Goal: Task Accomplishment & Management: Use online tool/utility

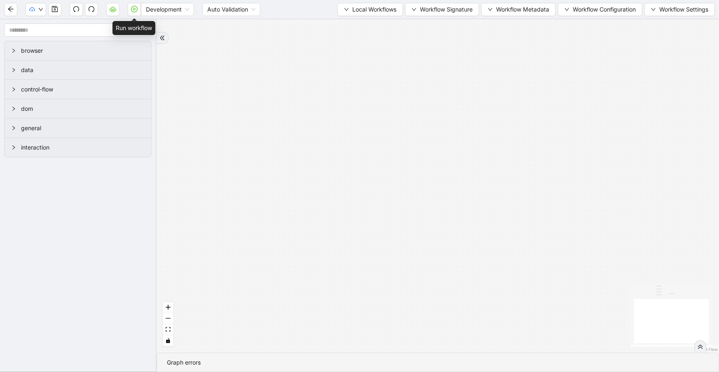
click at [136, 8] on icon "play-circle" at bounding box center [134, 9] width 7 height 7
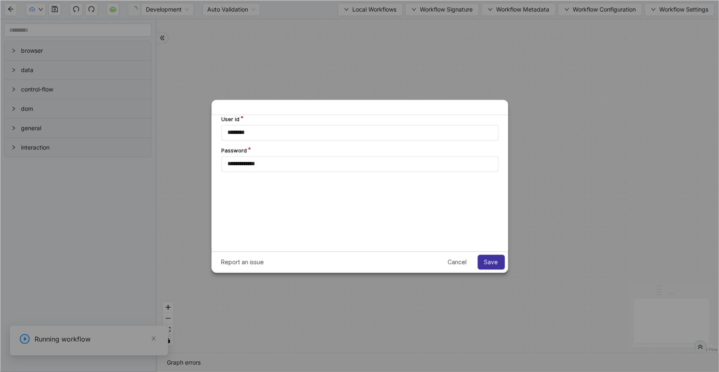
click at [492, 269] on button "Save" at bounding box center [490, 262] width 27 height 15
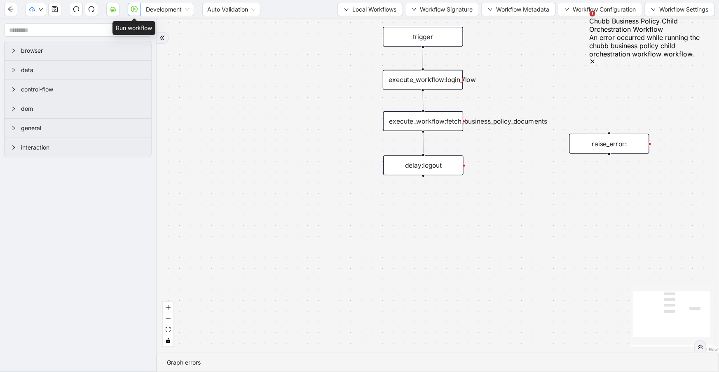
click at [138, 4] on button "button" at bounding box center [134, 9] width 13 height 13
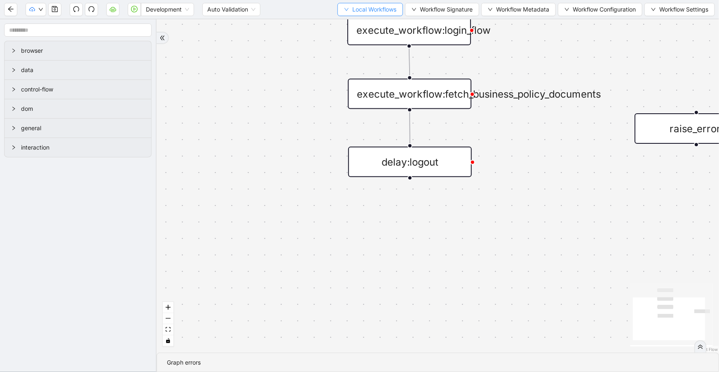
click at [353, 7] on span "Local Workflows" at bounding box center [374, 9] width 44 height 9
click at [365, 28] on span "Select" at bounding box center [367, 25] width 54 height 9
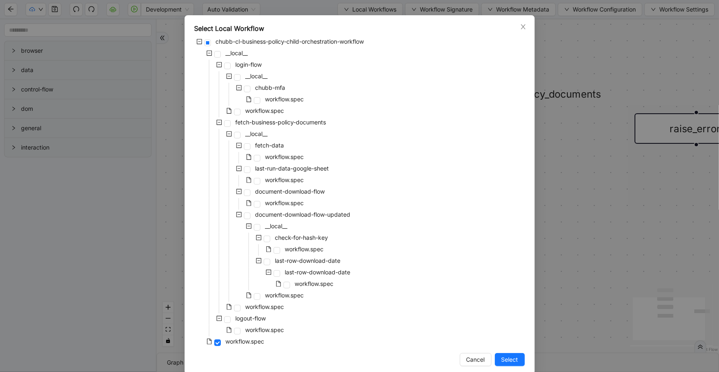
scroll to position [38, 0]
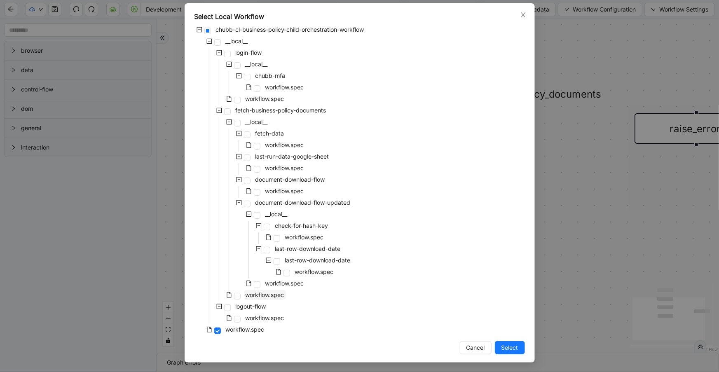
click at [278, 296] on span "workflow.spec" at bounding box center [265, 294] width 39 height 7
click at [516, 350] on button "Select" at bounding box center [510, 347] width 30 height 13
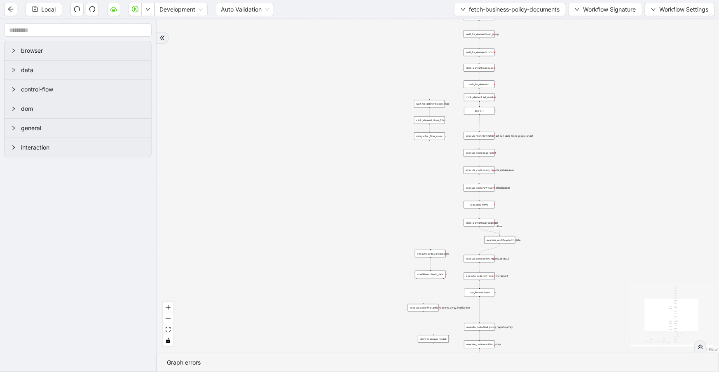
drag, startPoint x: 614, startPoint y: 108, endPoint x: 639, endPoint y: -33, distance: 142.7
click at [639, 0] on html "Local Development Auto Validation fetch-business-policy-documents Workflow Sign…" at bounding box center [359, 186] width 719 height 372
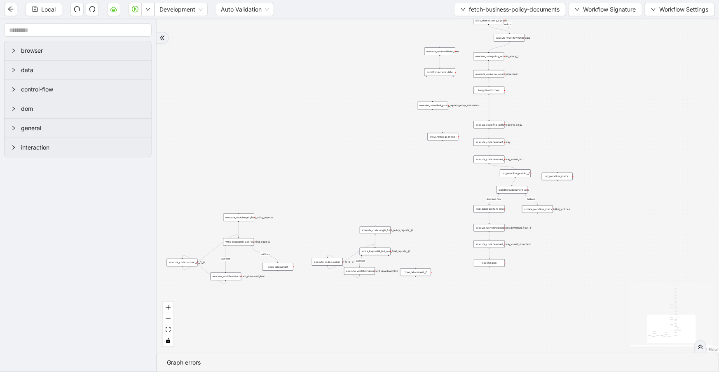
drag, startPoint x: 639, startPoint y: 103, endPoint x: 637, endPoint y: 62, distance: 40.5
click at [637, 63] on div "loopFrom exitFrom loopFrom download-flow fallback onError onError trigger click…" at bounding box center [438, 185] width 562 height 333
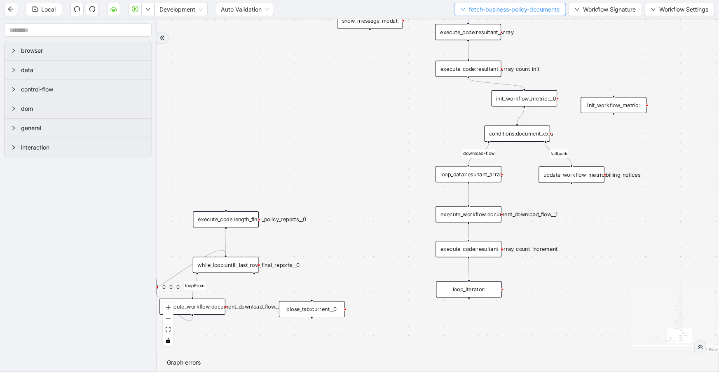
click at [463, 13] on button "fetch-business-policy-documents" at bounding box center [510, 9] width 112 height 13
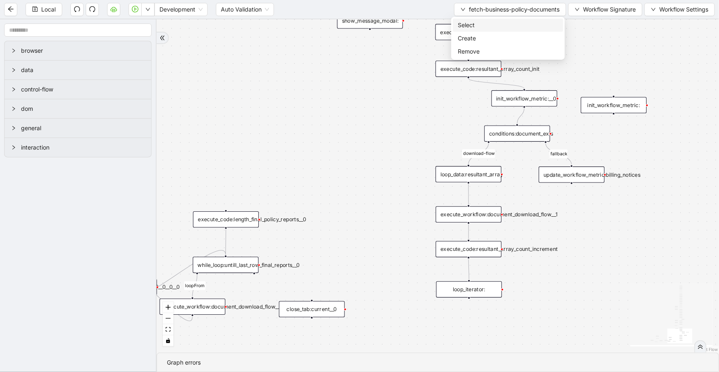
click at [466, 19] on li "Select" at bounding box center [508, 25] width 110 height 13
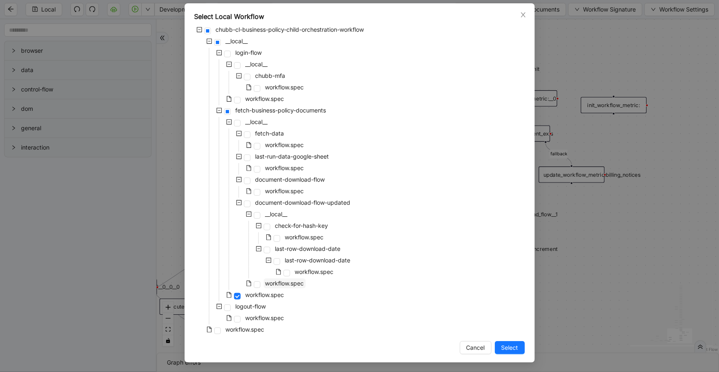
click at [288, 285] on span "workflow.spec" at bounding box center [284, 283] width 39 height 7
click at [503, 348] on span "Select" at bounding box center [509, 347] width 17 height 9
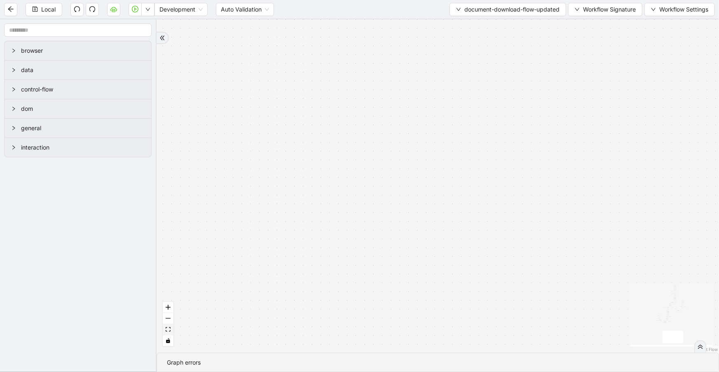
click at [169, 330] on icon "fit view" at bounding box center [168, 329] width 5 height 5
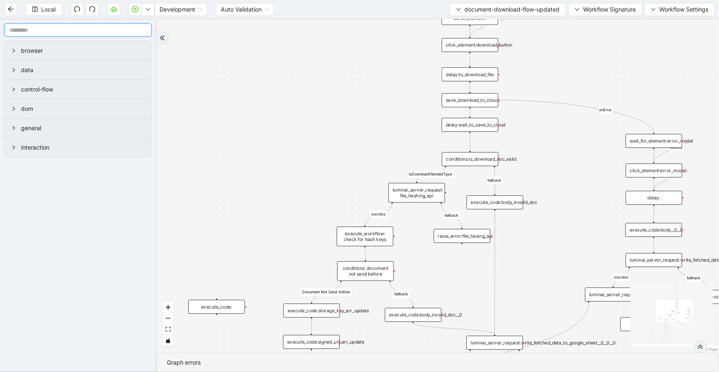
click at [90, 28] on input "text" at bounding box center [77, 29] width 147 height 13
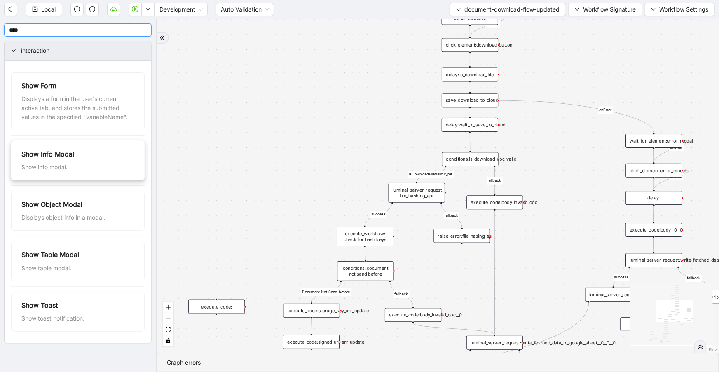
type input "****"
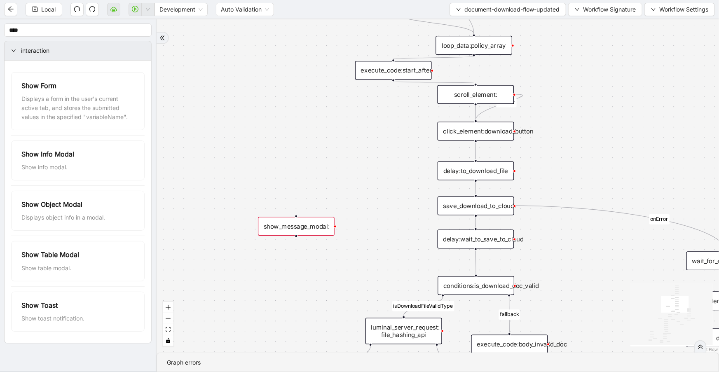
drag, startPoint x: 393, startPoint y: 121, endPoint x: 403, endPoint y: 212, distance: 92.0
click at [403, 212] on div "close_modal success fallback fallback success fallback isDownloadFileValidType …" at bounding box center [438, 185] width 562 height 333
drag, startPoint x: 332, startPoint y: 202, endPoint x: 383, endPoint y: 127, distance: 91.1
click at [383, 127] on div "show_message_modal:" at bounding box center [367, 127] width 77 height 19
click at [488, 96] on div "scroll_element:" at bounding box center [476, 95] width 77 height 19
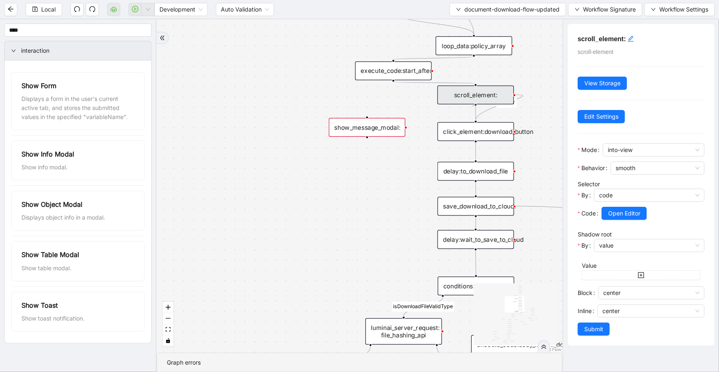
drag, startPoint x: 476, startPoint y: 105, endPoint x: 472, endPoint y: 107, distance: 4.2
click at [472, 169] on div "close_modal success fallback fallback success fallback isDownloadFileValidType …" at bounding box center [659, 375] width 503 height 413
click at [74, 28] on input "****" at bounding box center [77, 29] width 147 height 13
drag, startPoint x: 69, startPoint y: 33, endPoint x: 0, endPoint y: 33, distance: 69.2
click at [0, 33] on aside "**** interaction Show Form Displays a form in the user's current active tab, an…" at bounding box center [78, 195] width 157 height 353
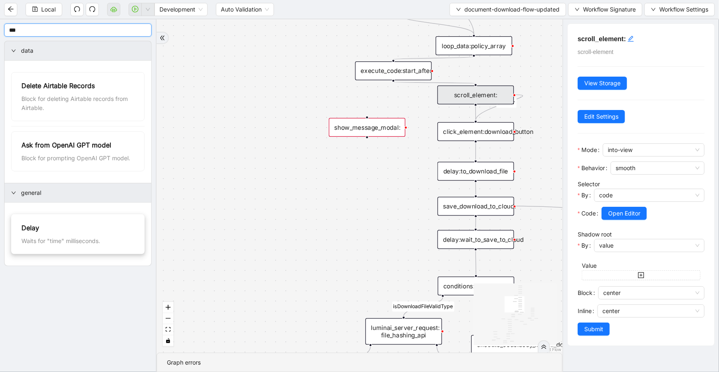
type input "***"
drag, startPoint x: 77, startPoint y: 247, endPoint x: 91, endPoint y: 242, distance: 14.5
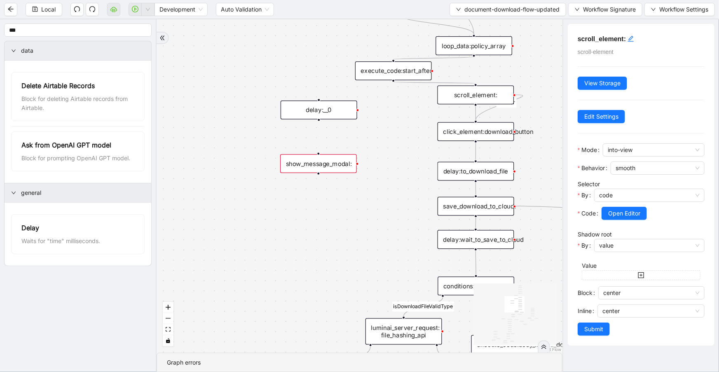
drag, startPoint x: 370, startPoint y: 145, endPoint x: 333, endPoint y: 162, distance: 40.9
click at [333, 162] on div "show_message_modal:" at bounding box center [318, 163] width 77 height 19
drag, startPoint x: 318, startPoint y: 120, endPoint x: 318, endPoint y: 129, distance: 9.5
click at [318, 129] on div "delay:__0" at bounding box center [324, 124] width 77 height 19
drag, startPoint x: 513, startPoint y: 94, endPoint x: 328, endPoint y: 115, distance: 186.2
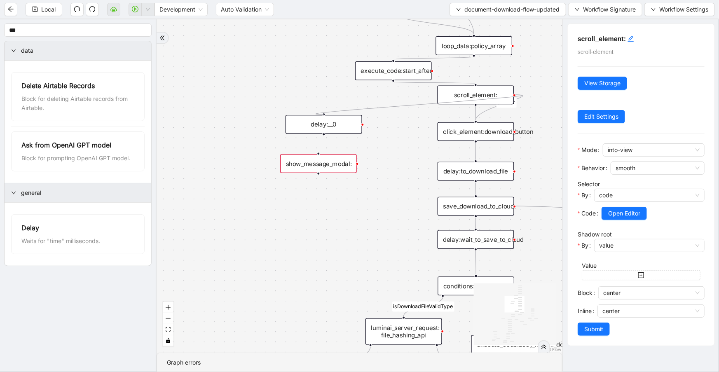
click at [408, 169] on div "trigger click_element:download_button delay:to_download_file save_download_to_c…" at bounding box center [659, 375] width 503 height 413
click at [328, 115] on div "delay:__0" at bounding box center [324, 124] width 77 height 19
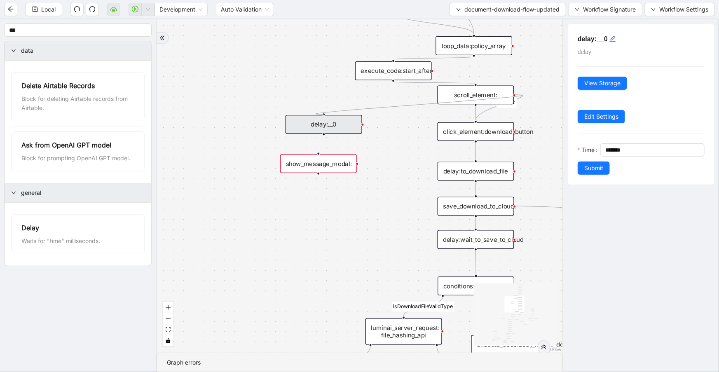
click at [324, 111] on div "close_modal success fallback fallback success fallback isDownloadFileValidType …" at bounding box center [360, 185] width 406 height 333
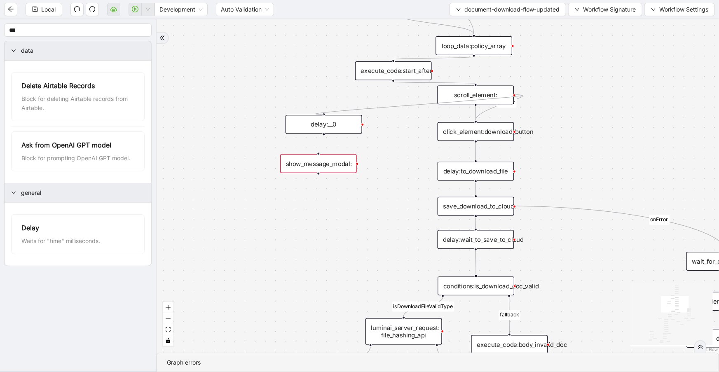
click at [321, 115] on div "delay:__0" at bounding box center [324, 124] width 77 height 19
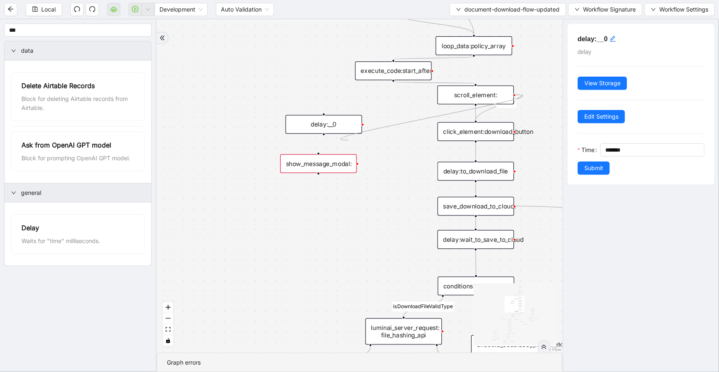
drag, startPoint x: 349, startPoint y: 140, endPoint x: 354, endPoint y: 139, distance: 5.8
click at [354, 139] on div "close_modal success fallback fallback success fallback isDownloadFileValidType …" at bounding box center [360, 185] width 406 height 333
drag, startPoint x: 480, startPoint y: 103, endPoint x: 337, endPoint y: 115, distance: 143.5
click at [414, 168] on div "trigger click_element:download_button delay:to_download_file save_download_to_c…" at bounding box center [665, 374] width 503 height 413
drag, startPoint x: 329, startPoint y: 133, endPoint x: 330, endPoint y: 154, distance: 21.4
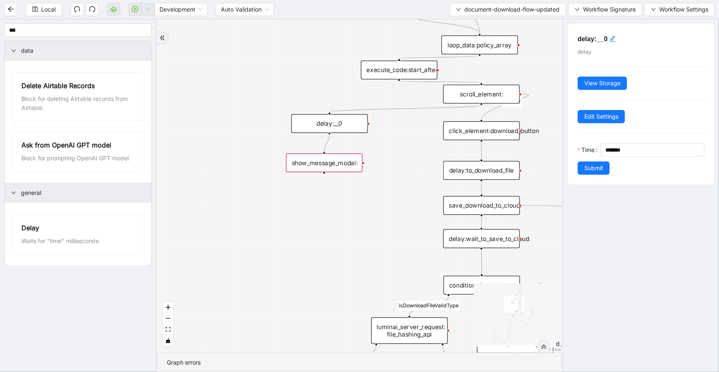
click at [414, 168] on div "trigger click_element:download_button delay:to_download_file save_download_to_c…" at bounding box center [665, 374] width 503 height 413
drag, startPoint x: 521, startPoint y: 94, endPoint x: 334, endPoint y: 120, distance: 188.8
click at [414, 168] on div "trigger click_element:download_button delay:to_download_file save_download_to_c…" at bounding box center [665, 374] width 503 height 413
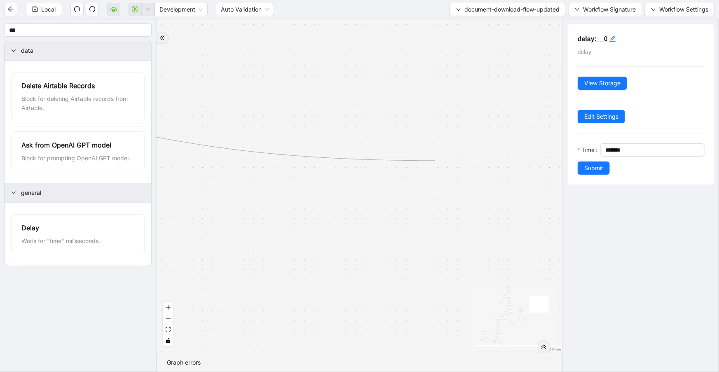
click at [435, 161] on div "close_modal success fallback fallback success fallback isDownloadFileValidType …" at bounding box center [360, 185] width 406 height 333
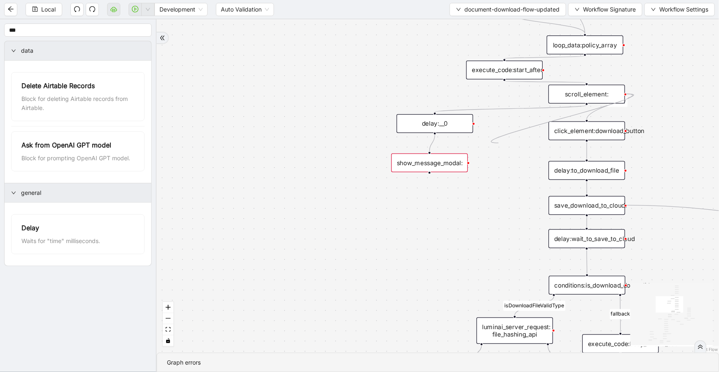
click at [499, 143] on div "close_modal success fallback fallback success fallback isDownloadFileValidType …" at bounding box center [438, 185] width 562 height 333
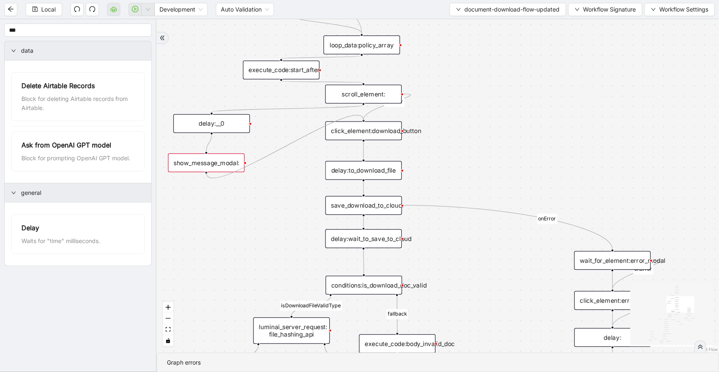
drag, startPoint x: 429, startPoint y: 172, endPoint x: 356, endPoint y: 121, distance: 89.9
click at [356, 121] on div "close_modal success fallback fallback success fallback isDownloadFileValidType …" at bounding box center [438, 185] width 562 height 333
click at [410, 96] on icon "Edge from scroll_element: to click_element:download_button" at bounding box center [387, 107] width 47 height 26
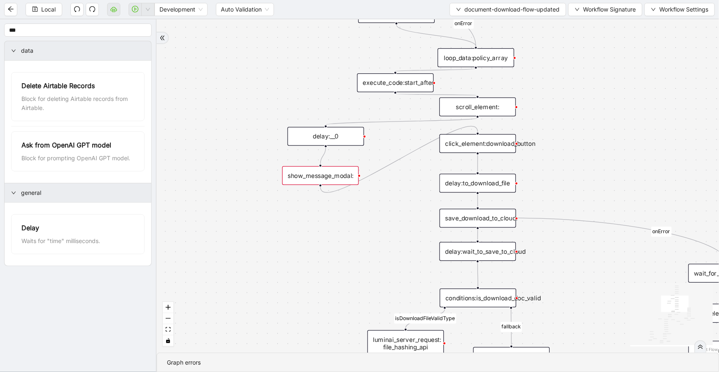
drag, startPoint x: 578, startPoint y: 128, endPoint x: 407, endPoint y: 147, distance: 172.0
click at [600, 128] on div "close_modal success fallback fallback success fallback isDownloadFileValidType …" at bounding box center [438, 185] width 562 height 333
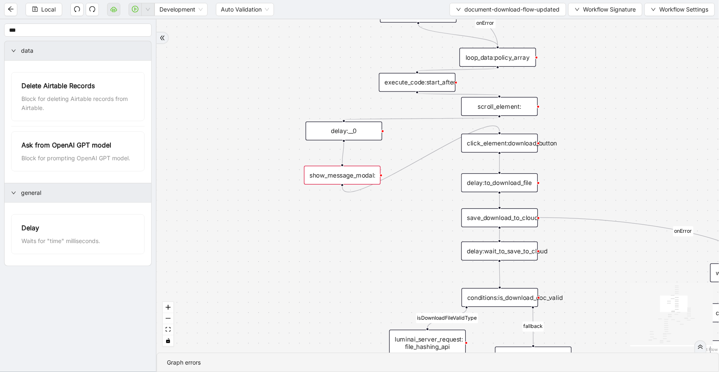
drag, startPoint x: 349, startPoint y: 136, endPoint x: 346, endPoint y: 131, distance: 6.2
click at [346, 131] on div "delay:__0" at bounding box center [344, 131] width 77 height 19
drag, startPoint x: 343, startPoint y: 173, endPoint x: 343, endPoint y: 167, distance: 5.8
click at [343, 167] on div "show_message_modal:" at bounding box center [342, 167] width 77 height 19
click at [343, 167] on div "show_message_modal:" at bounding box center [342, 166] width 77 height 19
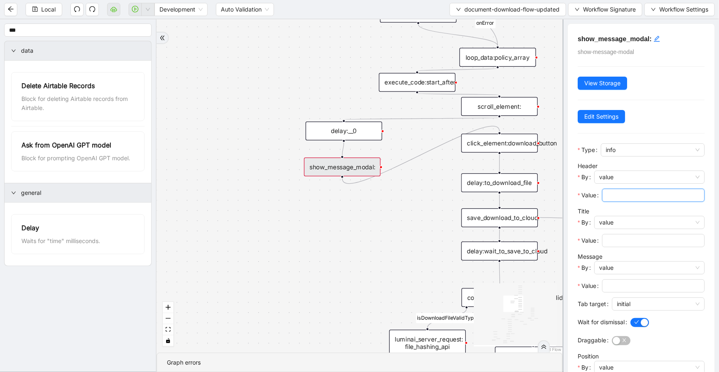
click at [651, 193] on input "Value" at bounding box center [652, 195] width 91 height 9
type input "****"
click at [632, 241] on input "Value" at bounding box center [652, 240] width 91 height 9
type input "****"
click at [625, 289] on span at bounding box center [653, 285] width 103 height 13
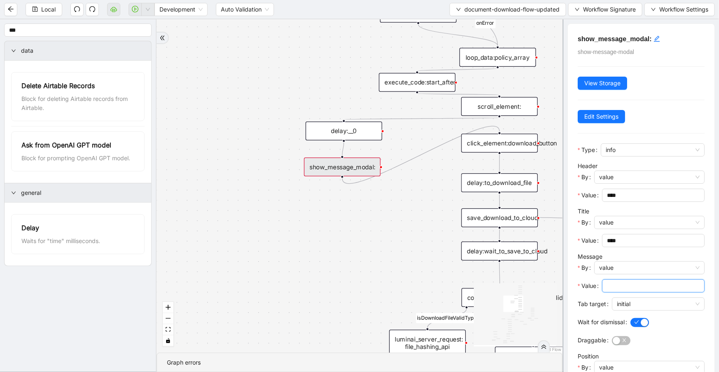
click at [626, 287] on input "Value" at bounding box center [652, 285] width 91 height 9
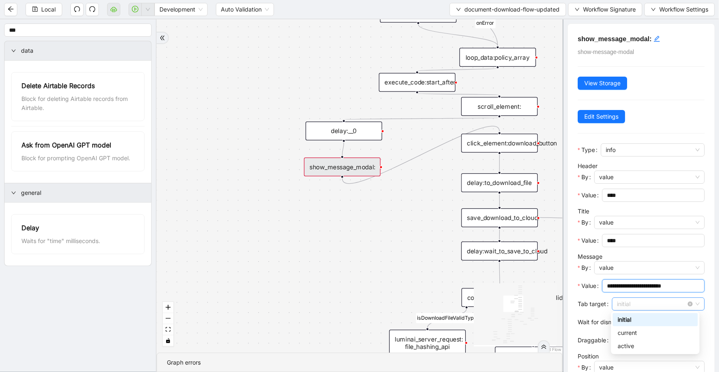
click at [657, 306] on span "initial" at bounding box center [658, 304] width 83 height 12
type input "**********"
click at [657, 306] on span "initial" at bounding box center [658, 304] width 83 height 12
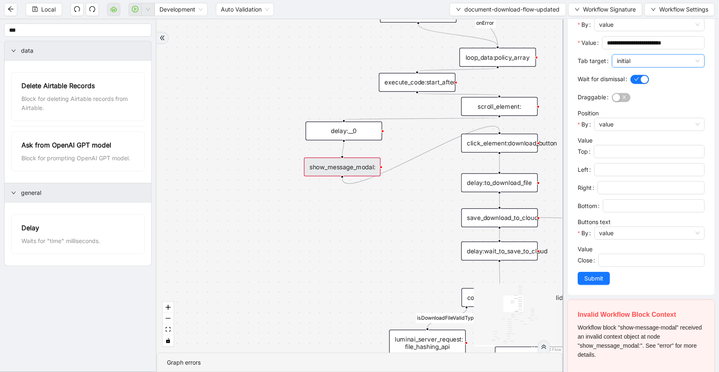
scroll to position [269, 0]
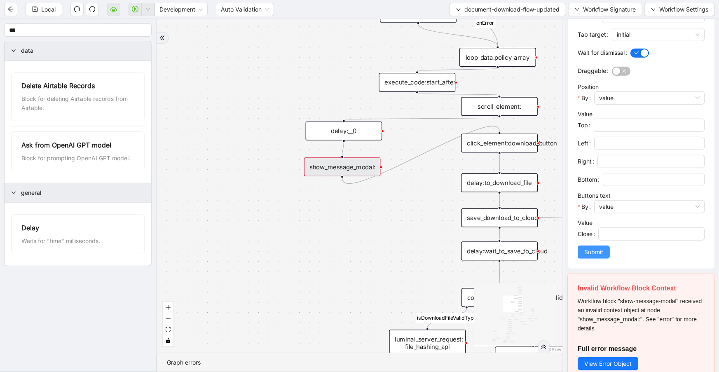
click at [599, 254] on span "Submit" at bounding box center [593, 252] width 19 height 9
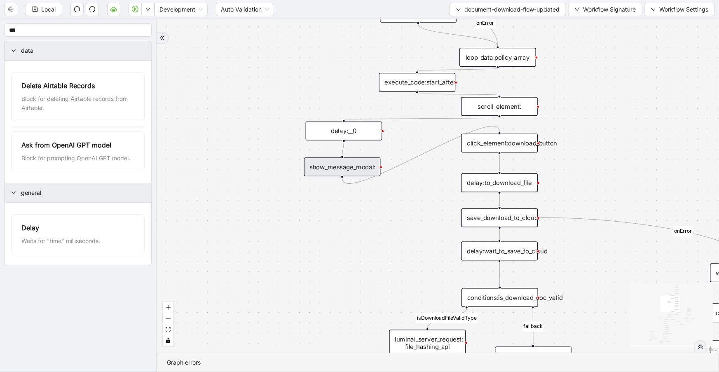
scroll to position [0, 0]
drag, startPoint x: 334, startPoint y: 133, endPoint x: 330, endPoint y: 133, distance: 4.1
click at [330, 133] on div "delay:__0" at bounding box center [340, 131] width 77 height 19
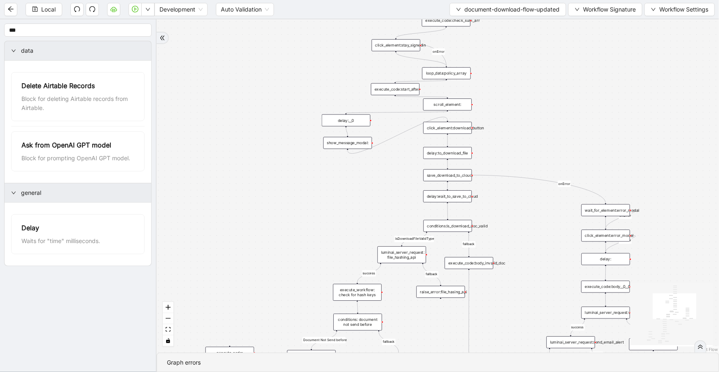
drag, startPoint x: 360, startPoint y: 222, endPoint x: 369, endPoint y: 192, distance: 32.0
click at [366, 193] on div "close_modal success fallback fallback success fallback isDownloadFileValidType …" at bounding box center [438, 185] width 562 height 333
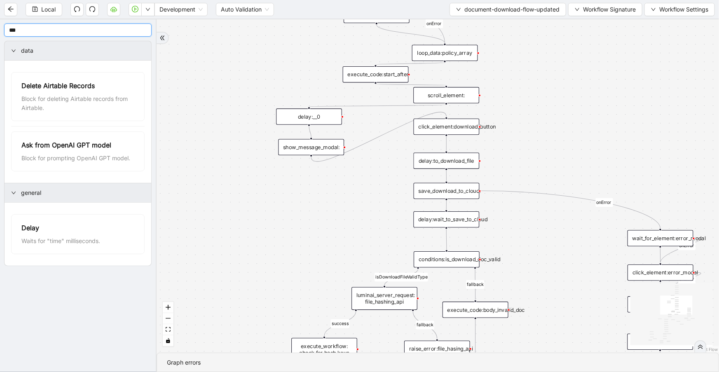
drag, startPoint x: 26, startPoint y: 28, endPoint x: 2, endPoint y: 24, distance: 24.2
click at [2, 24] on aside "*** data Delete Airtable Records Block for deleting Airtable records from Airta…" at bounding box center [78, 195] width 157 height 353
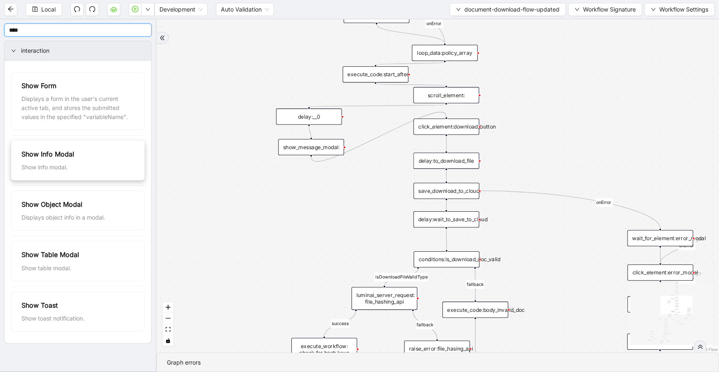
type input "****"
drag, startPoint x: 303, startPoint y: 207, endPoint x: 309, endPoint y: 208, distance: 6.2
click at [309, 208] on div "show_message_modal:__1" at bounding box center [314, 203] width 66 height 16
click at [419, 196] on div "save_download_to_cloud:" at bounding box center [447, 191] width 66 height 16
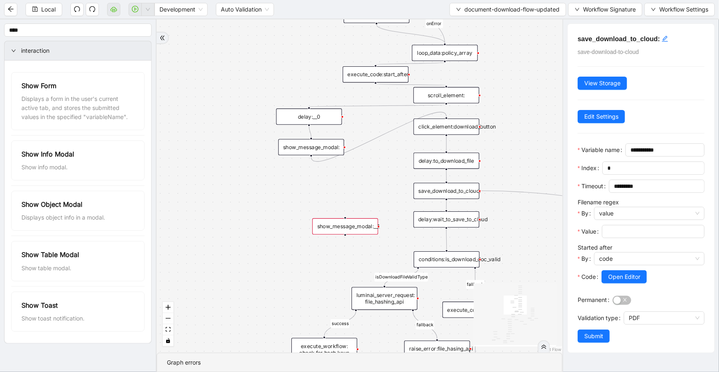
drag, startPoint x: 297, startPoint y: 205, endPoint x: 328, endPoint y: 228, distance: 38.6
click at [328, 228] on div "show_message_modal:__1" at bounding box center [345, 226] width 66 height 16
drag, startPoint x: 446, startPoint y: 228, endPoint x: 349, endPoint y: 219, distance: 96.8
click at [389, 219] on div "trigger click_element:download_button delay:to_download_file save_download_to_c…" at bounding box center [605, 335] width 432 height 355
drag, startPoint x: 344, startPoint y: 234, endPoint x: 447, endPoint y: 248, distance: 104.4
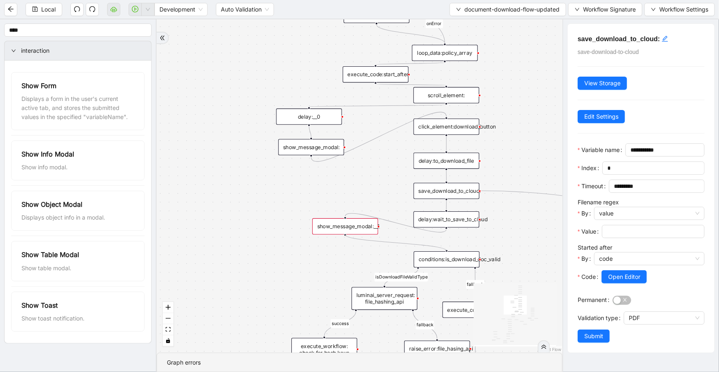
click at [447, 248] on div "close_modal success fallback fallback success fallback isDownloadFileValidType …" at bounding box center [360, 185] width 406 height 333
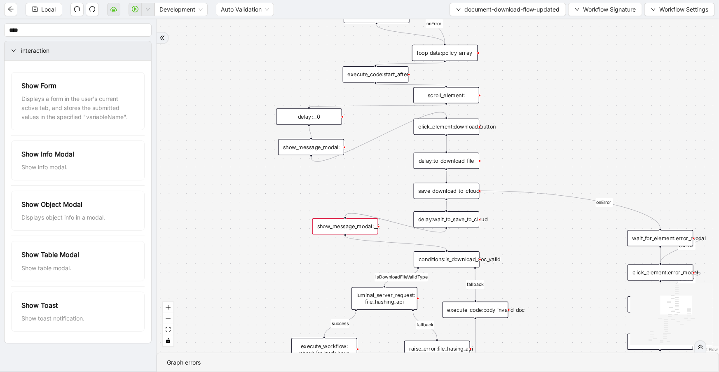
click at [449, 195] on div "save_download_to_cloud:" at bounding box center [447, 191] width 66 height 16
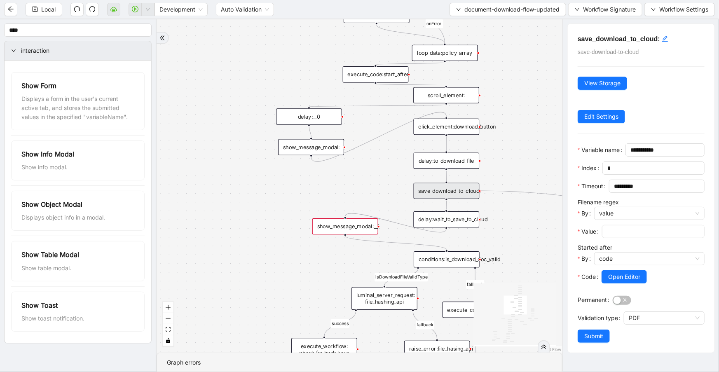
click at [447, 257] on div "conditions:is_download_doc_valid" at bounding box center [447, 259] width 66 height 16
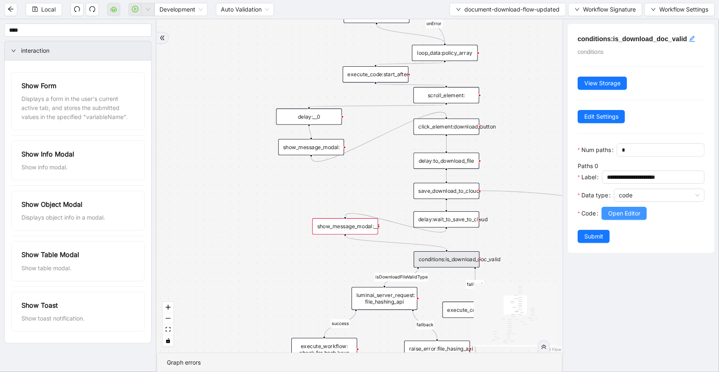
click at [626, 218] on span "Open Editor" at bounding box center [624, 213] width 32 height 9
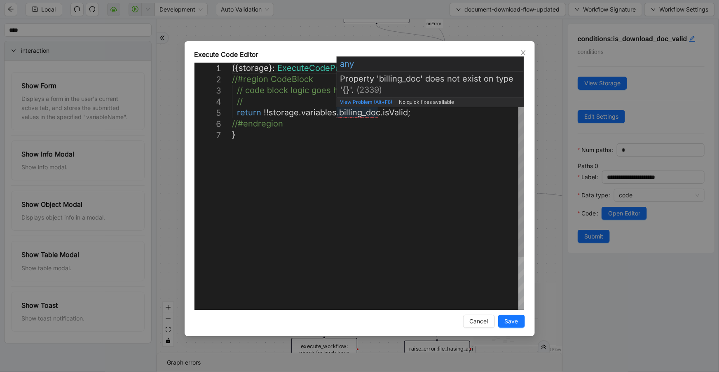
scroll to position [0, 4]
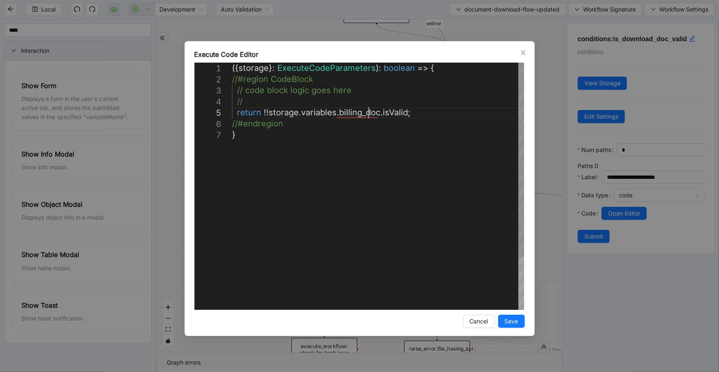
click at [368, 114] on div "({ storage }: ExecuteCodeParameters ): boolean => { //#region CodeBlock // code…" at bounding box center [378, 220] width 292 height 314
click at [526, 50] on icon "close" at bounding box center [523, 52] width 7 height 7
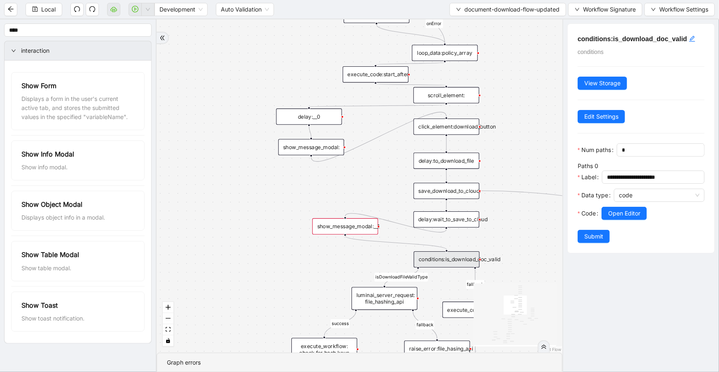
click at [465, 193] on div "save_download_to_cloud:" at bounding box center [447, 191] width 66 height 16
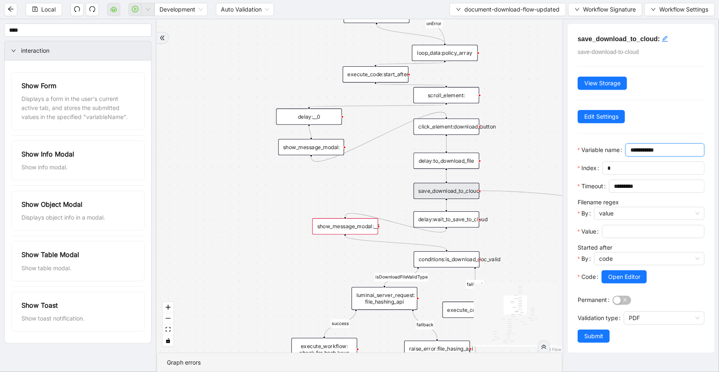
drag, startPoint x: 616, startPoint y: 163, endPoint x: 574, endPoint y: 161, distance: 42.5
click at [574, 161] on div "**********" at bounding box center [641, 188] width 147 height 329
click at [359, 226] on div "show_message_modal:__1" at bounding box center [345, 226] width 66 height 16
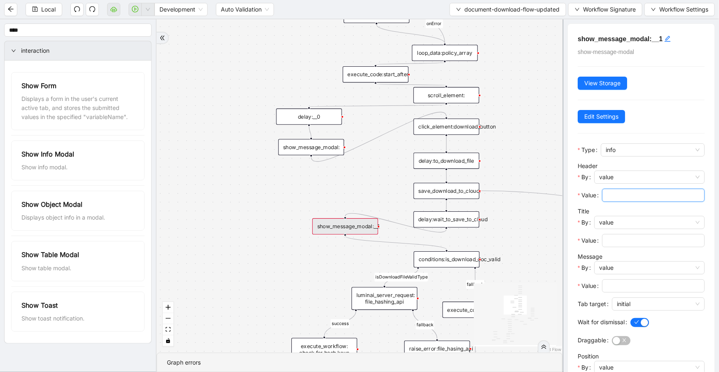
click at [648, 191] on input "Value" at bounding box center [652, 195] width 91 height 9
click at [627, 193] on input "Value" at bounding box center [652, 195] width 91 height 9
type input "*****"
click at [629, 242] on input "Value" at bounding box center [652, 240] width 91 height 9
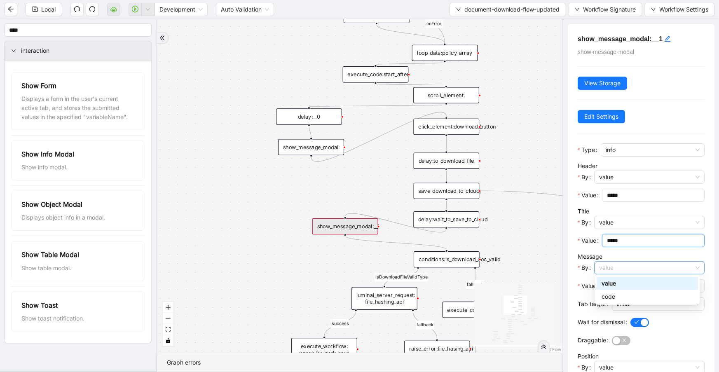
click at [643, 268] on span "value" at bounding box center [649, 268] width 101 height 12
type input "*****"
click at [635, 298] on div "code" at bounding box center [648, 296] width 92 height 9
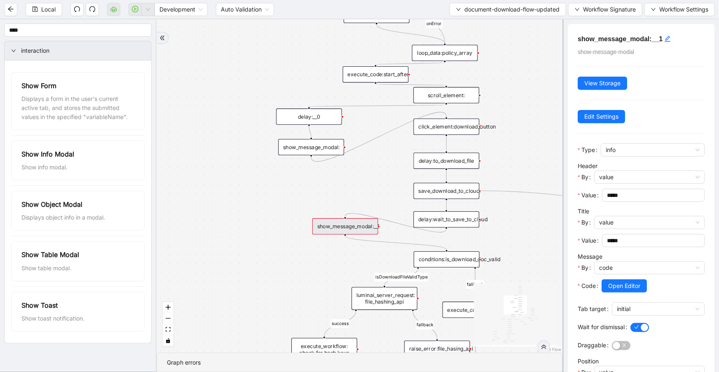
click at [633, 286] on span "Open Editor" at bounding box center [624, 285] width 32 height 9
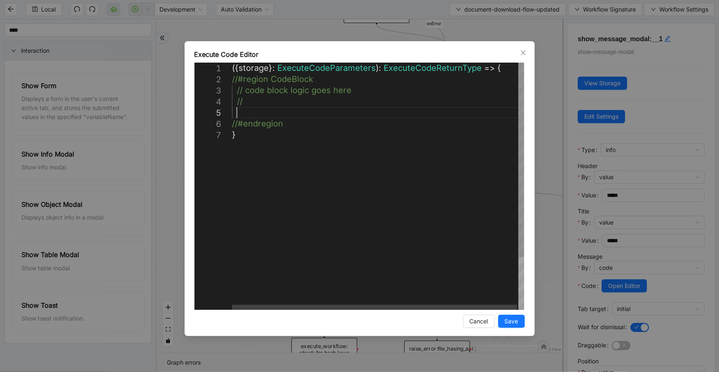
click at [300, 110] on div "({ storage }: ExecuteCodeParameters ): ExecuteCodeReturnType => { //#region Cod…" at bounding box center [378, 220] width 293 height 314
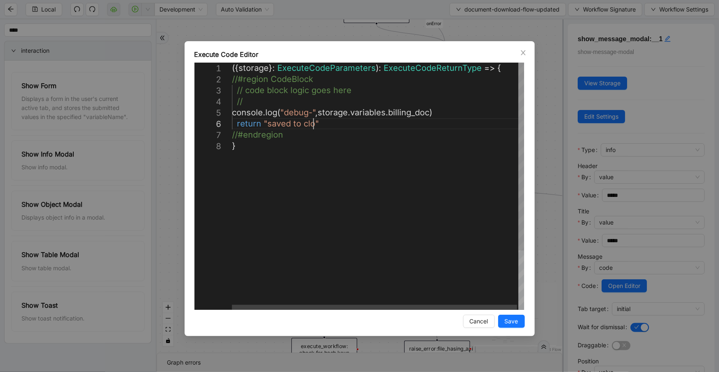
scroll to position [56, 118]
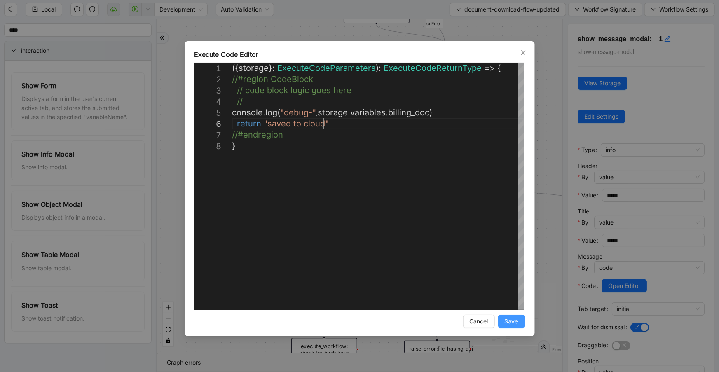
type textarea "**********"
click at [513, 325] on span "Save" at bounding box center [512, 321] width 14 height 9
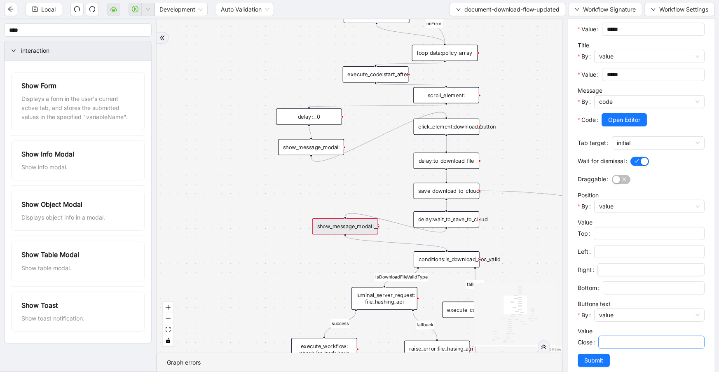
scroll to position [180, 0]
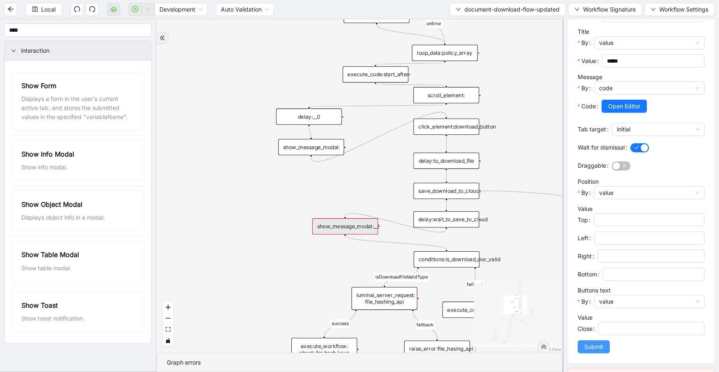
click at [596, 344] on span "Submit" at bounding box center [593, 346] width 19 height 9
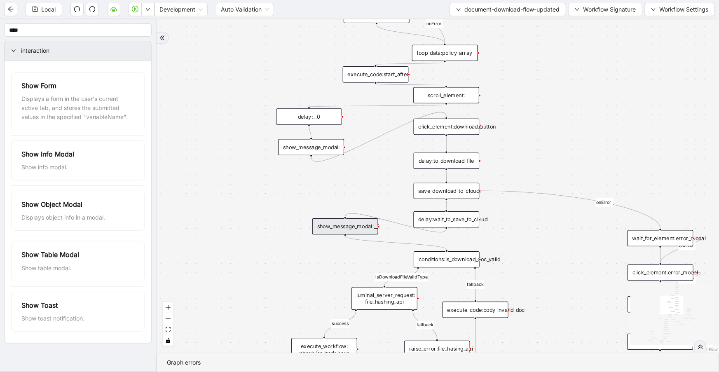
scroll to position [0, 0]
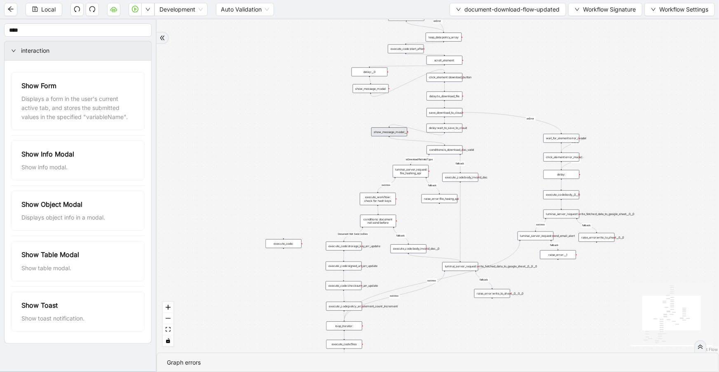
drag, startPoint x: 509, startPoint y: 219, endPoint x: 490, endPoint y: 144, distance: 77.2
click at [490, 145] on div "close_modal success fallback fallback success fallback isDownloadFileValidType …" at bounding box center [438, 185] width 562 height 333
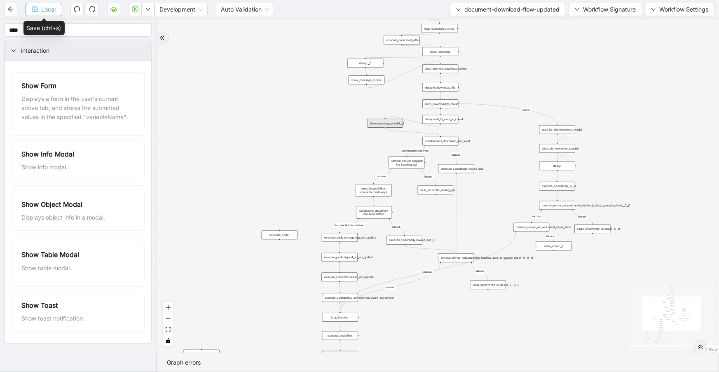
click at [39, 12] on button "Local" at bounding box center [44, 9] width 37 height 13
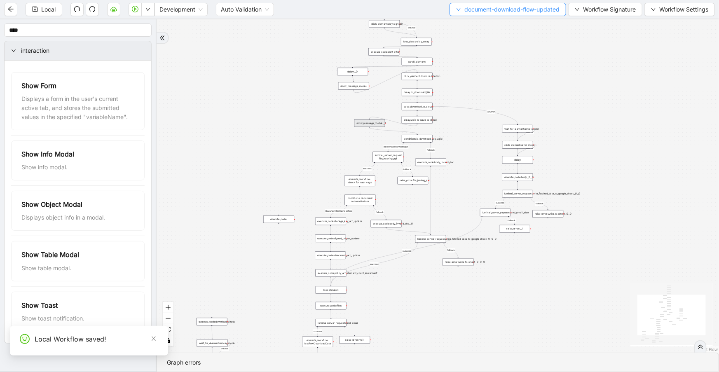
click at [494, 12] on span "document-download-flow-updated" at bounding box center [511, 9] width 95 height 9
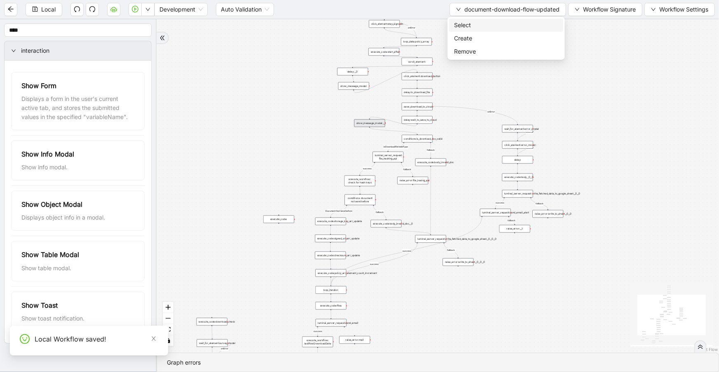
click at [494, 28] on span "Select" at bounding box center [506, 25] width 104 height 9
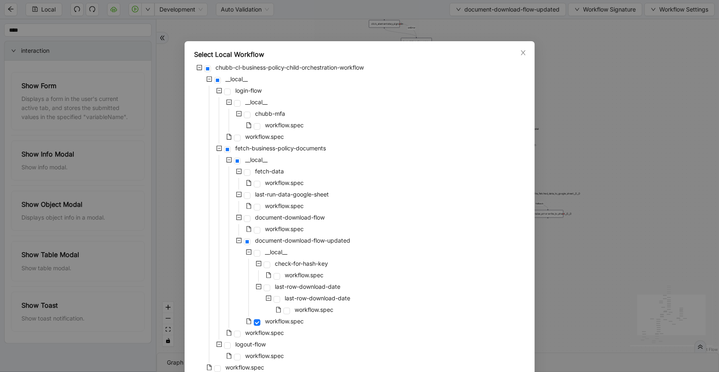
scroll to position [38, 0]
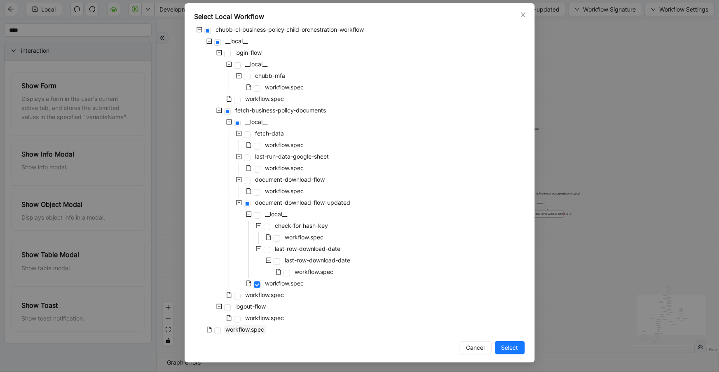
click at [255, 329] on span "workflow.spec" at bounding box center [245, 329] width 39 height 7
click at [504, 348] on span "Select" at bounding box center [509, 347] width 17 height 9
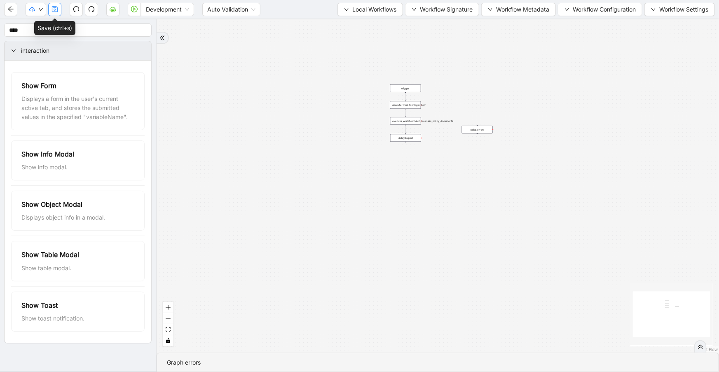
click at [51, 12] on icon "save" at bounding box center [54, 9] width 7 height 7
click at [259, 161] on div "trigger execute_workflow:login_flow execute_workflow:fetch_business_policy_docu…" at bounding box center [438, 185] width 562 height 333
click at [55, 9] on icon "save" at bounding box center [54, 9] width 7 height 7
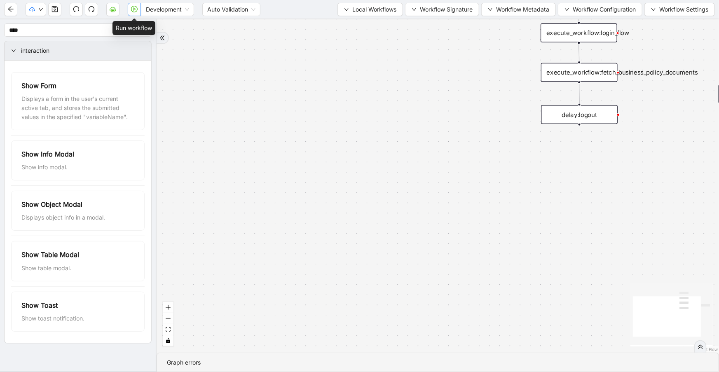
click at [133, 8] on icon "play-circle" at bounding box center [134, 9] width 7 height 7
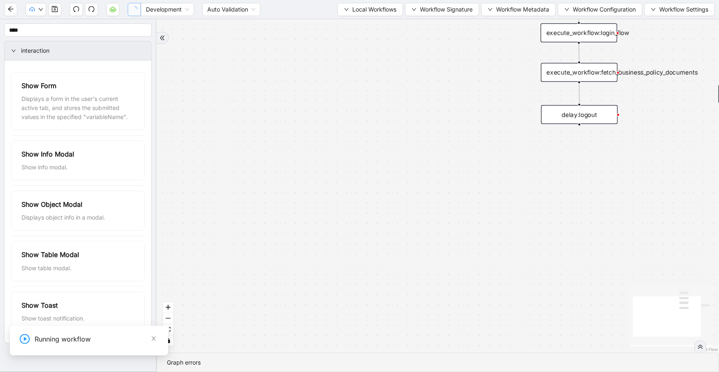
scroll to position [0, 0]
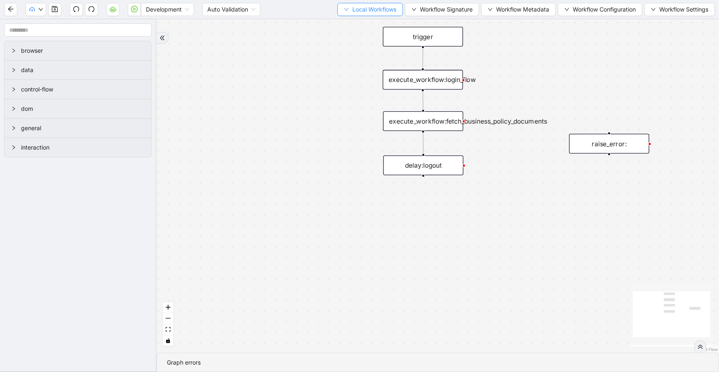
click at [352, 12] on span "Local Workflows" at bounding box center [374, 9] width 44 height 9
click at [352, 23] on span "Select" at bounding box center [367, 25] width 54 height 9
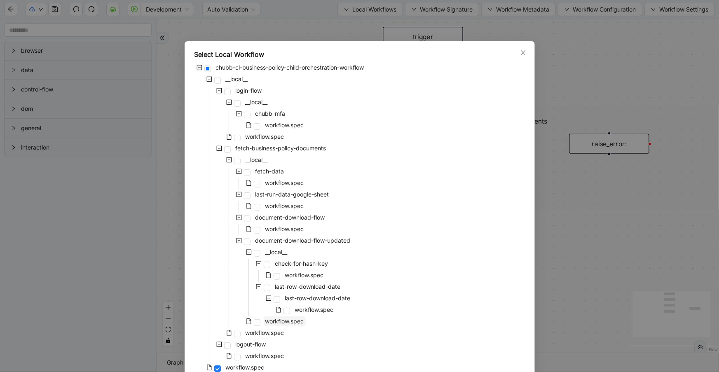
click at [299, 322] on span "workflow.spec" at bounding box center [284, 321] width 39 height 7
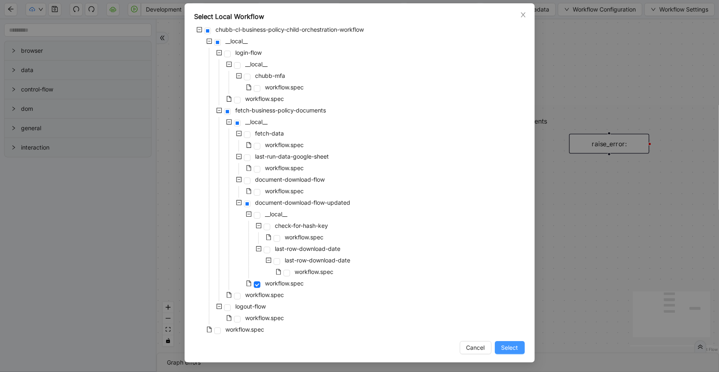
click at [498, 346] on button "Select" at bounding box center [510, 347] width 30 height 13
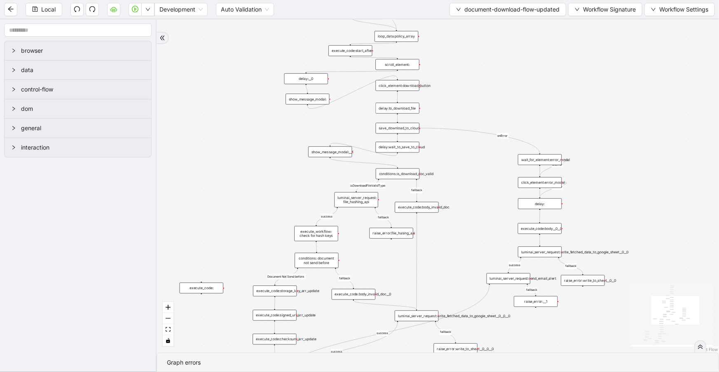
drag, startPoint x: 351, startPoint y: 75, endPoint x: 358, endPoint y: 108, distance: 33.7
click at [358, 108] on div "close_modal success fallback fallback success fallback isDownloadFileValidType …" at bounding box center [438, 185] width 562 height 333
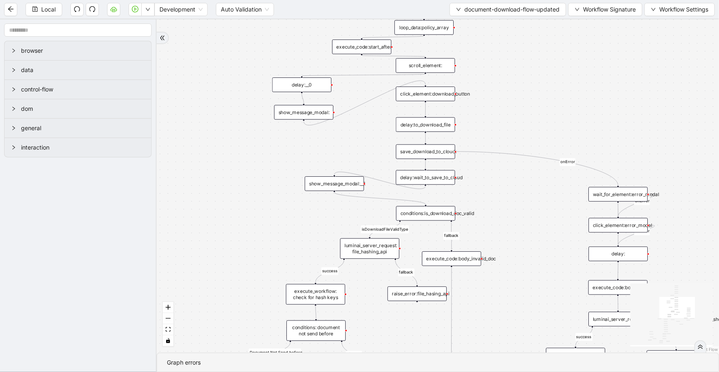
click at [320, 78] on div "delay:__0" at bounding box center [301, 84] width 59 height 14
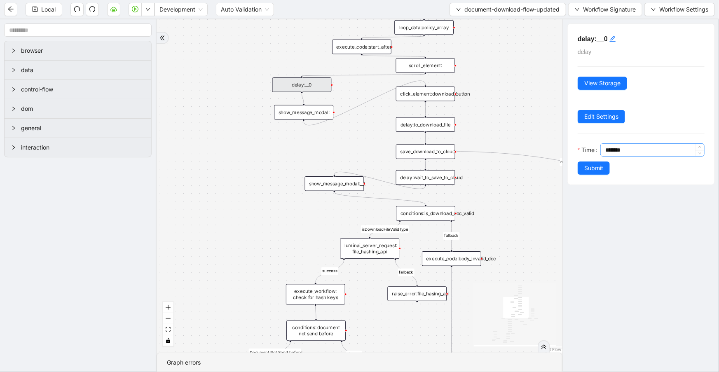
click at [608, 147] on input "*******" at bounding box center [654, 150] width 99 height 12
type input "*******"
click at [607, 35] on h5 "delay:__0" at bounding box center [641, 39] width 127 height 10
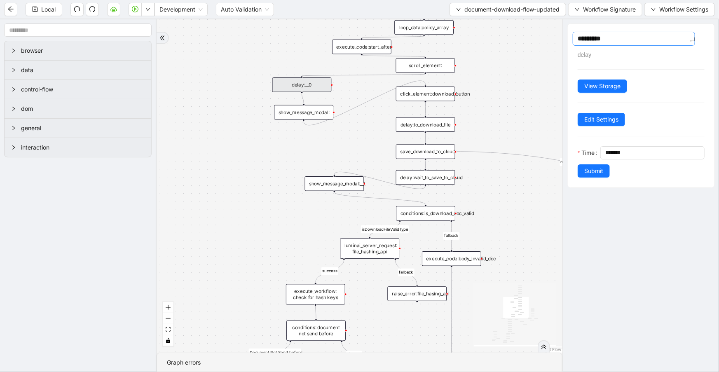
drag, startPoint x: 610, startPoint y: 36, endPoint x: 599, endPoint y: 36, distance: 11.1
click at [599, 36] on textarea "*********" at bounding box center [634, 39] width 122 height 14
type textarea "*******"
type textarea "******"
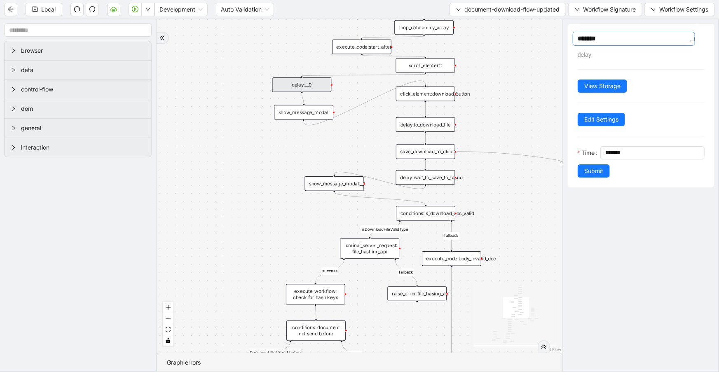
type textarea "******"
type textarea "*******"
type textarea "********"
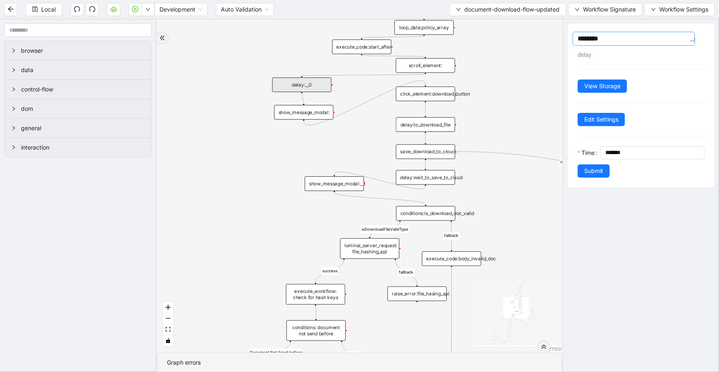
type textarea "*********"
type textarea "**********"
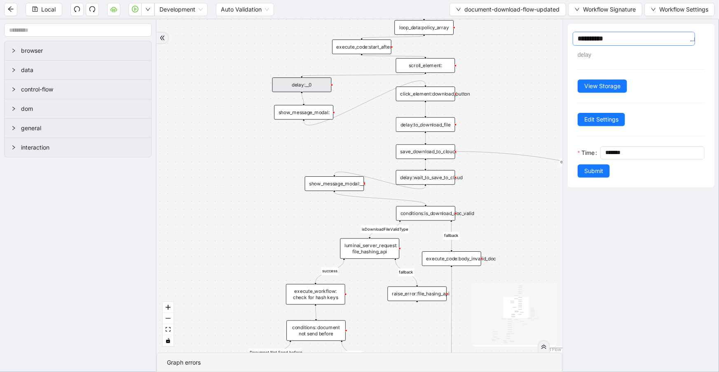
type textarea "**********"
click at [592, 170] on span "Submit" at bounding box center [593, 170] width 19 height 9
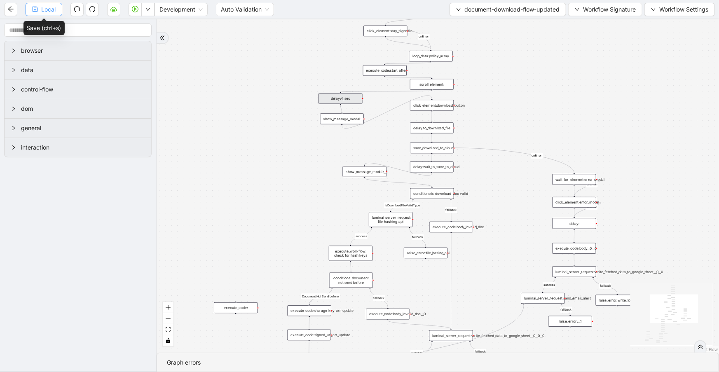
click at [51, 9] on span "Local" at bounding box center [48, 9] width 14 height 9
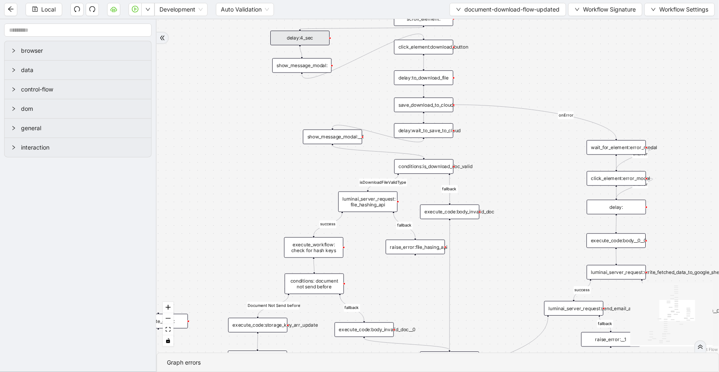
drag, startPoint x: 533, startPoint y: 204, endPoint x: 535, endPoint y: 199, distance: 4.8
click at [535, 199] on div "close_modal success fallback fallback success fallback isDownloadFileValidType …" at bounding box center [438, 185] width 562 height 333
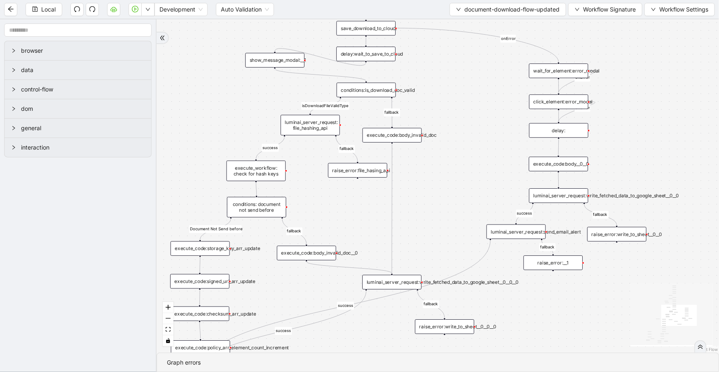
drag, startPoint x: 512, startPoint y: 175, endPoint x: 492, endPoint y: 143, distance: 37.5
click at [492, 143] on div "close_modal success fallback fallback success fallback isDownloadFileValidType …" at bounding box center [438, 185] width 562 height 333
click at [558, 201] on div "luminai_server_request:write_fetched_data_to_google_sheet__0__0" at bounding box center [558, 195] width 59 height 14
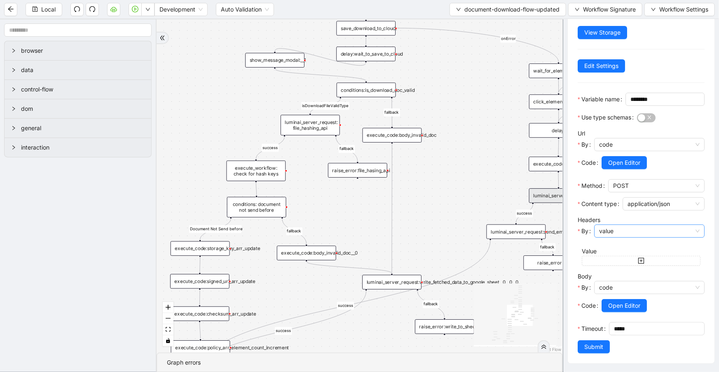
scroll to position [73, 0]
click at [613, 166] on span "Open Editor" at bounding box center [624, 162] width 32 height 9
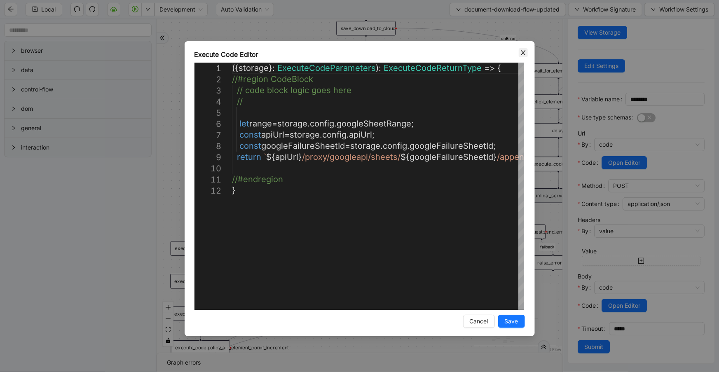
click at [524, 54] on icon "close" at bounding box center [523, 52] width 5 height 5
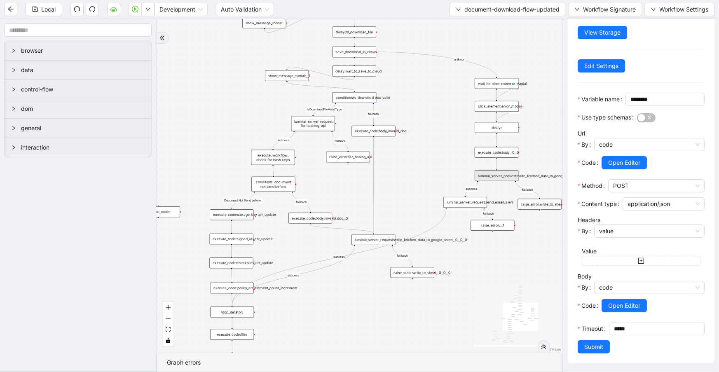
drag, startPoint x: 420, startPoint y: 178, endPoint x: 412, endPoint y: 172, distance: 9.1
click at [412, 172] on div "close_modal success fallback fallback success fallback isDownloadFileValidType …" at bounding box center [360, 185] width 406 height 333
click at [290, 74] on div "show_message_modal:__1" at bounding box center [287, 75] width 44 height 11
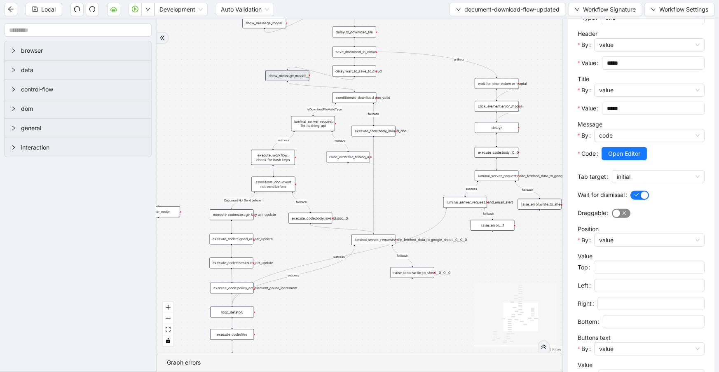
scroll to position [179, 0]
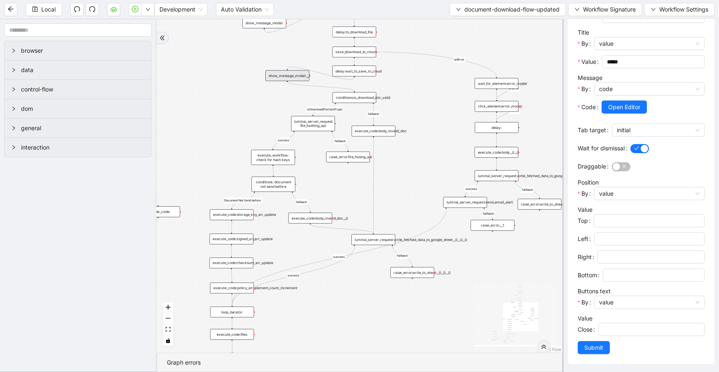
click at [398, 188] on div "close_modal success fallback fallback success fallback isDownloadFileValidType …" at bounding box center [360, 185] width 406 height 333
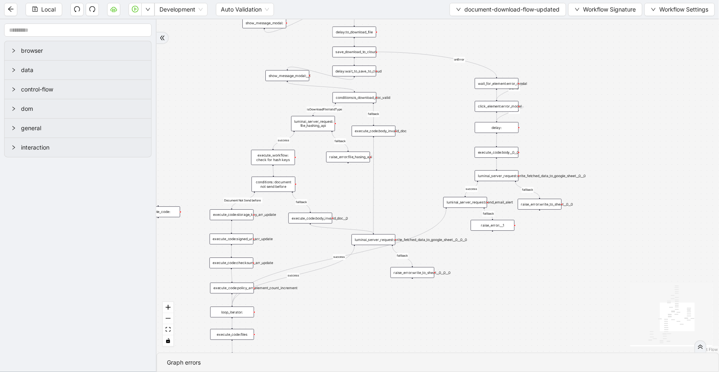
scroll to position [0, 0]
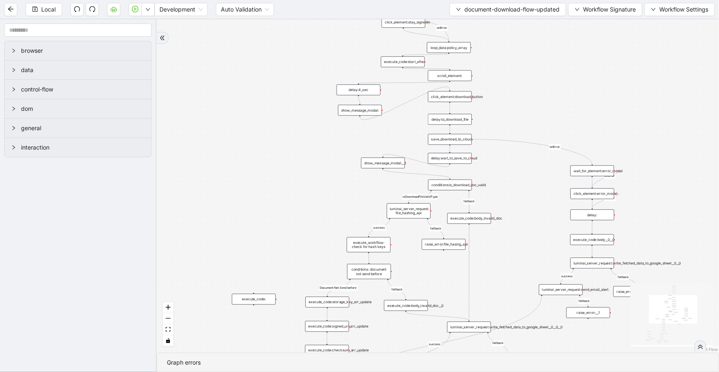
drag, startPoint x: 404, startPoint y: 178, endPoint x: 484, endPoint y: 200, distance: 83.8
click at [496, 257] on div "close_modal success fallback fallback success fallback isDownloadFileValidType …" at bounding box center [438, 185] width 562 height 333
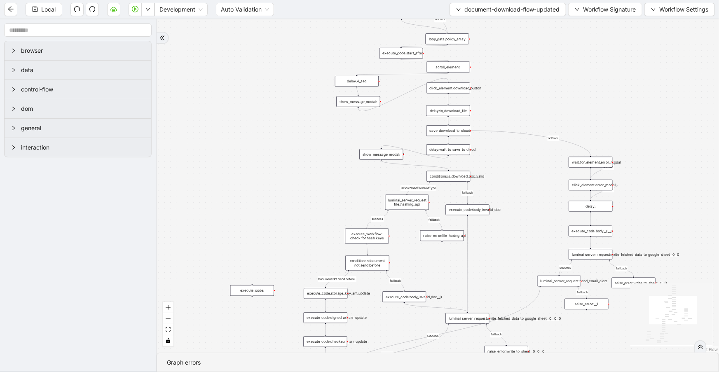
drag, startPoint x: 492, startPoint y: 9, endPoint x: 493, endPoint y: 16, distance: 7.6
click at [492, 9] on span "document-download-flow-updated" at bounding box center [511, 9] width 95 height 9
click at [496, 27] on span "Select" at bounding box center [506, 25] width 104 height 9
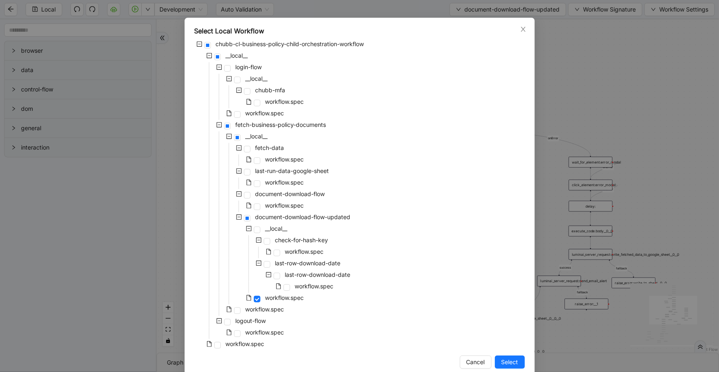
scroll to position [38, 0]
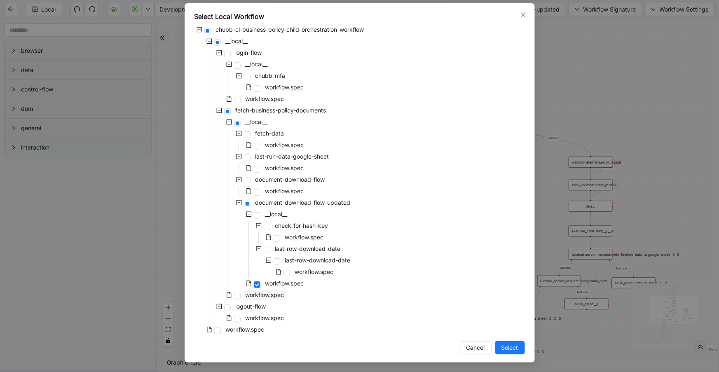
click at [270, 299] on span "workflow.spec" at bounding box center [265, 295] width 42 height 10
click at [512, 344] on span "Select" at bounding box center [509, 347] width 17 height 9
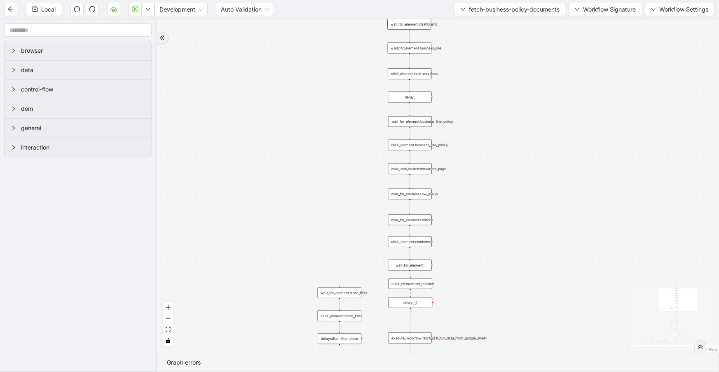
drag, startPoint x: 513, startPoint y: 159, endPoint x: 505, endPoint y: 103, distance: 57.0
click at [505, 103] on div "loopFrom exitFrom loopFrom download-flow fallback onError onError trigger click…" at bounding box center [438, 185] width 562 height 333
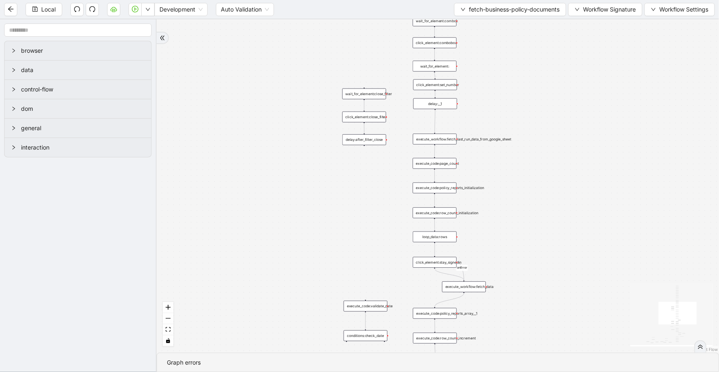
drag, startPoint x: 542, startPoint y: 94, endPoint x: 550, endPoint y: 41, distance: 54.1
click at [550, 41] on div "loopFrom exitFrom loopFrom download-flow fallback onError onError trigger click…" at bounding box center [438, 185] width 562 height 333
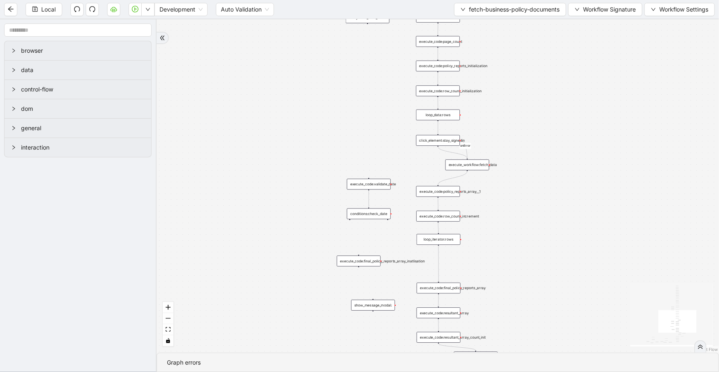
drag, startPoint x: 585, startPoint y: 183, endPoint x: 585, endPoint y: 166, distance: 16.5
click at [585, 166] on div "loopFrom exitFrom loopFrom download-flow fallback onError onError trigger click…" at bounding box center [438, 185] width 562 height 333
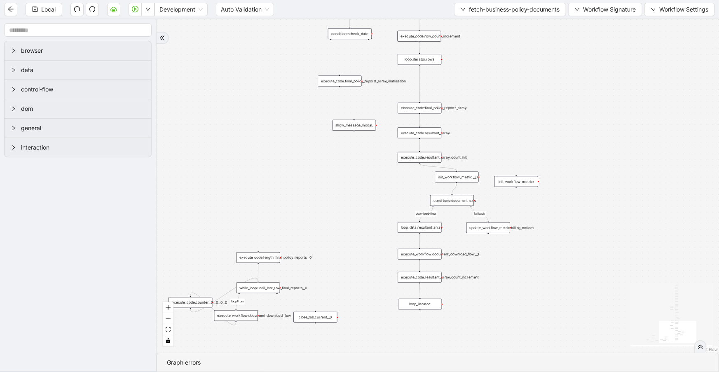
drag, startPoint x: 587, startPoint y: 239, endPoint x: 569, endPoint y: 75, distance: 165.1
click at [569, 75] on div "loopFrom exitFrom loopFrom download-flow fallback onError onError trigger click…" at bounding box center [438, 185] width 562 height 333
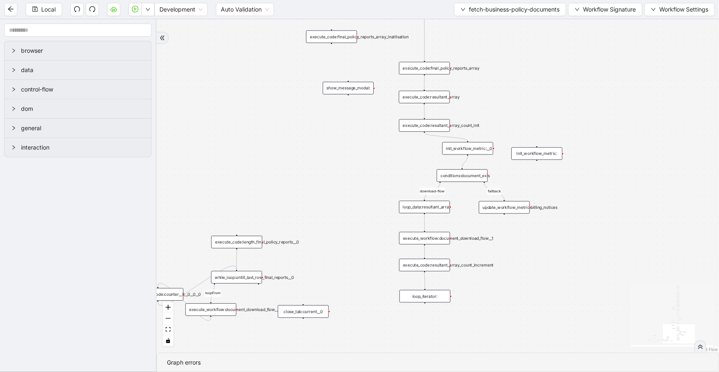
drag, startPoint x: 510, startPoint y: 274, endPoint x: 468, endPoint y: 249, distance: 48.5
click at [522, 248] on div "loopFrom exitFrom loopFrom download-flow fallback onError onError trigger click…" at bounding box center [438, 185] width 562 height 333
click at [418, 242] on div "execute_workflow:document_download_flow__1" at bounding box center [424, 238] width 51 height 12
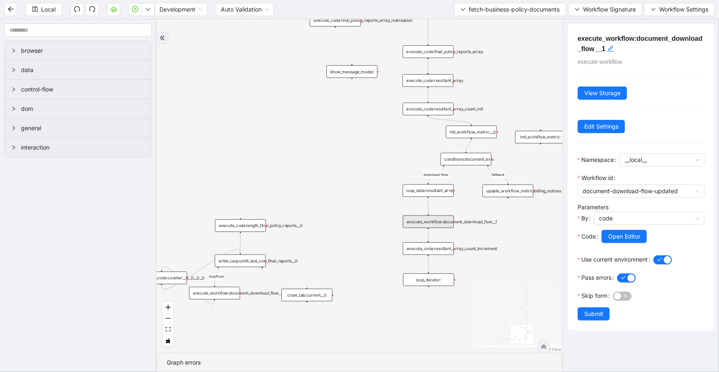
drag, startPoint x: 342, startPoint y: 253, endPoint x: 357, endPoint y: 222, distance: 35.0
click at [355, 223] on div "loopFrom exitFrom loopFrom download-flow fallback onError onError trigger click…" at bounding box center [360, 185] width 406 height 333
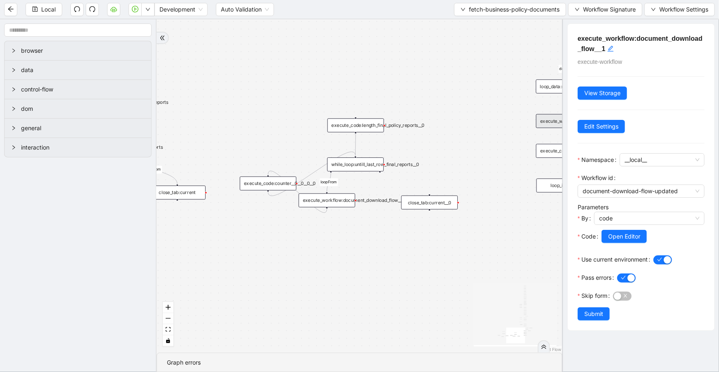
drag, startPoint x: 296, startPoint y: 241, endPoint x: 494, endPoint y: 124, distance: 229.4
click at [495, 145] on div "loopFrom exitFrom loopFrom download-flow fallback onError onError trigger click…" at bounding box center [360, 185] width 406 height 333
click at [496, 7] on span "fetch-business-policy-documents" at bounding box center [514, 9] width 91 height 9
click at [500, 24] on span "Select" at bounding box center [508, 25] width 101 height 9
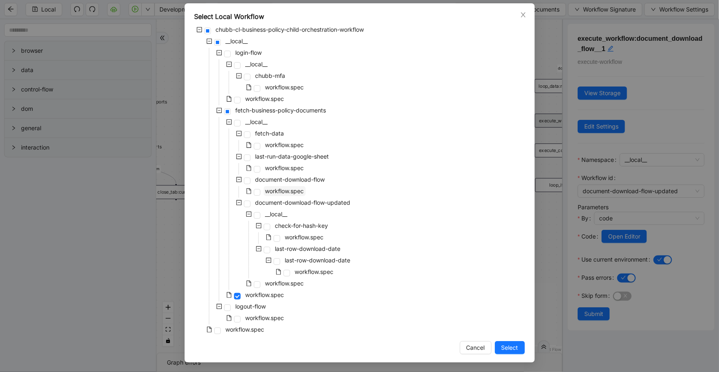
click at [279, 194] on span "workflow.spec" at bounding box center [284, 190] width 39 height 7
click at [502, 349] on span "Select" at bounding box center [509, 347] width 17 height 9
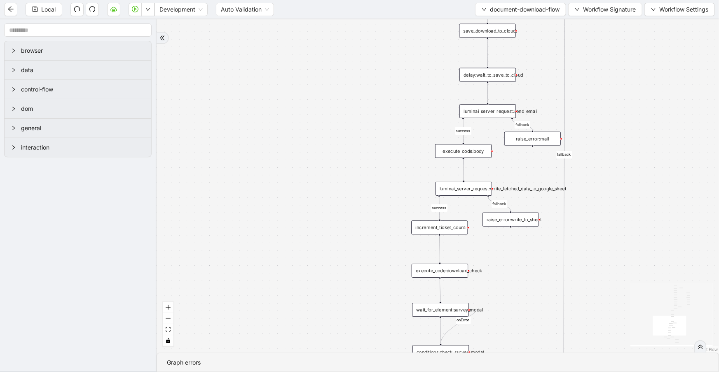
drag, startPoint x: 523, startPoint y: 85, endPoint x: 525, endPoint y: 280, distance: 195.3
click at [525, 280] on div "success fallback success download-flow close_modal fallback fallback fallback o…" at bounding box center [438, 185] width 562 height 333
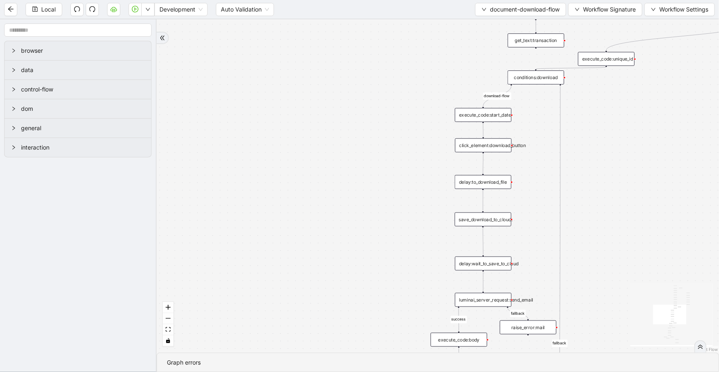
drag, startPoint x: 370, startPoint y: 62, endPoint x: 365, endPoint y: 246, distance: 183.8
click at [365, 246] on div "success fallback success download-flow close_modal fallback fallback fallback o…" at bounding box center [438, 185] width 562 height 333
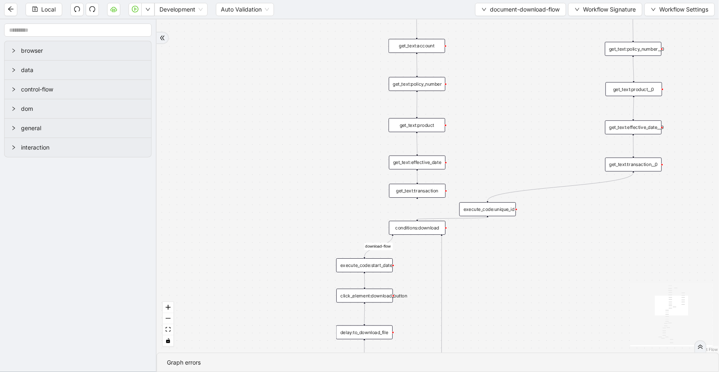
drag, startPoint x: 358, startPoint y: 211, endPoint x: 235, endPoint y: 356, distance: 190.6
click at [237, 360] on section "success fallback success download-flow close_modal fallback fallback fallback o…" at bounding box center [438, 195] width 562 height 353
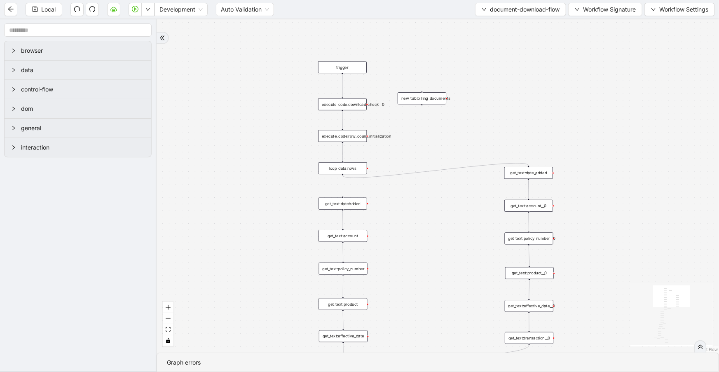
drag, startPoint x: 418, startPoint y: 217, endPoint x: 420, endPoint y: 224, distance: 7.8
click at [420, 224] on div "success fallback success download-flow close_modal fallback fallback fallback o…" at bounding box center [438, 185] width 562 height 333
click at [524, 3] on button "document-download-flow" at bounding box center [520, 9] width 91 height 13
click at [527, 23] on span "Select" at bounding box center [518, 25] width 79 height 9
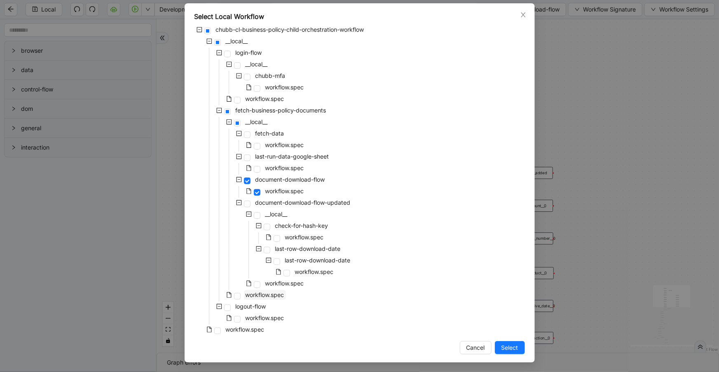
click at [250, 297] on span "workflow.spec" at bounding box center [265, 294] width 39 height 7
click at [501, 347] on span "Select" at bounding box center [509, 347] width 17 height 9
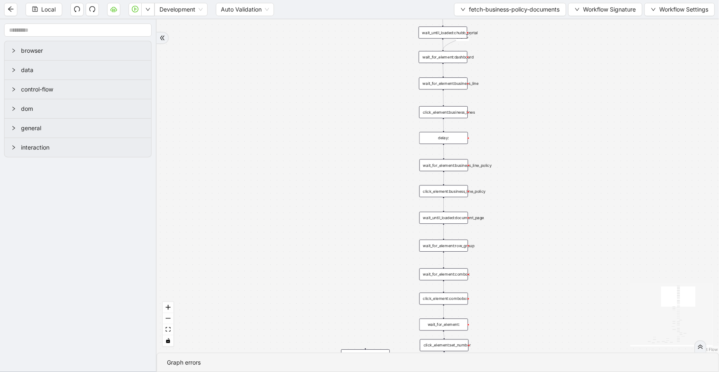
drag, startPoint x: 455, startPoint y: 155, endPoint x: 569, endPoint y: 133, distance: 116.2
click at [569, 114] on div "loopFrom exitFrom loopFrom download-flow fallback onError onError trigger click…" at bounding box center [438, 185] width 562 height 333
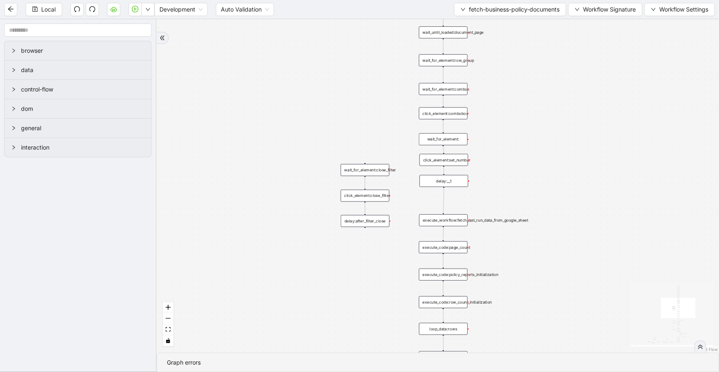
drag, startPoint x: 560, startPoint y: 229, endPoint x: 548, endPoint y: 74, distance: 155.8
click at [548, 74] on div "loopFrom exitFrom loopFrom download-flow fallback onError onError trigger click…" at bounding box center [438, 185] width 562 height 333
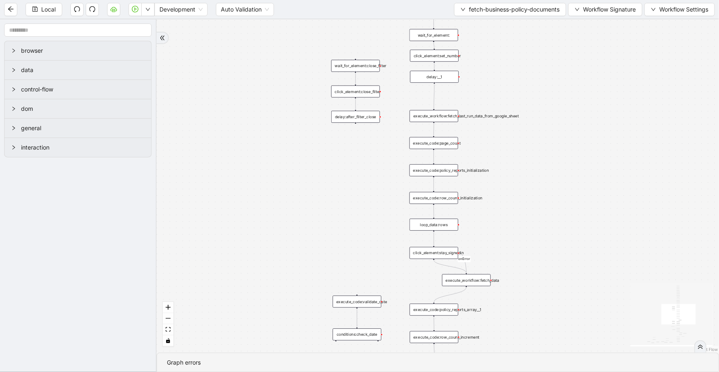
drag, startPoint x: 589, startPoint y: 252, endPoint x: 578, endPoint y: 152, distance: 99.8
click at [578, 152] on div "loopFrom exitFrom loopFrom download-flow fallback onError onError trigger click…" at bounding box center [438, 185] width 562 height 333
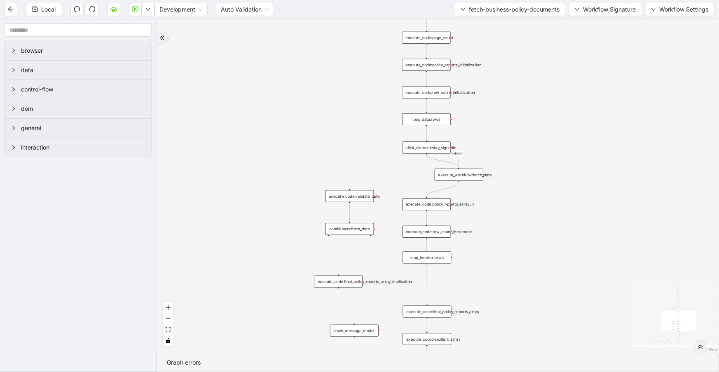
drag, startPoint x: 576, startPoint y: 195, endPoint x: 570, endPoint y: 92, distance: 103.6
click at [570, 92] on div "loopFrom exitFrom loopFrom download-flow fallback onError onError trigger click…" at bounding box center [438, 185] width 562 height 333
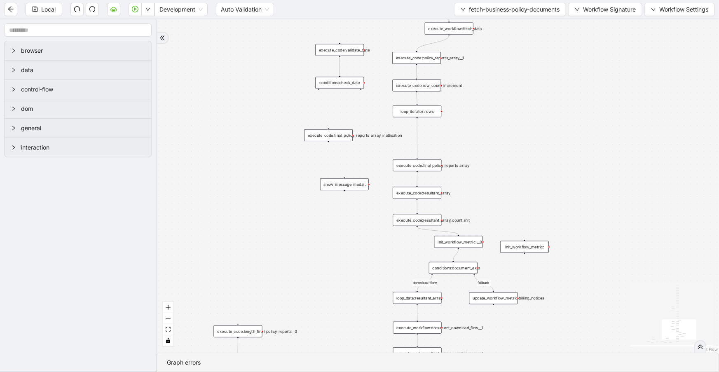
drag, startPoint x: 587, startPoint y: 207, endPoint x: 577, endPoint y: 78, distance: 129.0
click at [577, 78] on div "loopFrom exitFrom loopFrom download-flow fallback onError onError trigger click…" at bounding box center [438, 185] width 562 height 333
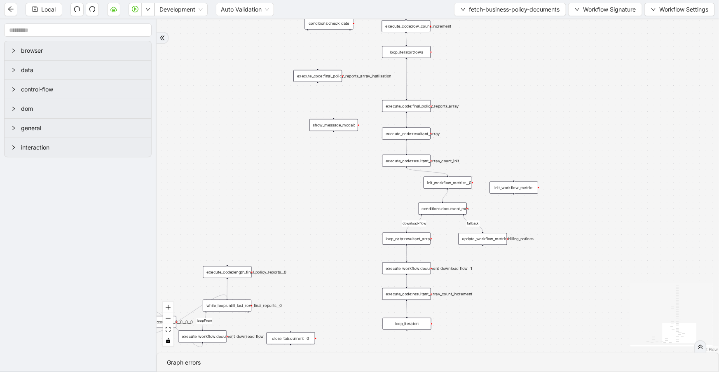
drag, startPoint x: 592, startPoint y: 157, endPoint x: 579, endPoint y: 88, distance: 70.5
click at [579, 88] on div "loopFrom exitFrom loopFrom download-flow fallback onError onError trigger click…" at bounding box center [438, 185] width 562 height 333
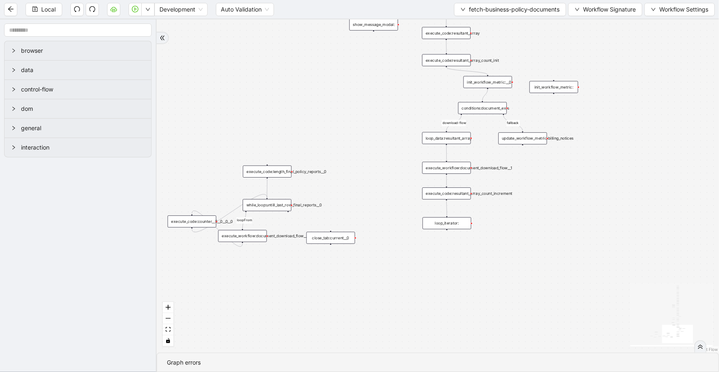
drag, startPoint x: 337, startPoint y: 267, endPoint x: 379, endPoint y: 177, distance: 100.3
click at [379, 177] on div "loopFrom exitFrom loopFrom download-flow fallback onError onError trigger click…" at bounding box center [438, 185] width 562 height 333
click at [466, 170] on div "execute_workflow:document_download_flow__1" at bounding box center [446, 168] width 49 height 12
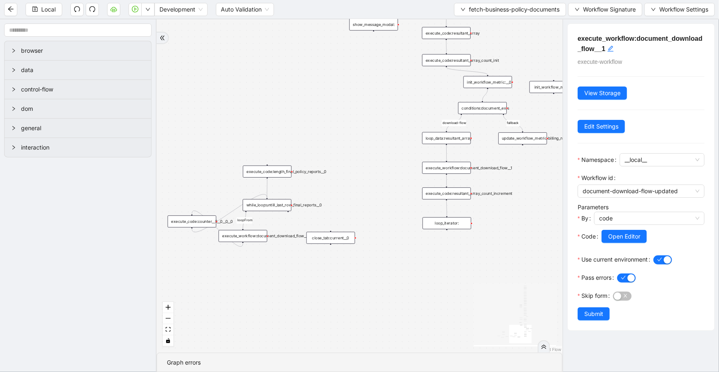
click at [235, 232] on div "execute_workflow:document_download_flow__0" at bounding box center [243, 236] width 49 height 12
click at [236, 234] on div "execute_workflow:document_download_flow__0" at bounding box center [243, 236] width 49 height 12
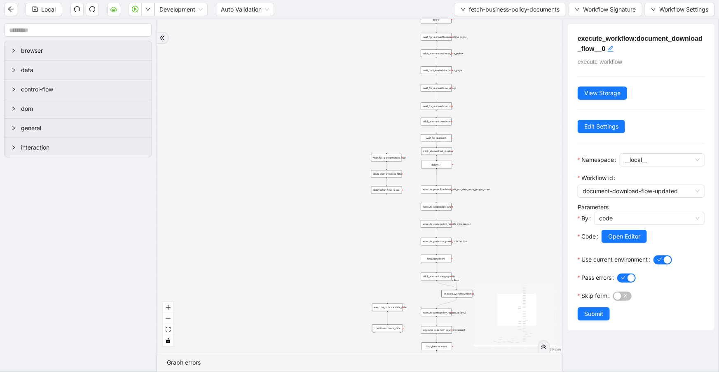
drag, startPoint x: 510, startPoint y: 54, endPoint x: 499, endPoint y: 371, distance: 317.4
click at [499, 371] on section "loopFrom exitFrom loopFrom download-flow fallback onError onError trigger click…" at bounding box center [360, 195] width 406 height 353
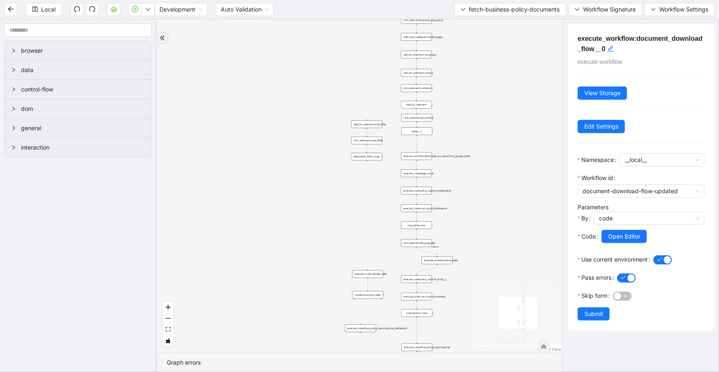
drag, startPoint x: 490, startPoint y: 148, endPoint x: 466, endPoint y: 56, distance: 95.4
click at [466, 52] on div "loopFrom exitFrom loopFrom download-flow fallback onError onError trigger click…" at bounding box center [360, 185] width 406 height 333
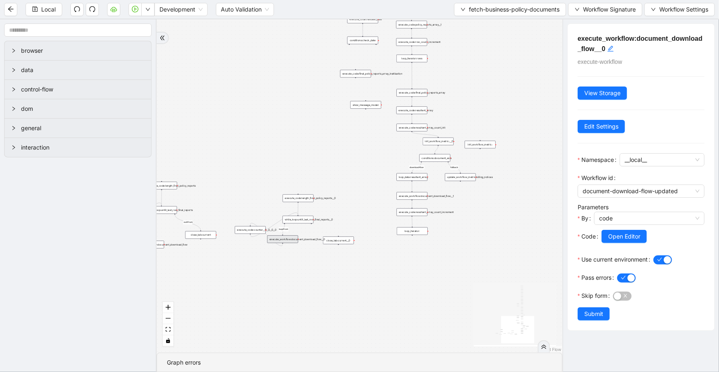
drag, startPoint x: 492, startPoint y: 260, endPoint x: 489, endPoint y: -12, distance: 272.8
click at [489, 0] on html "Local Development Auto Validation fetch-business-policy-documents Workflow Sign…" at bounding box center [359, 186] width 719 height 372
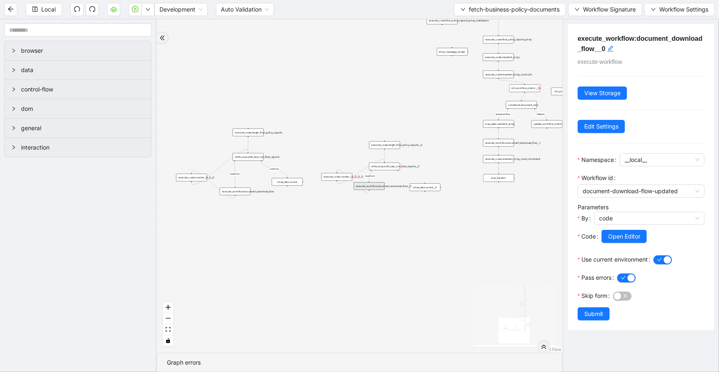
drag, startPoint x: 363, startPoint y: 278, endPoint x: 444, endPoint y: 275, distance: 80.8
click at [444, 275] on div "loopFrom exitFrom loopFrom download-flow fallback onError onError trigger click…" at bounding box center [360, 185] width 406 height 333
click at [233, 190] on div "execute_workflow:document_download_flow" at bounding box center [235, 191] width 31 height 8
click at [490, 7] on span "fetch-business-policy-documents" at bounding box center [514, 9] width 91 height 9
click at [490, 24] on span "Select" at bounding box center [508, 25] width 101 height 9
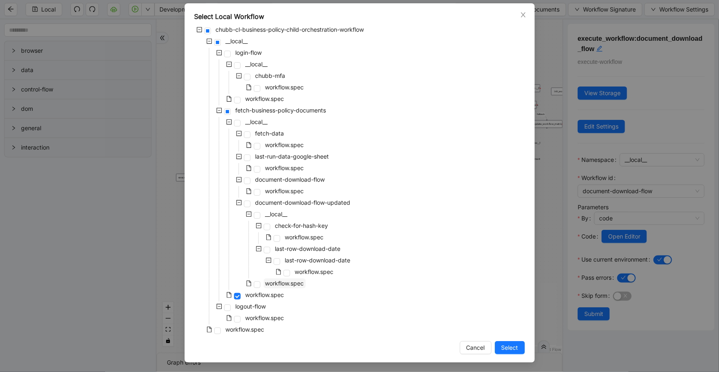
click at [287, 284] on span "workflow.spec" at bounding box center [284, 283] width 39 height 7
click at [501, 348] on span "Select" at bounding box center [509, 347] width 17 height 9
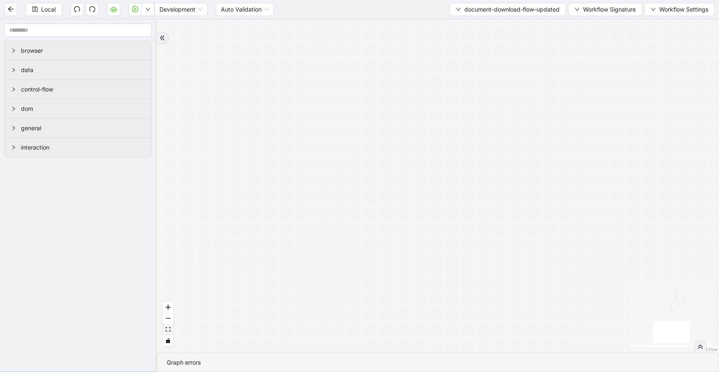
click at [169, 330] on icon "fit view" at bounding box center [168, 329] width 5 height 5
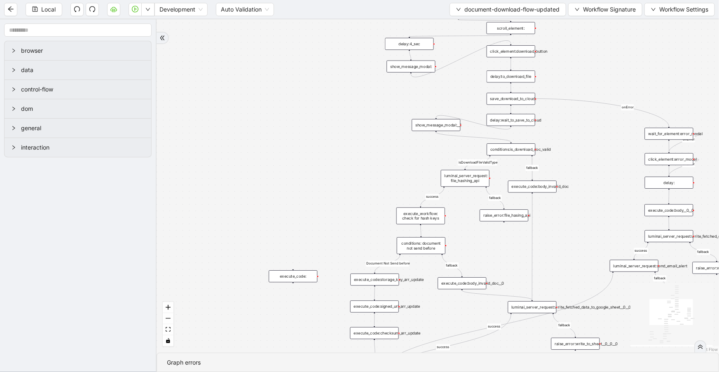
click at [438, 125] on div "show_message_modal:__1" at bounding box center [436, 125] width 49 height 12
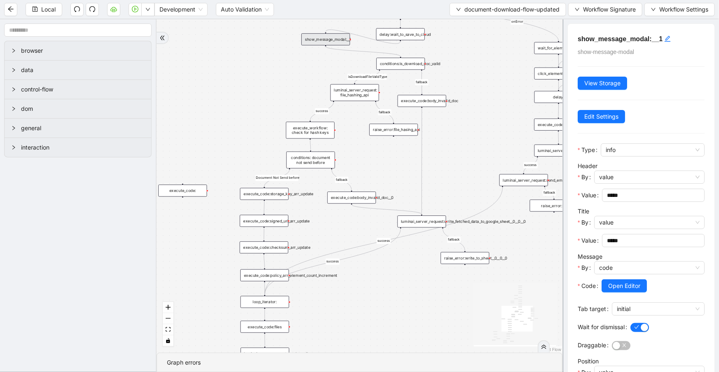
drag, startPoint x: 391, startPoint y: 134, endPoint x: 318, endPoint y: 83, distance: 89.0
click at [318, 83] on div "close_modal success fallback fallback success fallback isDownloadFileValidType …" at bounding box center [360, 185] width 406 height 333
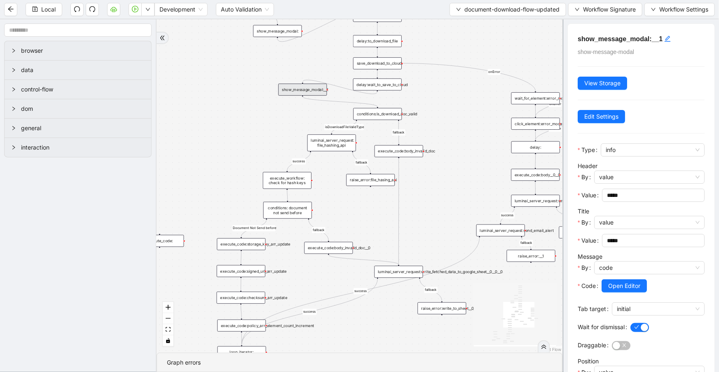
drag, startPoint x: 318, startPoint y: 83, endPoint x: 295, endPoint y: 133, distance: 55.3
click at [295, 133] on div "close_modal success fallback fallback success fallback isDownloadFileValidType …" at bounding box center [360, 185] width 406 height 333
click at [409, 277] on div "luminai_server_request:write_fetched_data_to_google_sheet__0__0__0" at bounding box center [398, 272] width 49 height 12
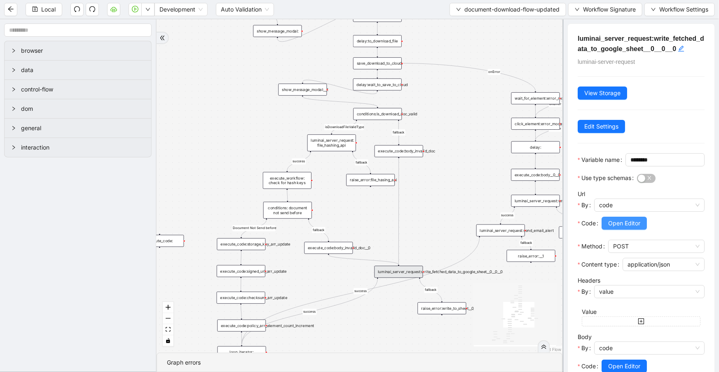
click at [613, 228] on span "Open Editor" at bounding box center [624, 223] width 32 height 9
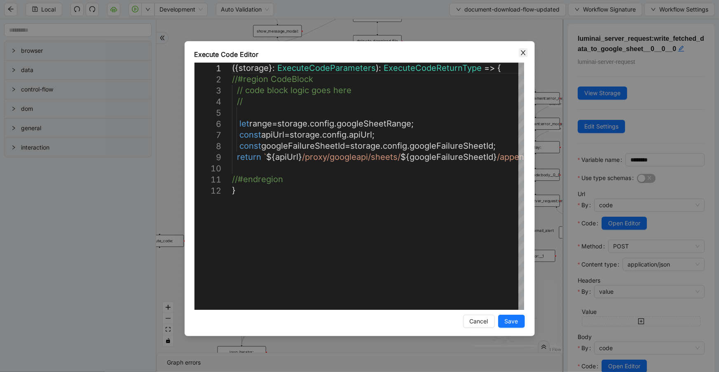
click at [522, 53] on icon "close" at bounding box center [523, 52] width 7 height 7
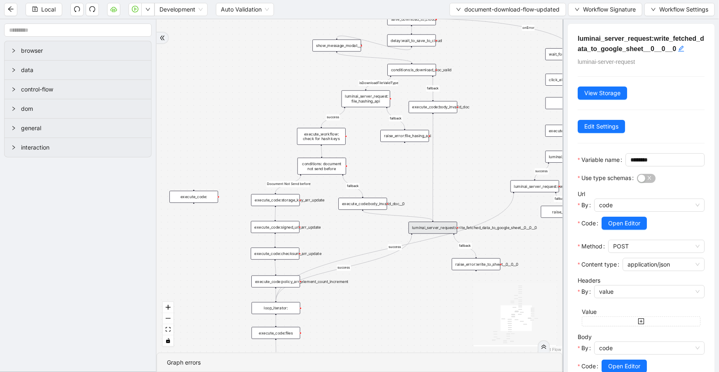
drag, startPoint x: 298, startPoint y: 280, endPoint x: 332, endPoint y: 236, distance: 55.8
click at [332, 236] on div "close_modal success fallback fallback success fallback isDownloadFileValidType …" at bounding box center [360, 185] width 406 height 333
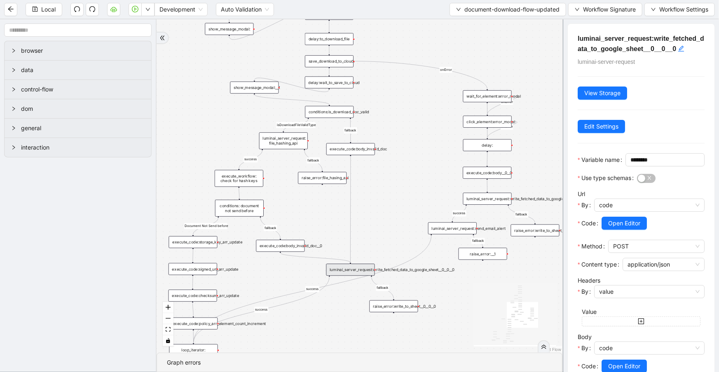
drag, startPoint x: 363, startPoint y: 322, endPoint x: 281, endPoint y: 364, distance: 92.5
click at [281, 364] on section "close_modal success fallback fallback success fallback isDownloadFileValidType …" at bounding box center [360, 195] width 406 height 353
click at [382, 62] on icon "Edge from save_download_to_cloud: to wait_for_element:error_modal" at bounding box center [421, 75] width 132 height 28
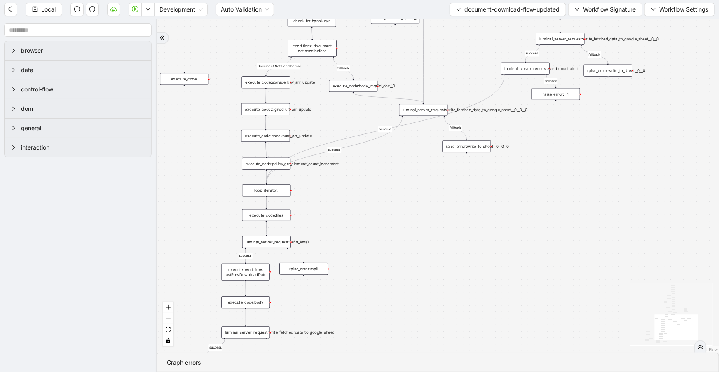
drag, startPoint x: 325, startPoint y: 284, endPoint x: 378, endPoint y: 174, distance: 122.2
click at [378, 174] on div "close_modal success fallback fallback success fallback isDownloadFileValidType …" at bounding box center [438, 185] width 562 height 333
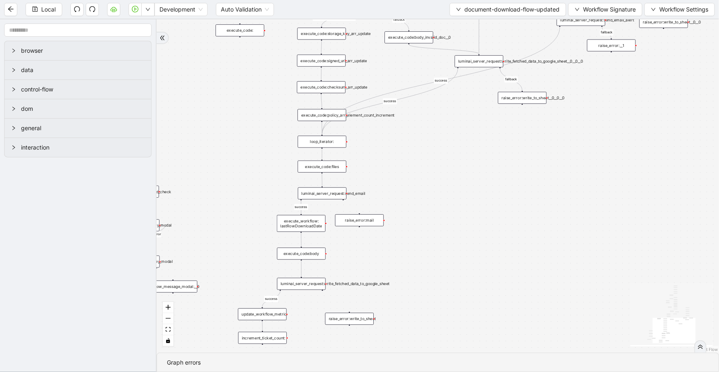
drag, startPoint x: 398, startPoint y: 237, endPoint x: 454, endPoint y: 157, distance: 98.1
click at [456, 157] on div "close_modal success fallback fallback success fallback isDownloadFileValidType …" at bounding box center [438, 185] width 562 height 333
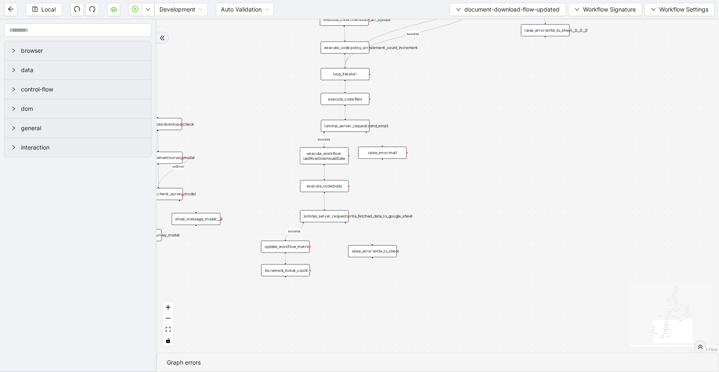
drag, startPoint x: 426, startPoint y: 246, endPoint x: 447, endPoint y: 182, distance: 66.7
click at [447, 182] on div "close_modal success fallback fallback success fallback isDownloadFileValidType …" at bounding box center [438, 185] width 562 height 333
click at [63, 33] on input "text" at bounding box center [77, 29] width 147 height 13
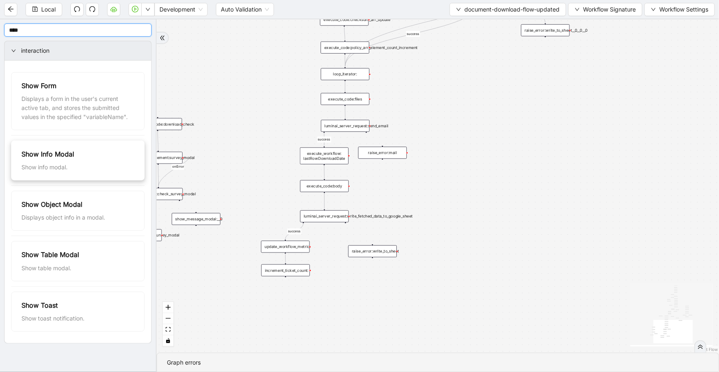
type input "****"
drag, startPoint x: 243, startPoint y: 211, endPoint x: 192, endPoint y: 218, distance: 51.2
click at [194, 218] on div "show_message_modal:__0" at bounding box center [199, 215] width 49 height 12
drag, startPoint x: 232, startPoint y: 171, endPoint x: 268, endPoint y: 175, distance: 36.0
click at [268, 175] on div "show_message_modal:__2" at bounding box center [269, 173] width 49 height 12
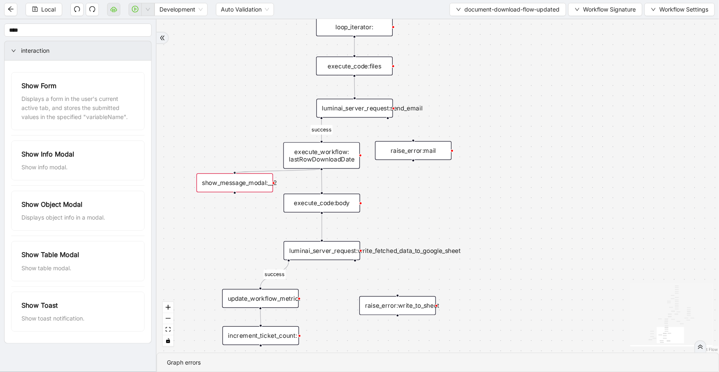
drag, startPoint x: 321, startPoint y: 169, endPoint x: 239, endPoint y: 175, distance: 82.7
drag, startPoint x: 251, startPoint y: 187, endPoint x: 304, endPoint y: 93, distance: 107.7
click at [281, 102] on div "show_message_modal:__2" at bounding box center [261, 102] width 77 height 19
drag, startPoint x: 354, startPoint y: 74, endPoint x: 269, endPoint y: 94, distance: 87.5
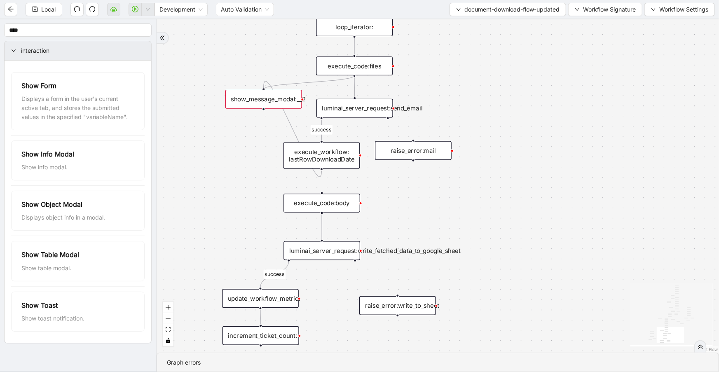
drag, startPoint x: 321, startPoint y: 169, endPoint x: 325, endPoint y: 195, distance: 26.3
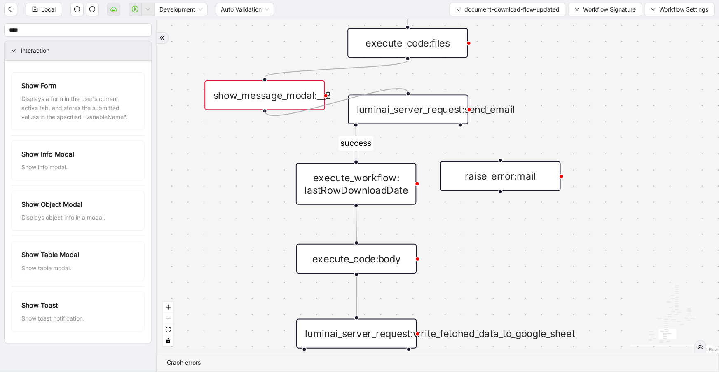
drag, startPoint x: 264, startPoint y: 110, endPoint x: 401, endPoint y: 89, distance: 138.9
click at [401, 89] on div "close_modal success fallback fallback success fallback isDownloadFileValidType …" at bounding box center [438, 185] width 562 height 333
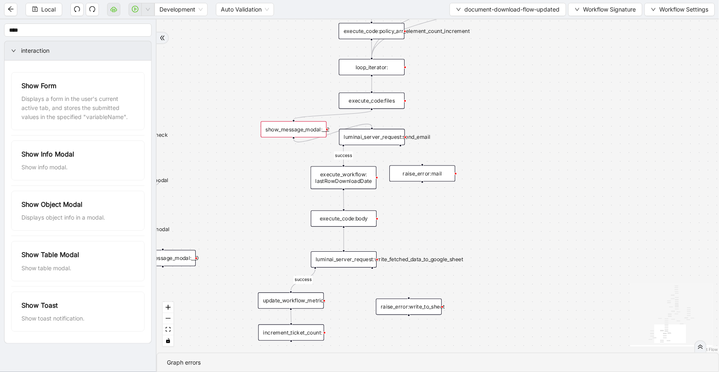
click at [319, 128] on div "show_message_modal:__2" at bounding box center [294, 129] width 66 height 16
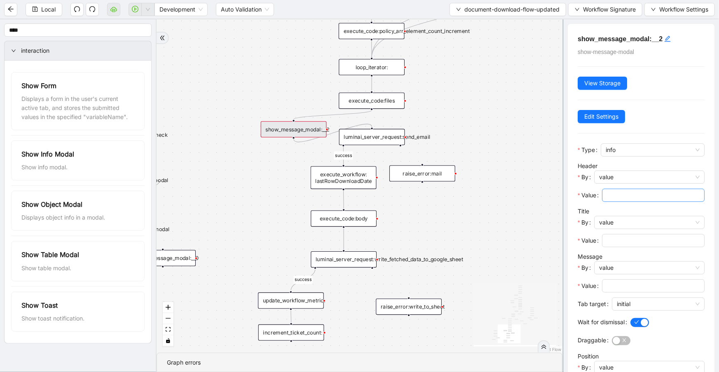
click at [648, 197] on input "Value" at bounding box center [652, 195] width 91 height 9
type input "****"
click at [655, 243] on input "Value" at bounding box center [652, 240] width 91 height 9
click at [655, 262] on span "value" at bounding box center [649, 268] width 101 height 12
type input "****"
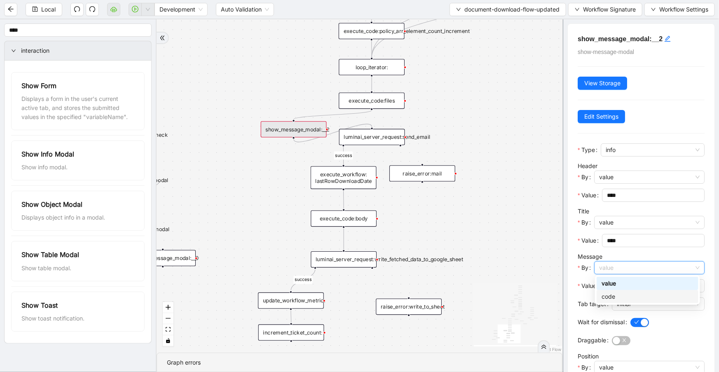
click at [642, 294] on div "code" at bounding box center [648, 296] width 92 height 9
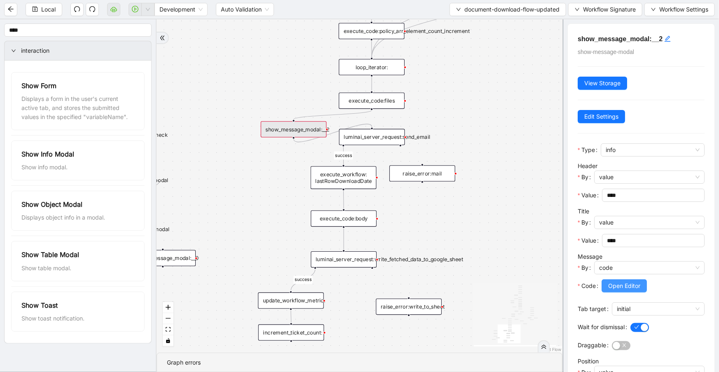
click at [638, 287] on span "Open Editor" at bounding box center [624, 285] width 32 height 9
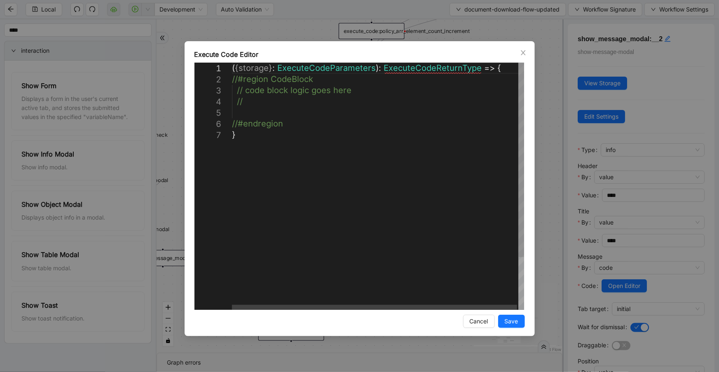
scroll to position [0, 4]
click at [286, 116] on div "( { storage } : ExecuteCodeParameters ): ExecuteCodeReturnType => { //#region C…" at bounding box center [378, 220] width 293 height 314
click at [259, 111] on div "( { storage } : ExecuteCodeParameters ): ExecuteCodeReturnType => { //#region C…" at bounding box center [378, 220] width 293 height 314
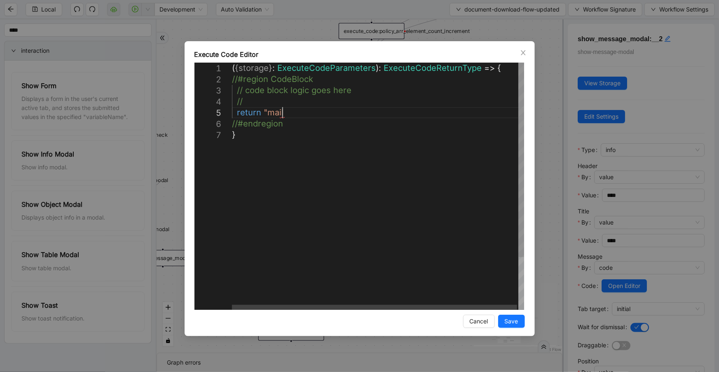
drag, startPoint x: 330, startPoint y: 114, endPoint x: 332, endPoint y: 121, distance: 7.3
click at [330, 114] on div "( { storage } : ExecuteCodeParameters ): ExecuteCodeReturnType => { //#region C…" at bounding box center [378, 220] width 293 height 314
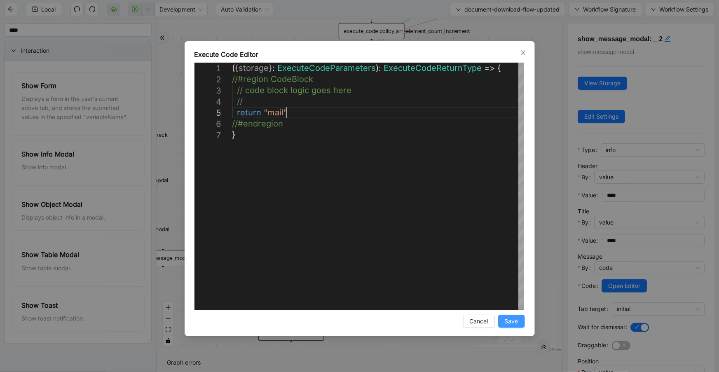
type textarea "**********"
click at [506, 321] on span "Save" at bounding box center [512, 321] width 14 height 9
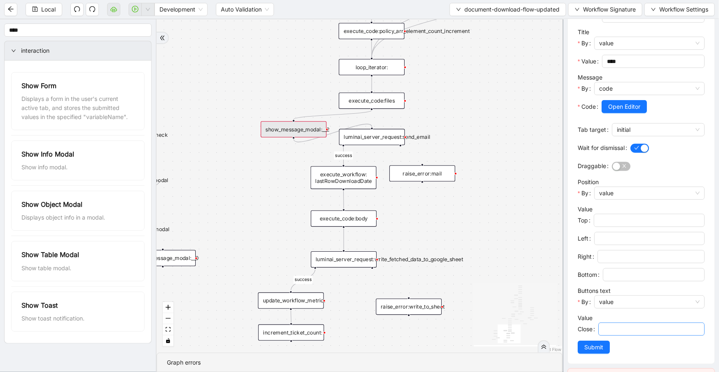
scroll to position [180, 0]
click at [602, 344] on span "Submit" at bounding box center [593, 346] width 19 height 9
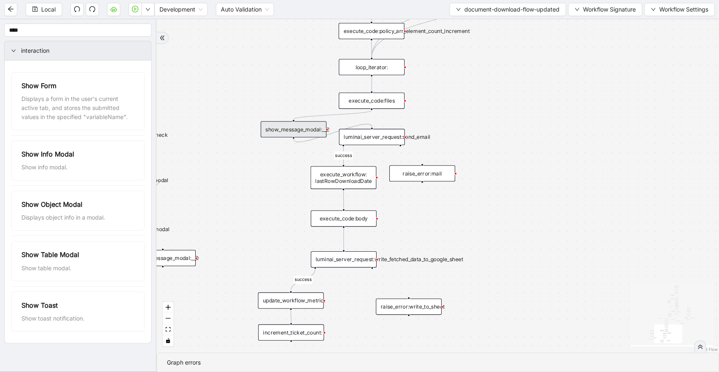
scroll to position [0, 0]
click at [308, 129] on div "show_message_modal:__2" at bounding box center [294, 129] width 66 height 16
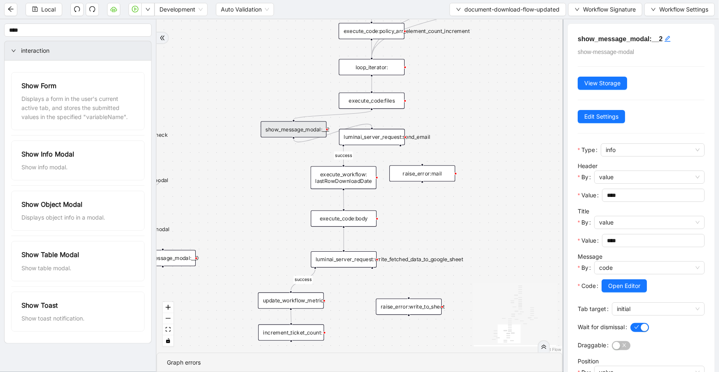
click at [378, 103] on div "execute_code:files" at bounding box center [372, 101] width 66 height 16
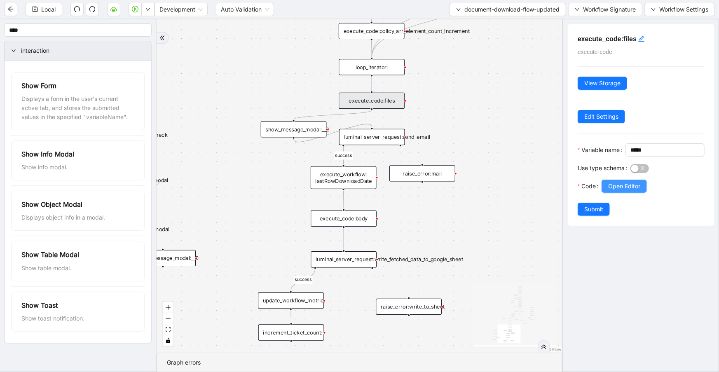
click at [614, 191] on span "Open Editor" at bounding box center [624, 186] width 32 height 9
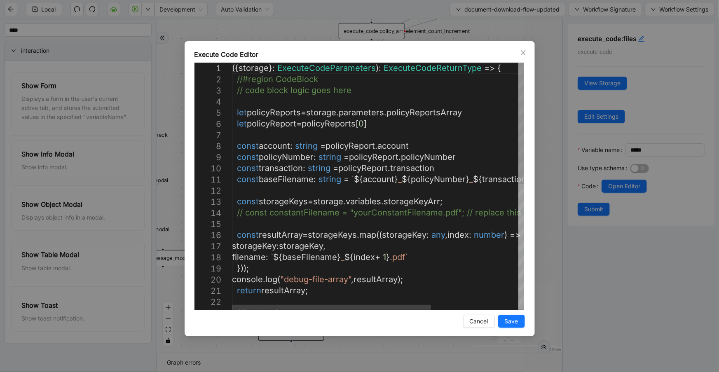
click at [395, 113] on div "const baseFilename : string = ` ${ account } _ ${ policyNumber } _ ${ transacti…" at bounding box center [442, 314] width 420 height 503
click at [442, 133] on div "const baseFilename : string = ` ${ account } _ ${ policyNumber } _ ${ transacti…" at bounding box center [442, 314] width 420 height 503
drag, startPoint x: 465, startPoint y: 115, endPoint x: 311, endPoint y: 111, distance: 154.6
click at [448, 86] on div "const baseFilename : string = ` ${ account } _ ${ policyNumber } _ ${ transacti…" at bounding box center [442, 314] width 420 height 503
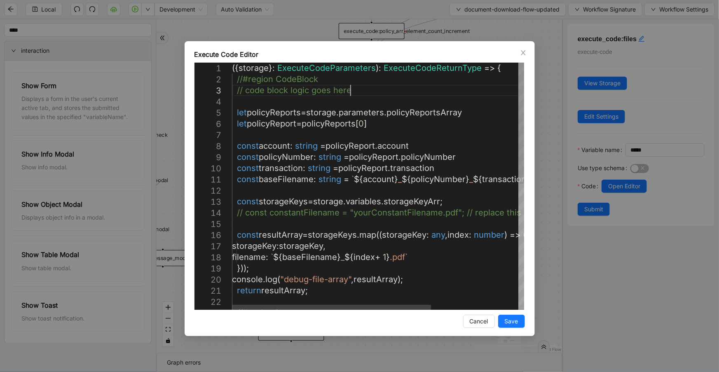
click at [477, 107] on div "const baseFilename : string = ` ${ account } _ ${ policyNumber } _ ${ transacti…" at bounding box center [442, 314] width 420 height 503
click at [473, 117] on div "const baseFilename : string = ` ${ account } _ ${ policyNumber } _ ${ transacti…" at bounding box center [442, 314] width 420 height 503
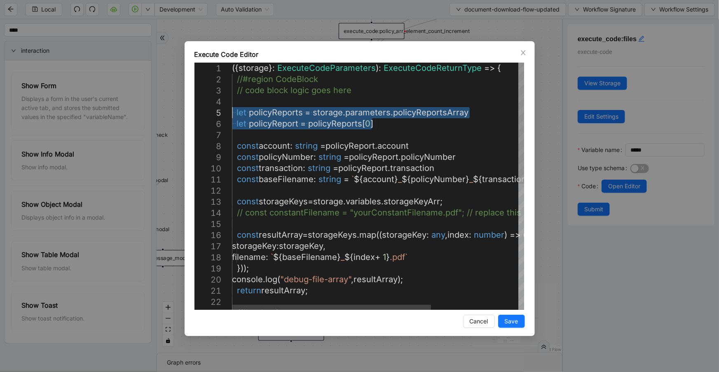
drag, startPoint x: 385, startPoint y: 124, endPoint x: 169, endPoint y: 109, distance: 216.4
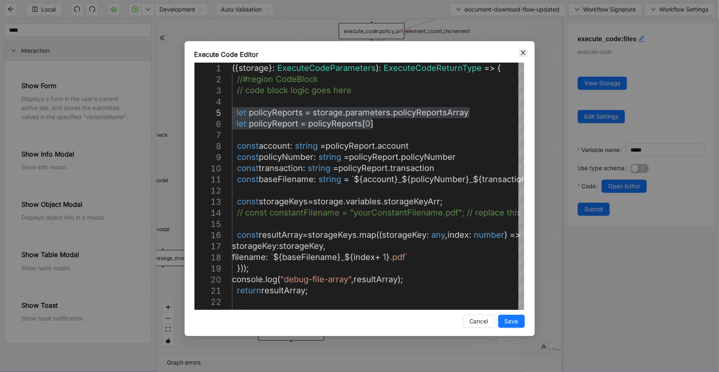
click at [520, 51] on icon "close" at bounding box center [523, 52] width 7 height 7
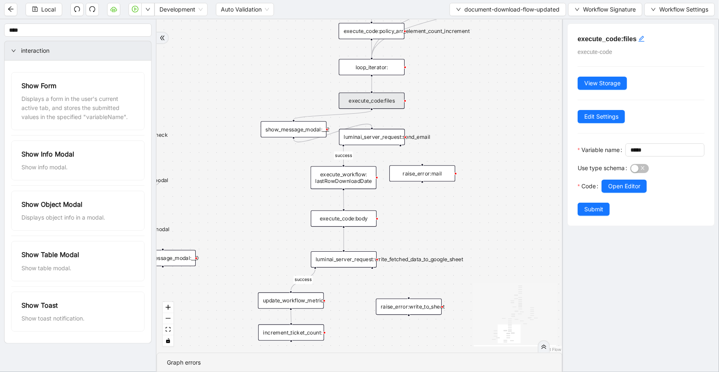
click at [308, 132] on div "show_message_modal:__2" at bounding box center [294, 129] width 66 height 16
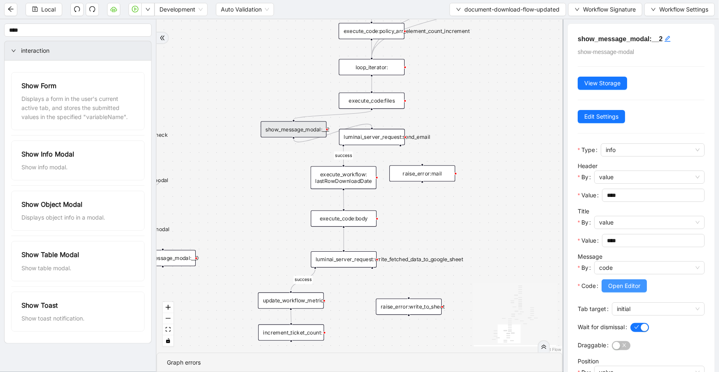
click at [639, 285] on span "Open Editor" at bounding box center [624, 285] width 32 height 9
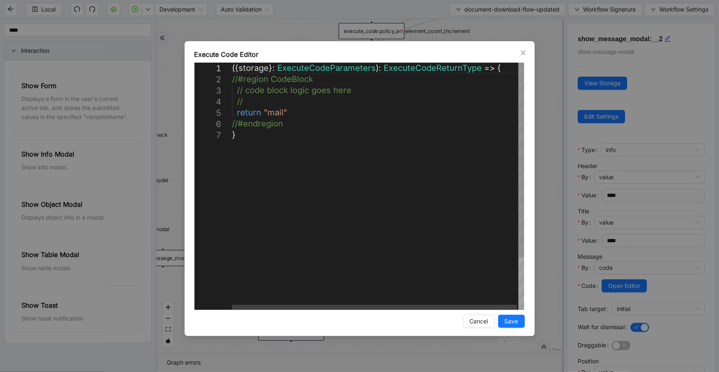
scroll to position [0, 4]
click at [272, 103] on div "({ storage }: ExecuteCodeParameters ): ExecuteCodeReturnType => { //#region Cod…" at bounding box center [378, 220] width 293 height 314
paste textarea "**********"
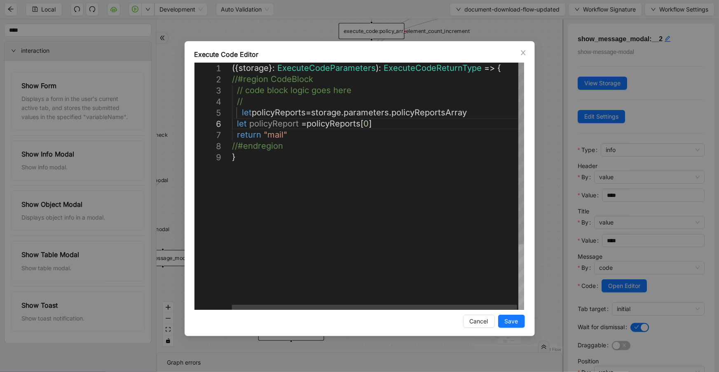
click at [242, 113] on div "({ storage }: ExecuteCodeParameters ): ExecuteCodeReturnType => { //#region Cod…" at bounding box center [378, 231] width 293 height 336
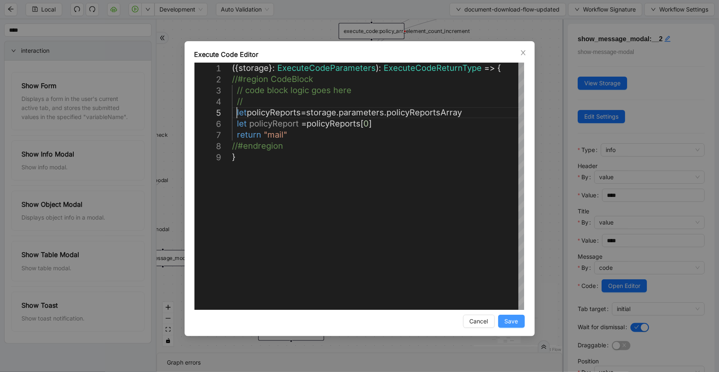
type textarea "**********"
click at [520, 321] on button "Save" at bounding box center [511, 321] width 27 height 13
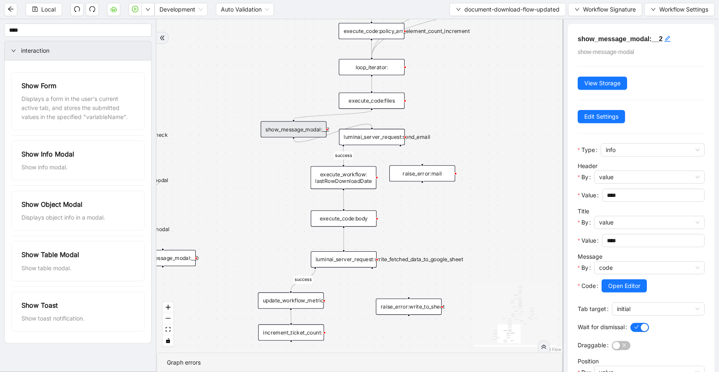
scroll to position [179, 0]
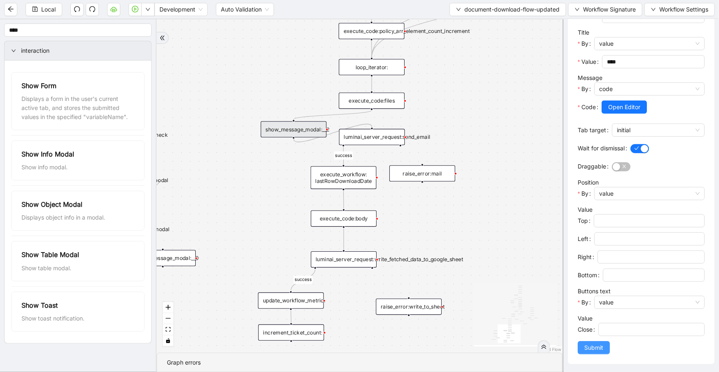
click at [594, 349] on span "Submit" at bounding box center [593, 347] width 19 height 9
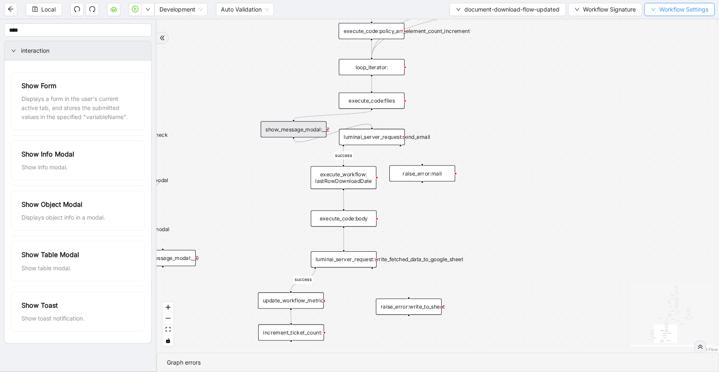
scroll to position [0, 0]
click at [341, 100] on div "execute_code:files" at bounding box center [372, 101] width 66 height 16
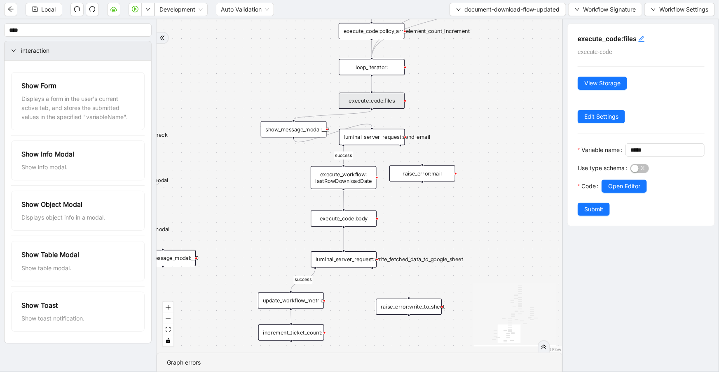
click at [380, 138] on div "luminai_server_request:send_email" at bounding box center [372, 137] width 66 height 16
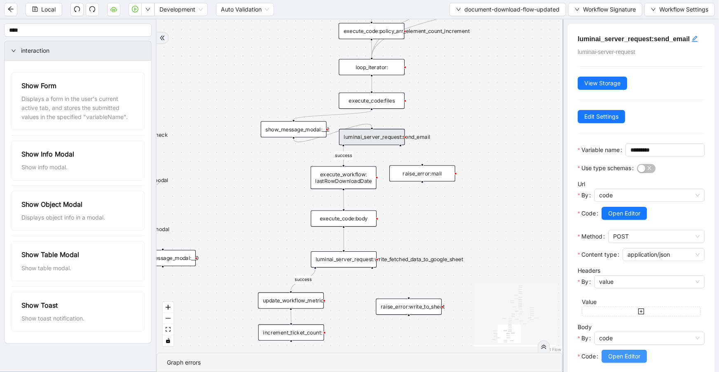
click at [635, 361] on span "Open Editor" at bounding box center [624, 356] width 32 height 9
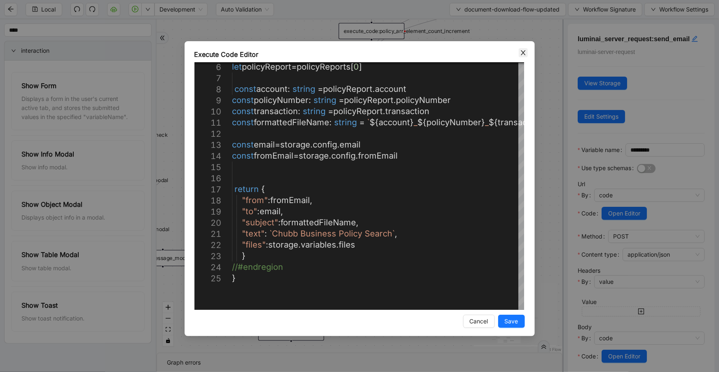
click at [523, 50] on icon "close" at bounding box center [523, 52] width 7 height 7
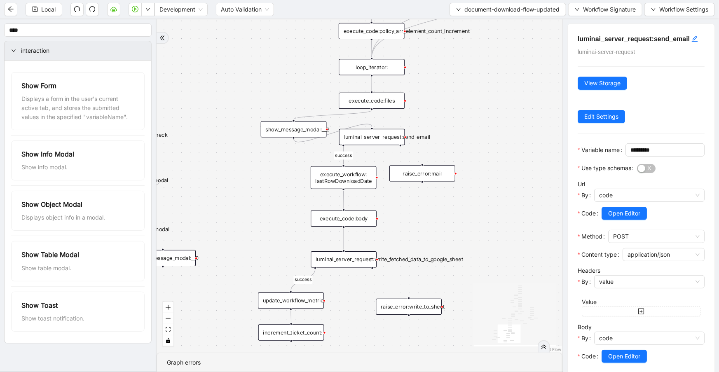
click at [387, 108] on div "execute_code:files" at bounding box center [372, 101] width 66 height 16
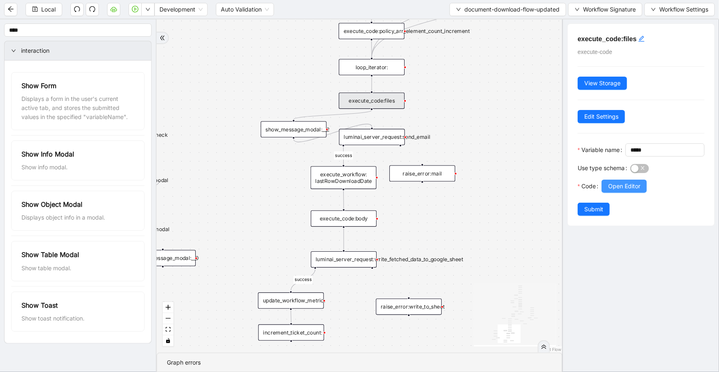
click at [629, 191] on span "Open Editor" at bounding box center [624, 186] width 32 height 9
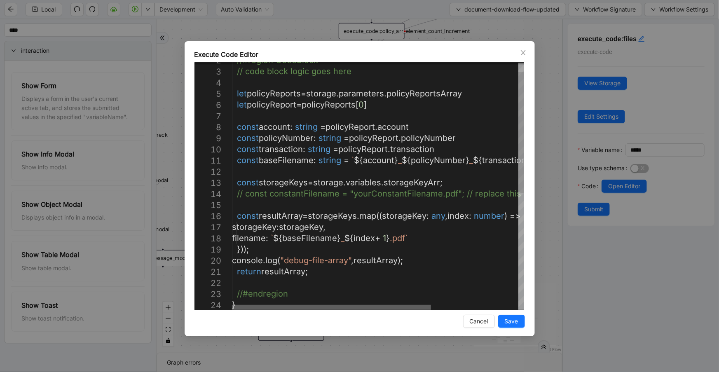
click at [398, 306] on div at bounding box center [331, 307] width 199 height 5
click at [519, 49] on span "Close" at bounding box center [523, 52] width 9 height 9
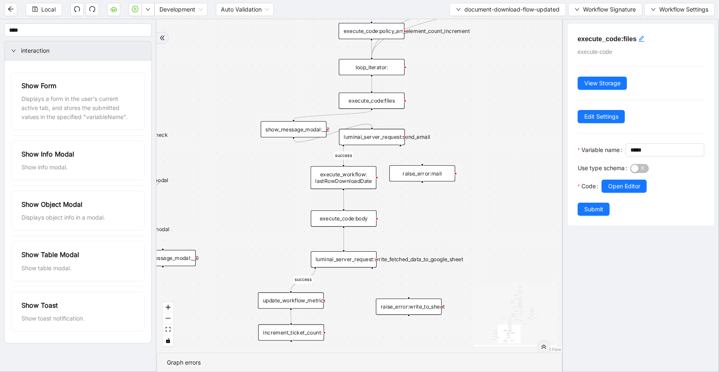
click at [299, 128] on div "show_message_modal:__2" at bounding box center [294, 129] width 66 height 16
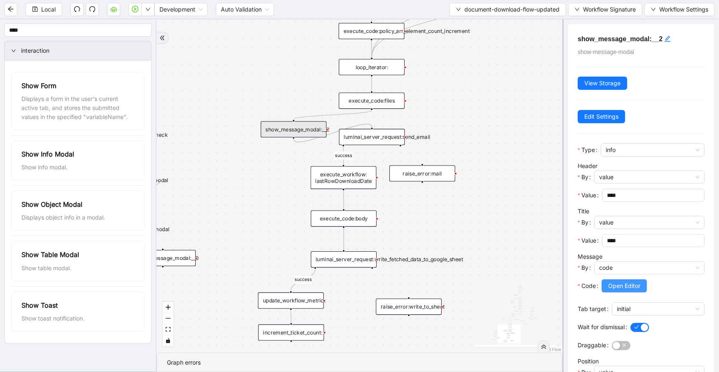
click at [619, 281] on span "Open Editor" at bounding box center [624, 285] width 32 height 9
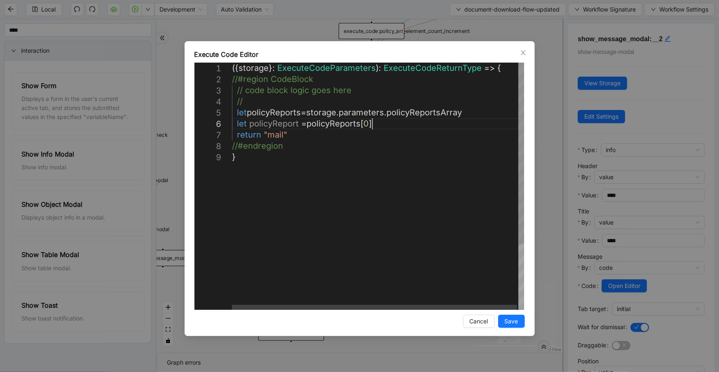
scroll to position [0, 4]
click at [394, 126] on div "({ storage }: ExecuteCodeParameters ): ExecuteCodeReturnType => { //#region Cod…" at bounding box center [378, 231] width 293 height 336
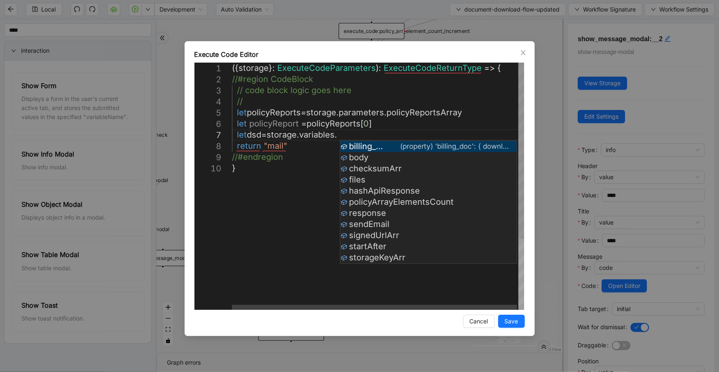
drag, startPoint x: 395, startPoint y: 183, endPoint x: 374, endPoint y: 161, distance: 29.7
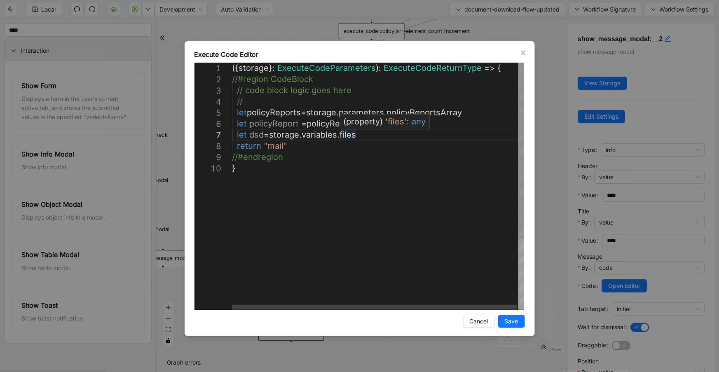
click at [349, 135] on div "({ storage }: ExecuteCodeParameters ): ExecuteCodeReturnType => { //#region Cod…" at bounding box center [378, 236] width 293 height 347
paste textarea "**"
click at [409, 133] on div "({ storage }: ExecuteCodeParameters ): ExecuteCodeReturnType => { //#region Cod…" at bounding box center [378, 236] width 293 height 347
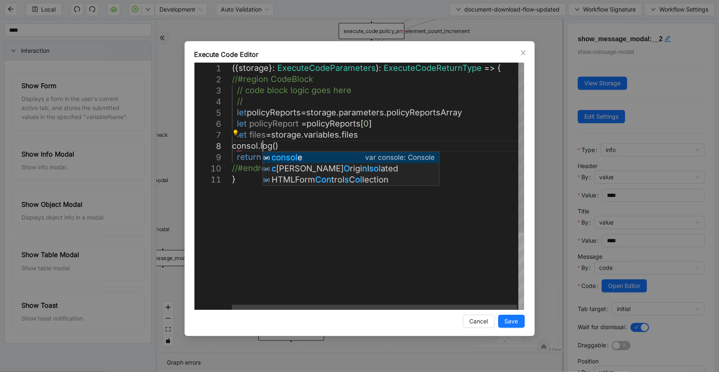
scroll to position [78, 44]
click at [284, 146] on div "({ storage }: ExecuteCodeParameters ): ExecuteCodeReturnType => { //#region Cod…" at bounding box center [378, 242] width 293 height 358
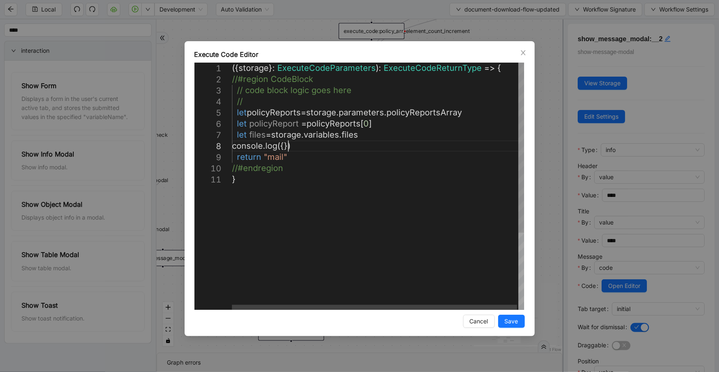
scroll to position [78, 74]
click at [268, 126] on div "({ storage }: ExecuteCodeParameters ): ExecuteCodeReturnType => { //#region Cod…" at bounding box center [378, 242] width 293 height 358
click at [284, 147] on div "({ storage }: ExecuteCodeParameters ): ExecuteCodeReturnType => { //#region Cod…" at bounding box center [378, 242] width 293 height 358
click at [326, 147] on div "({ storage }: ExecuteCodeParameters ): ExecuteCodeReturnType => { //#region Cod…" at bounding box center [378, 242] width 293 height 358
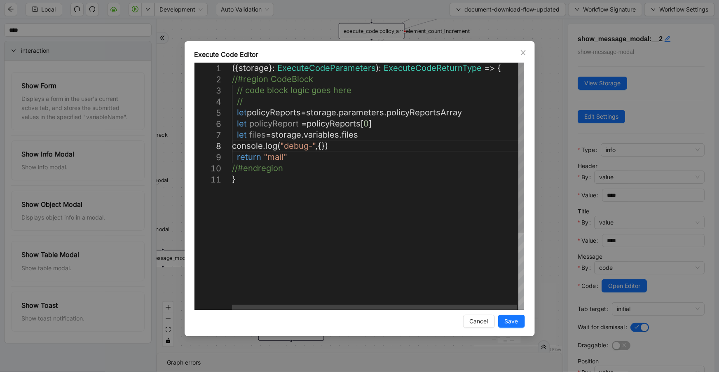
paste textarea "**********"
click at [251, 134] on div "({ storage }: ExecuteCodeParameters ): ExecuteCodeReturnType => { //#region Cod…" at bounding box center [378, 242] width 293 height 358
click at [378, 146] on div "({ storage }: ExecuteCodeParameters ): ExecuteCodeReturnType => { //#region Cod…" at bounding box center [378, 242] width 293 height 358
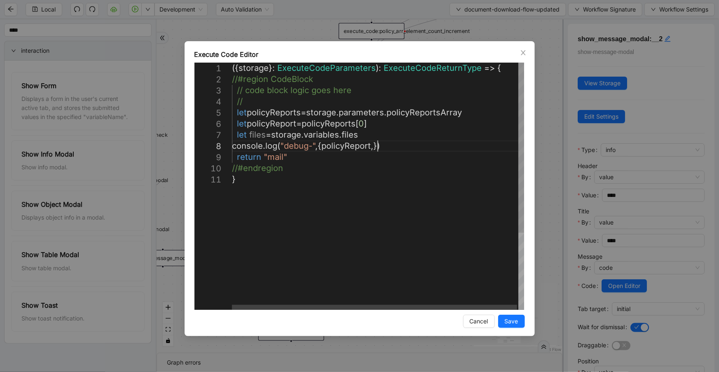
paste textarea "*****"
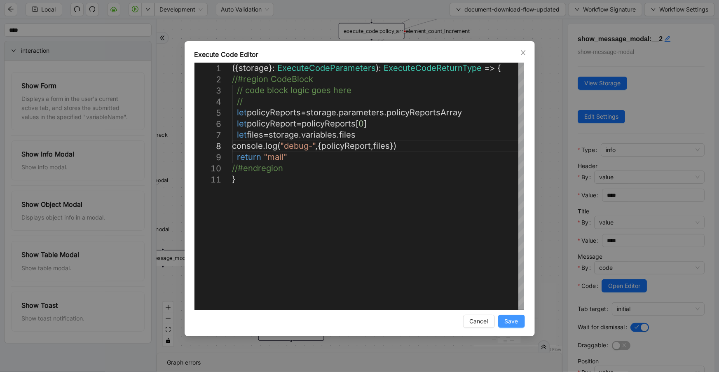
type textarea "**********"
click at [511, 322] on span "Save" at bounding box center [512, 321] width 14 height 9
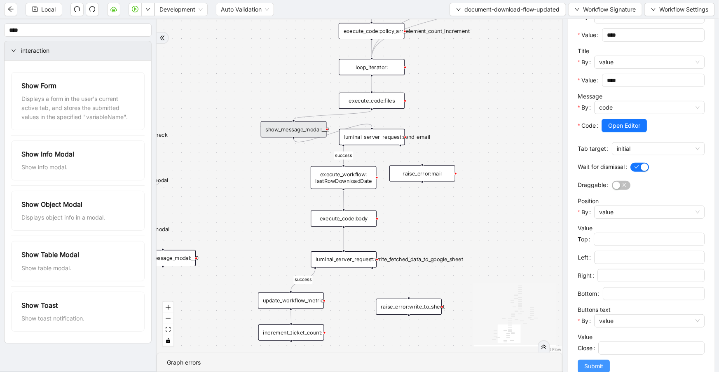
scroll to position [179, 0]
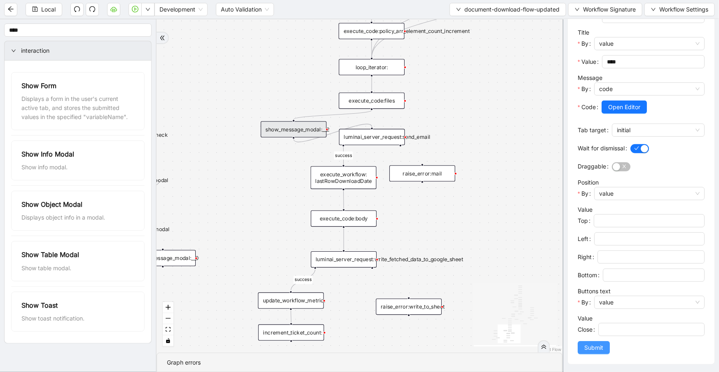
click at [589, 341] on button "Submit" at bounding box center [594, 347] width 32 height 13
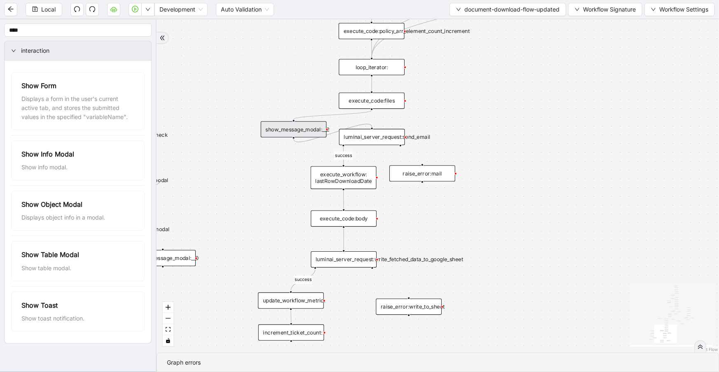
scroll to position [0, 0]
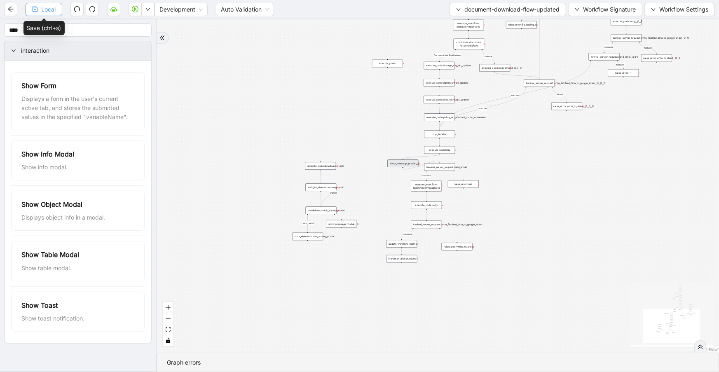
click at [43, 8] on span "Local" at bounding box center [48, 9] width 14 height 9
click at [480, 14] on button "document-download-flow-updated" at bounding box center [507, 9] width 117 height 13
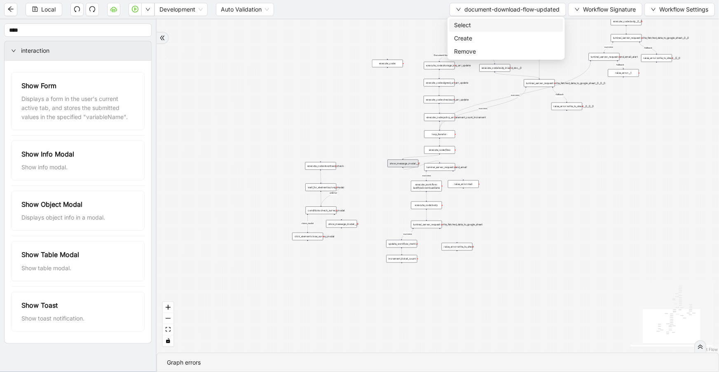
click at [483, 22] on span "Select" at bounding box center [506, 25] width 104 height 9
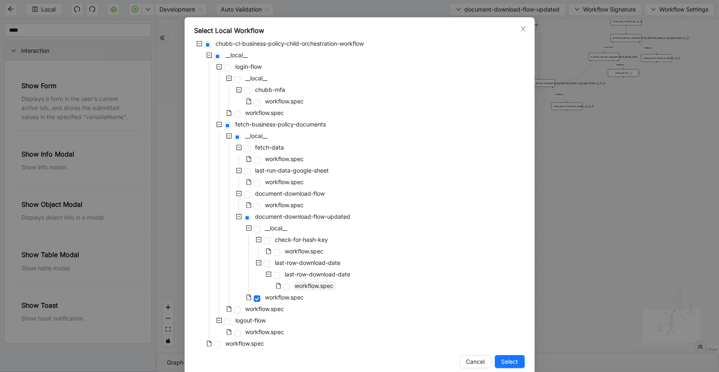
scroll to position [38, 0]
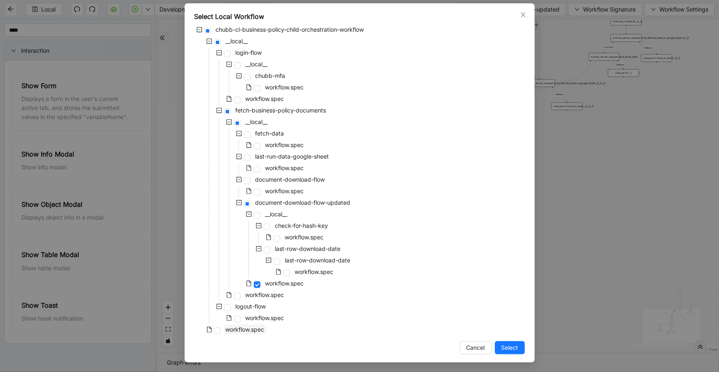
click at [235, 330] on span "workflow.spec" at bounding box center [245, 329] width 39 height 7
click at [515, 346] on button "Select" at bounding box center [510, 347] width 30 height 13
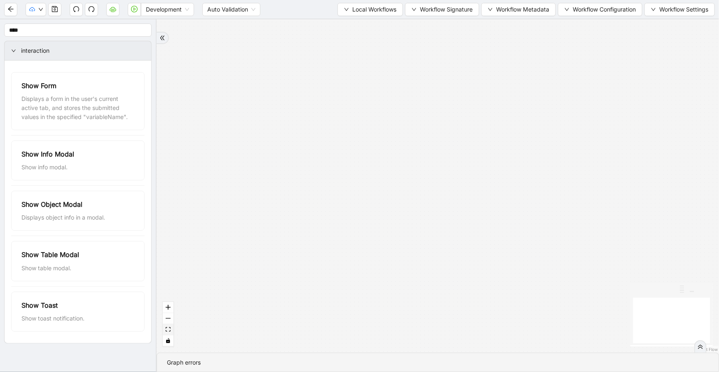
click at [165, 330] on button "fit view" at bounding box center [168, 329] width 11 height 11
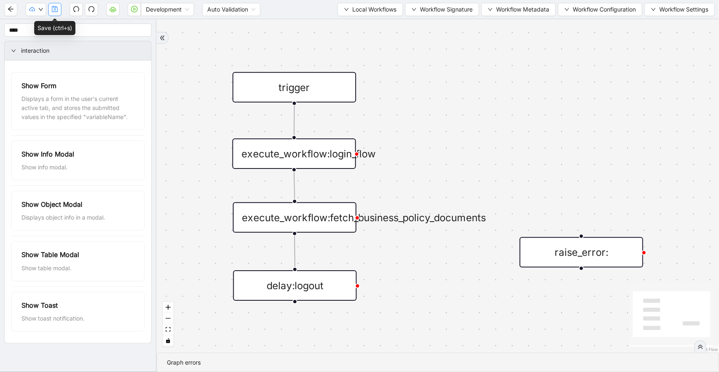
click at [56, 8] on icon "save" at bounding box center [54, 9] width 7 height 7
click at [58, 12] on button "button" at bounding box center [54, 9] width 13 height 13
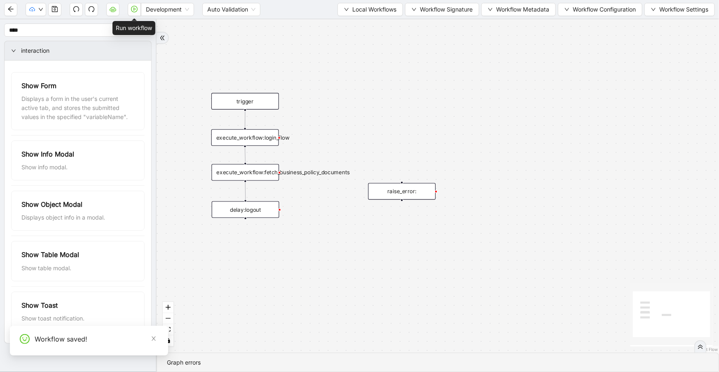
drag, startPoint x: 138, startPoint y: 10, endPoint x: 82, endPoint y: 16, distance: 57.2
click at [138, 10] on button "button" at bounding box center [134, 9] width 13 height 13
click at [136, 10] on icon "play-circle" at bounding box center [134, 9] width 7 height 7
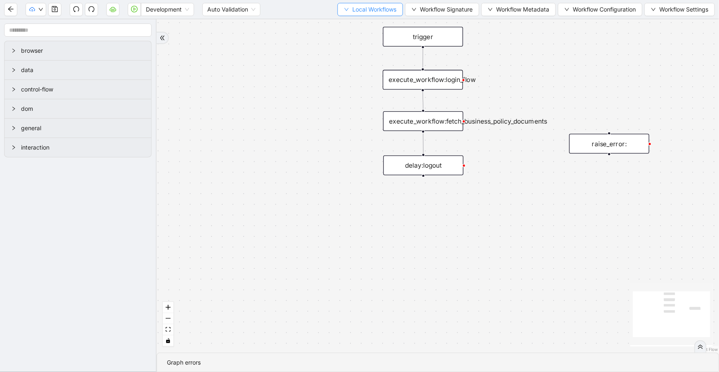
click at [382, 10] on span "Local Workflows" at bounding box center [374, 9] width 44 height 9
click at [385, 22] on span "Select" at bounding box center [367, 25] width 54 height 9
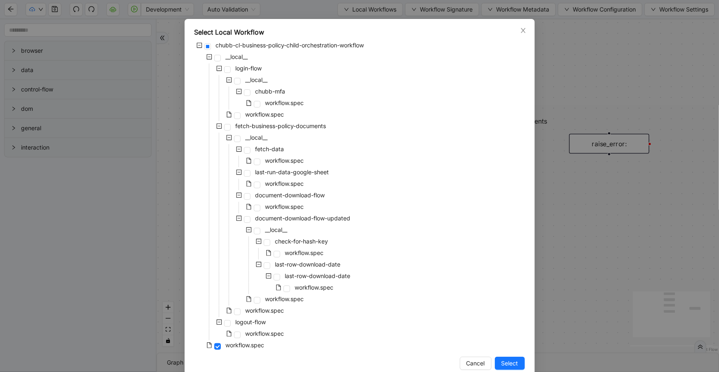
scroll to position [38, 0]
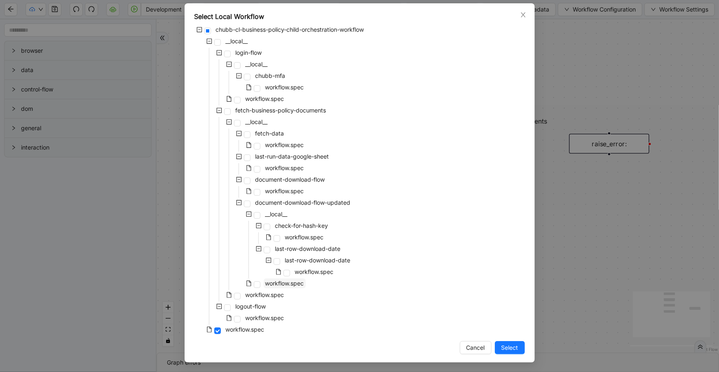
click at [280, 286] on span "workflow.spec" at bounding box center [285, 284] width 42 height 10
click at [501, 350] on span "Select" at bounding box center [509, 347] width 17 height 9
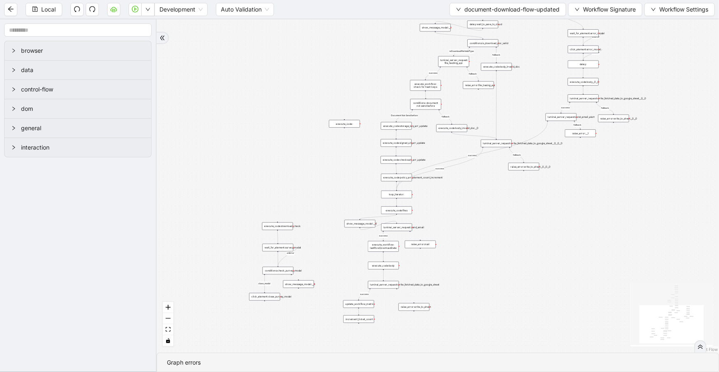
drag, startPoint x: 572, startPoint y: 284, endPoint x: 605, endPoint y: 161, distance: 127.5
click at [605, 161] on div "close_modal success fallback fallback success fallback isDownloadFileValidType …" at bounding box center [438, 185] width 562 height 333
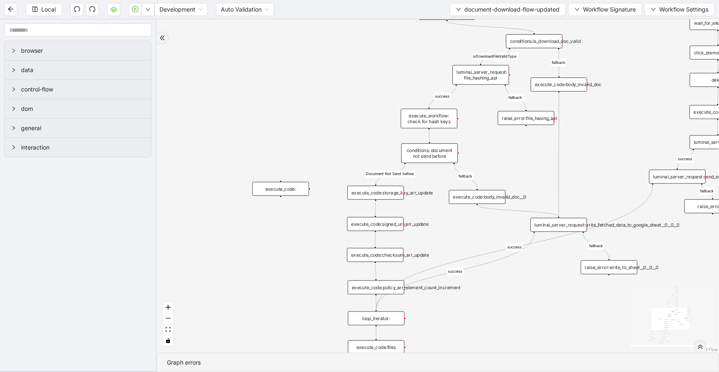
drag, startPoint x: 454, startPoint y: 231, endPoint x: 483, endPoint y: 319, distance: 92.8
click at [483, 319] on div "close_modal success fallback fallback success fallback isDownloadFileValidType …" at bounding box center [438, 185] width 562 height 333
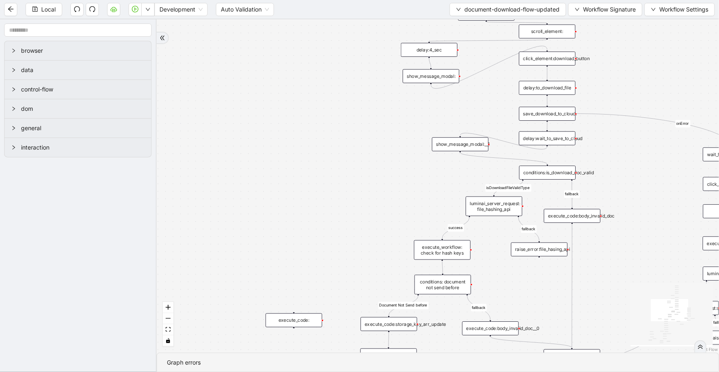
drag, startPoint x: 363, startPoint y: 77, endPoint x: 377, endPoint y: 213, distance: 136.6
click at [377, 213] on div "close_modal success fallback fallback success fallback isDownloadFileValidType …" at bounding box center [438, 185] width 562 height 333
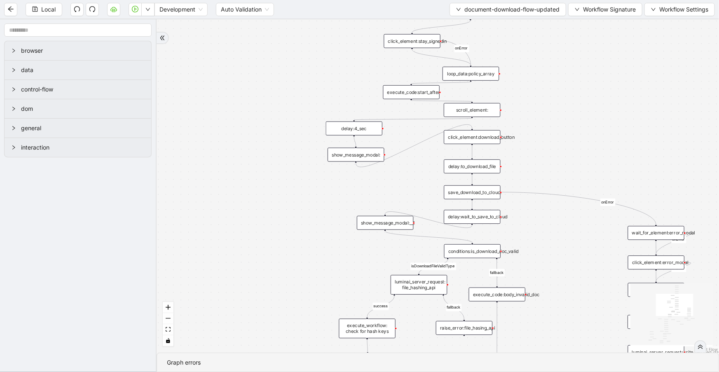
click at [480, 74] on div "loop_data:policy_array" at bounding box center [470, 74] width 56 height 14
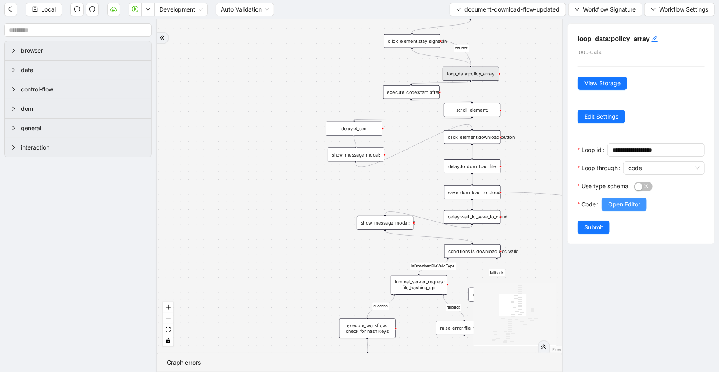
click at [629, 206] on span "Open Editor" at bounding box center [624, 204] width 32 height 9
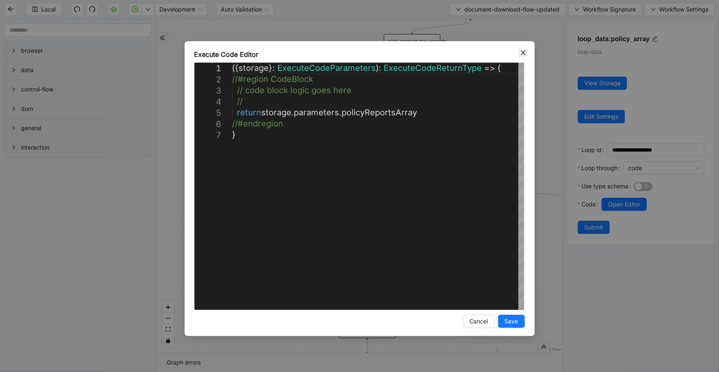
click at [520, 52] on icon "close" at bounding box center [523, 52] width 7 height 7
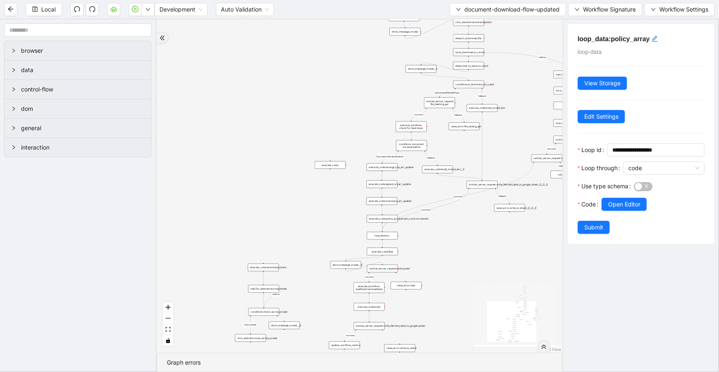
drag, startPoint x: 360, startPoint y: 186, endPoint x: 356, endPoint y: 54, distance: 132.3
click at [356, 54] on div "close_modal success fallback fallback success fallback isDownloadFileValidType …" at bounding box center [360, 185] width 406 height 333
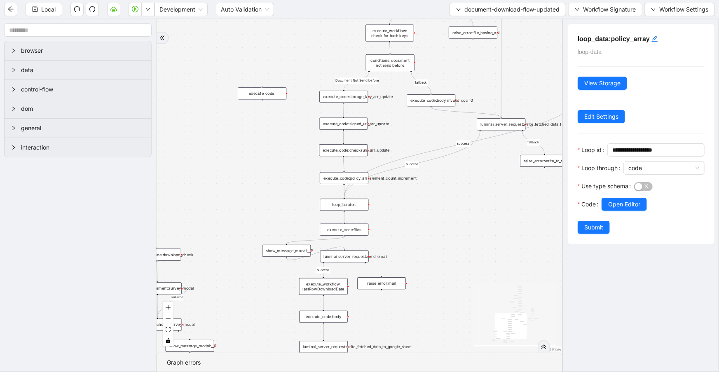
drag, startPoint x: 436, startPoint y: 224, endPoint x: 407, endPoint y: 222, distance: 29.3
click at [407, 222] on div "close_modal success fallback fallback success fallback isDownloadFileValidType …" at bounding box center [360, 185] width 406 height 333
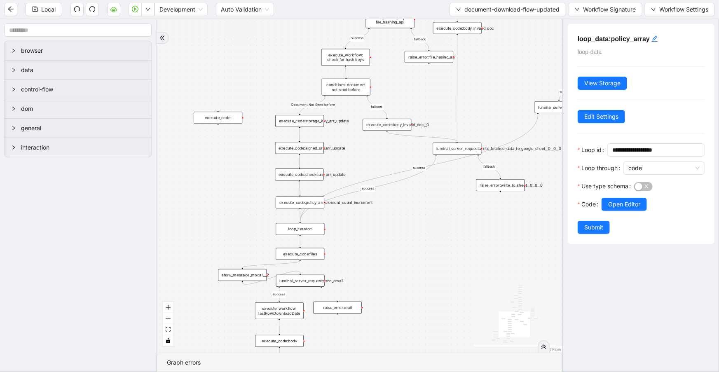
drag, startPoint x: 431, startPoint y: 229, endPoint x: 387, endPoint y: 253, distance: 50.3
click at [387, 253] on div "close_modal success fallback fallback success fallback isDownloadFileValidType …" at bounding box center [360, 185] width 406 height 333
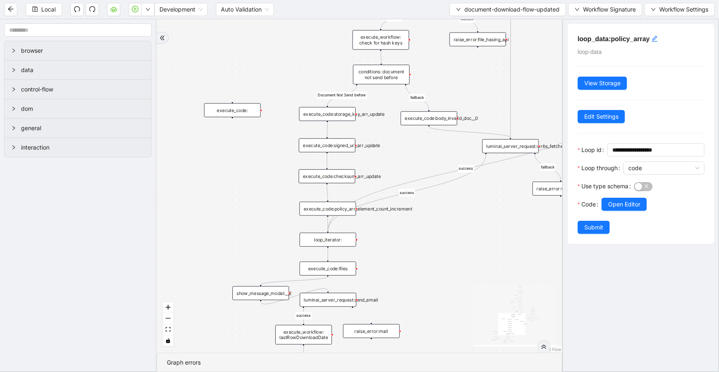
click at [352, 273] on div "execute_code:files" at bounding box center [328, 269] width 56 height 14
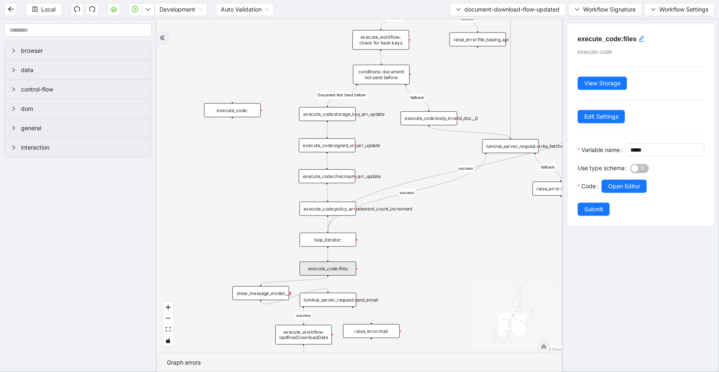
click at [339, 299] on div "luminai_server_request:send_email" at bounding box center [328, 300] width 56 height 14
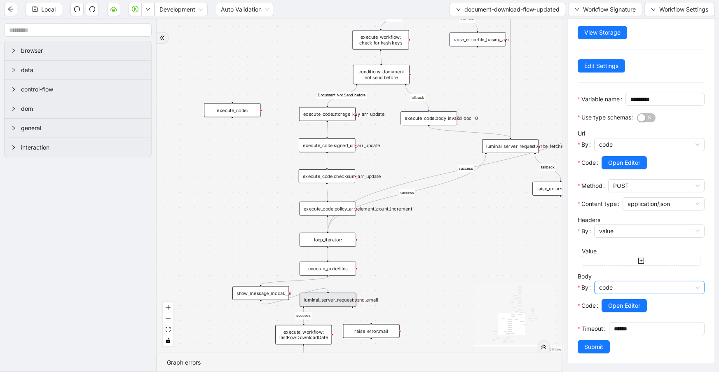
scroll to position [63, 0]
click at [625, 306] on span "Open Editor" at bounding box center [624, 305] width 32 height 9
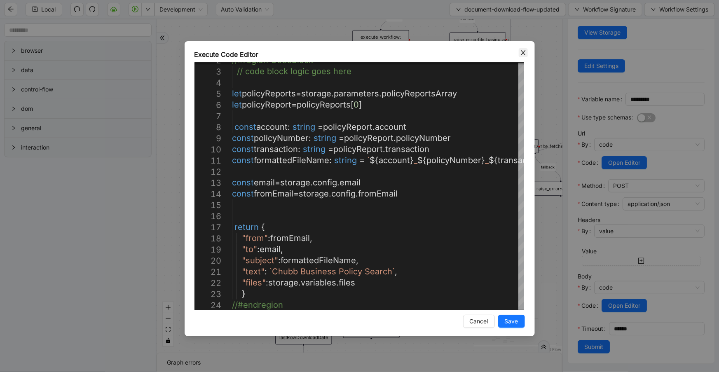
click at [524, 54] on icon "close" at bounding box center [523, 52] width 5 height 5
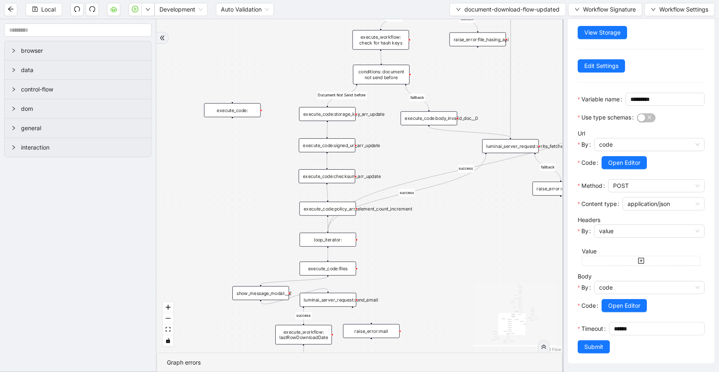
click at [338, 267] on div "execute_code:files" at bounding box center [328, 269] width 56 height 14
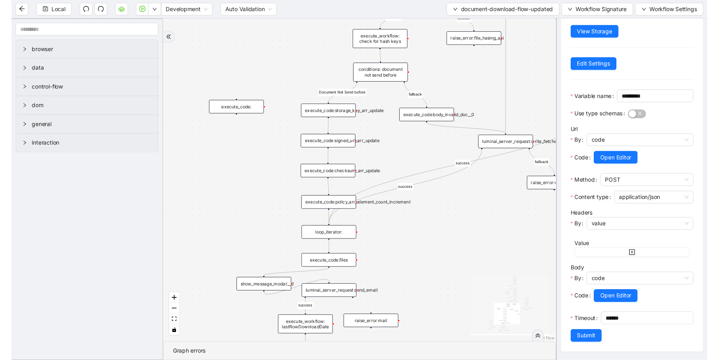
scroll to position [0, 0]
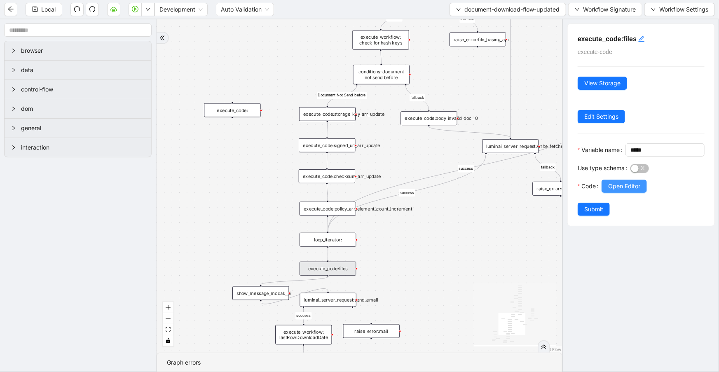
click at [616, 191] on span "Open Editor" at bounding box center [624, 186] width 32 height 9
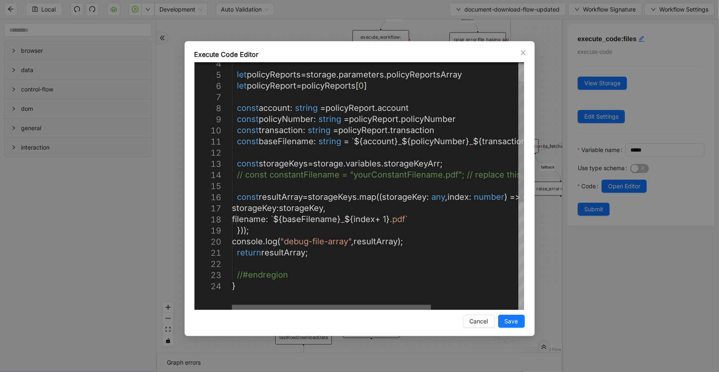
click at [383, 308] on div at bounding box center [331, 307] width 199 height 5
click at [518, 51] on div "Execute Code Editor 4 5 6 7 8 9 10 11 12 13 14 15 16 17 18 19 20 21 22 23 24 le…" at bounding box center [360, 188] width 350 height 295
click at [524, 49] on icon "close" at bounding box center [523, 52] width 7 height 7
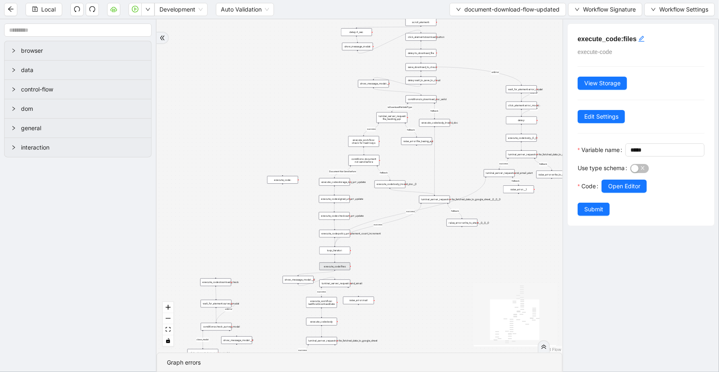
drag, startPoint x: 338, startPoint y: 97, endPoint x: 337, endPoint y: 107, distance: 10.3
click at [337, 107] on div "close_modal success fallback fallback success fallback isDownloadFileValidType …" at bounding box center [360, 185] width 406 height 333
click at [417, 73] on div "save_download_to_cloud:" at bounding box center [420, 71] width 31 height 8
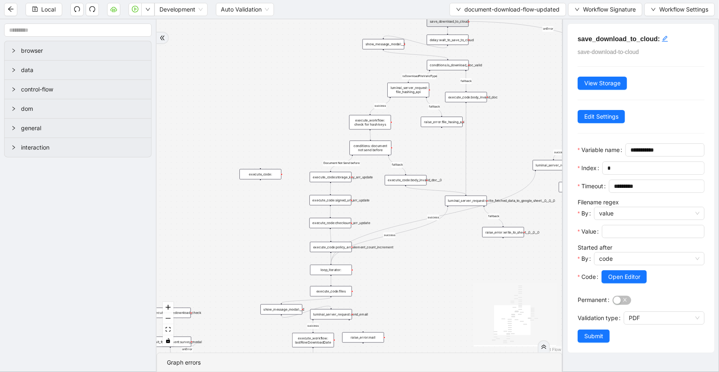
drag, startPoint x: 310, startPoint y: 151, endPoint x: 337, endPoint y: 107, distance: 51.4
click at [337, 107] on div "close_modal success fallback fallback success fallback isDownloadFileValidType …" at bounding box center [360, 185] width 406 height 333
click at [344, 177] on div "execute_code:storage_key_arr_update" at bounding box center [331, 177] width 42 height 10
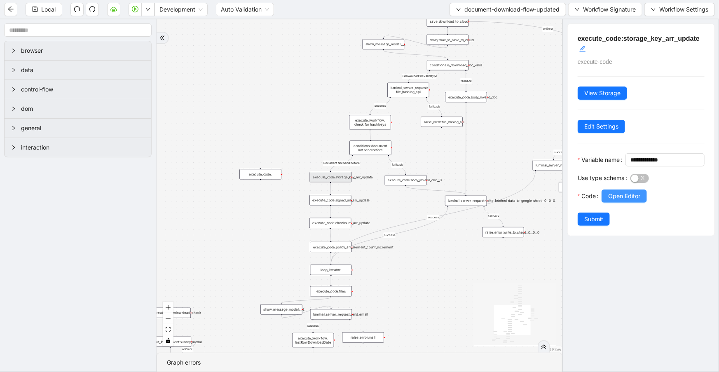
click at [618, 201] on span "Open Editor" at bounding box center [624, 196] width 32 height 9
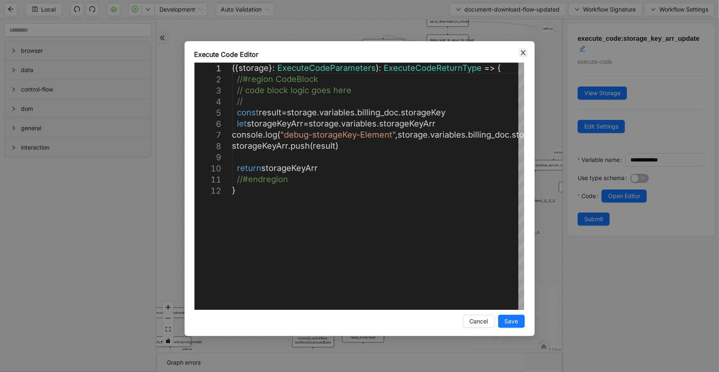
click at [521, 54] on icon "close" at bounding box center [523, 52] width 7 height 7
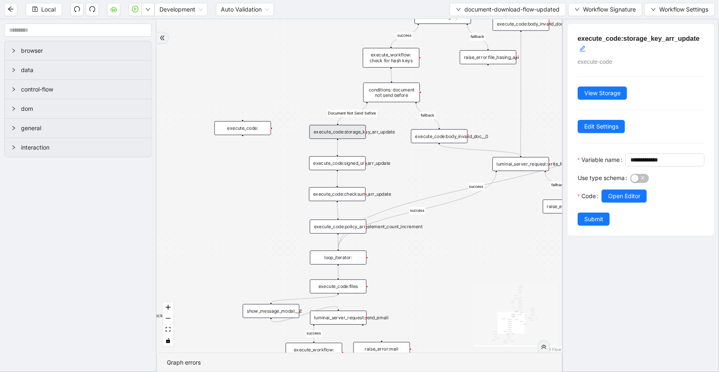
drag, startPoint x: 404, startPoint y: 215, endPoint x: 421, endPoint y: 169, distance: 48.9
click at [421, 169] on div "close_modal success fallback fallback success fallback isDownloadFileValidType …" at bounding box center [360, 185] width 406 height 333
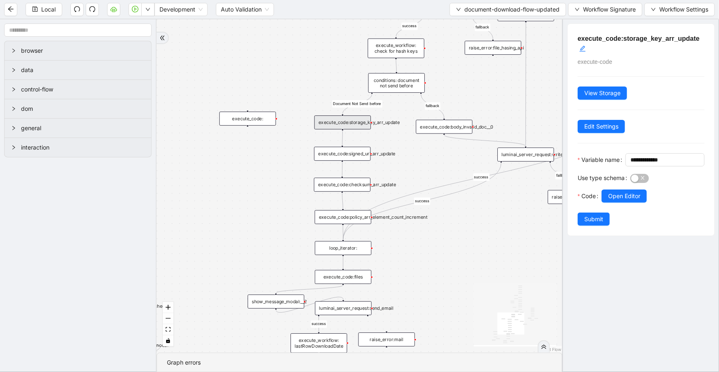
click at [356, 157] on div "execute_code:signed_url_arr_update" at bounding box center [342, 154] width 56 height 14
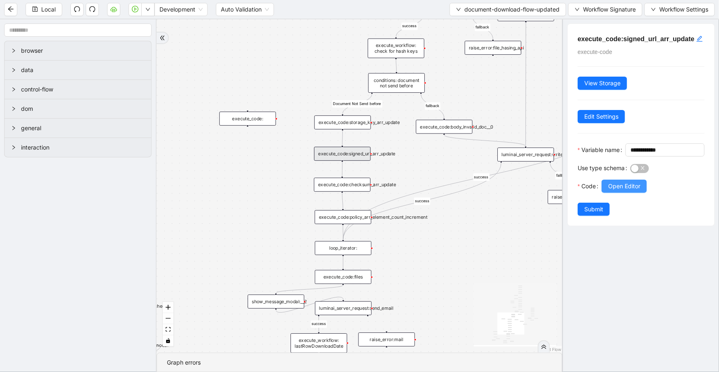
click at [609, 191] on span "Open Editor" at bounding box center [624, 186] width 32 height 9
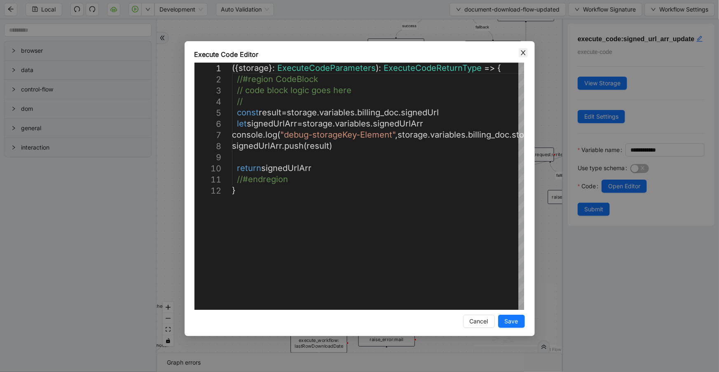
click at [526, 50] on icon "close" at bounding box center [523, 52] width 7 height 7
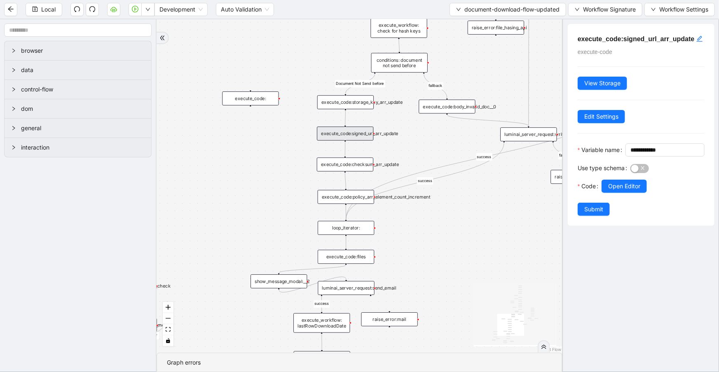
drag, startPoint x: 409, startPoint y: 251, endPoint x: 412, endPoint y: 230, distance: 20.9
click at [412, 230] on div "close_modal success fallback fallback success fallback isDownloadFileValidType …" at bounding box center [360, 185] width 406 height 333
click at [362, 201] on div "execute_code:policy_arr_element_count_increment" at bounding box center [346, 197] width 56 height 14
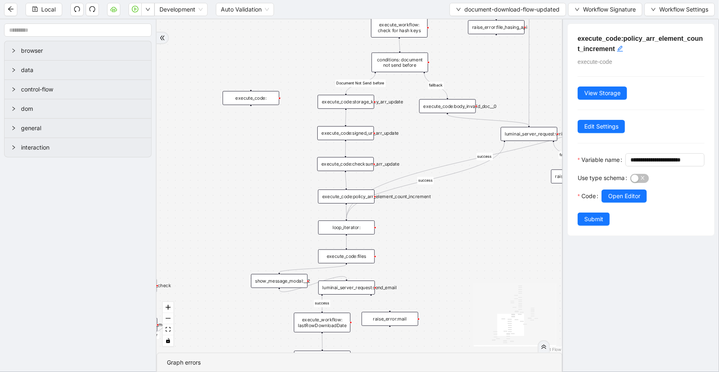
click at [356, 260] on div "execute_code:files" at bounding box center [346, 256] width 56 height 14
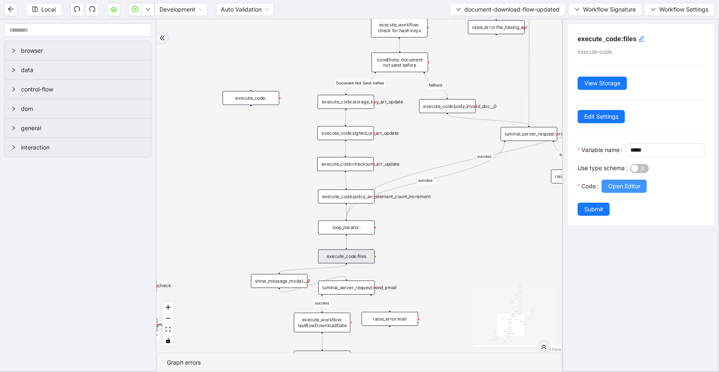
click at [611, 191] on span "Open Editor" at bounding box center [624, 186] width 32 height 9
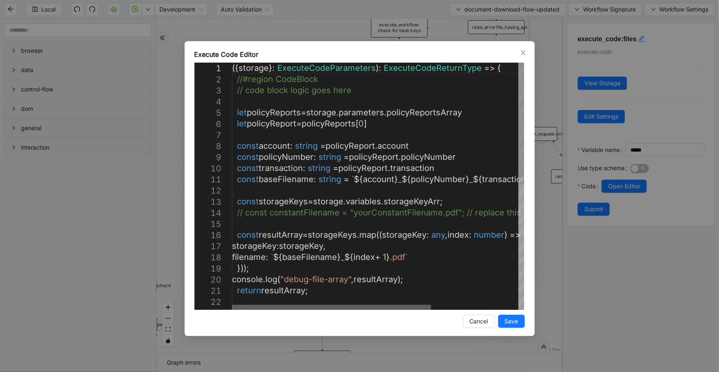
click at [342, 305] on div at bounding box center [331, 307] width 199 height 5
click at [525, 51] on icon "close" at bounding box center [523, 52] width 7 height 7
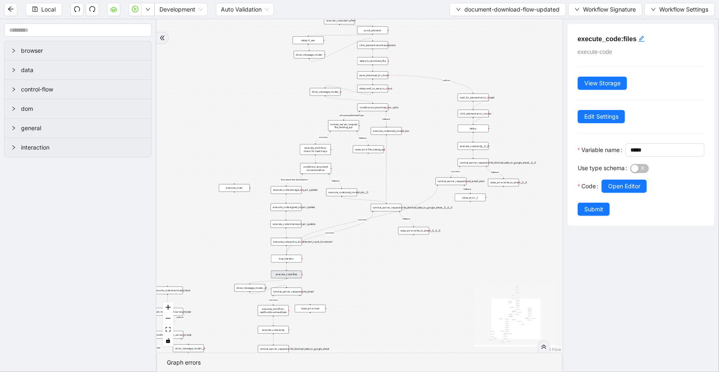
drag, startPoint x: 404, startPoint y: 89, endPoint x: 293, endPoint y: 111, distance: 113.3
click at [293, 111] on div "close_modal success fallback fallback success fallback isDownloadFileValidType …" at bounding box center [360, 185] width 406 height 333
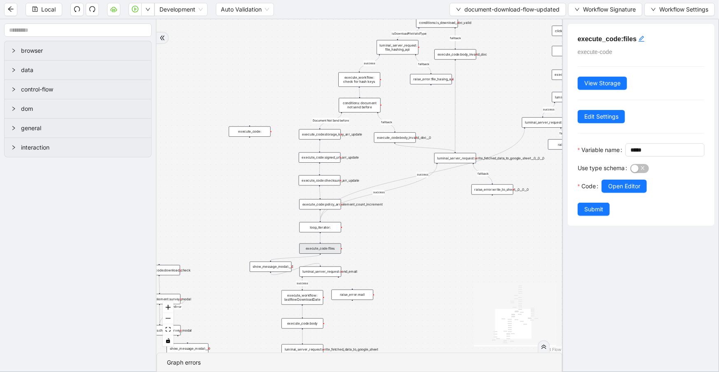
drag, startPoint x: 325, startPoint y: 339, endPoint x: 424, endPoint y: 212, distance: 160.0
click at [424, 212] on div "close_modal success fallback fallback success fallback isDownloadFileValidType …" at bounding box center [360, 185] width 406 height 333
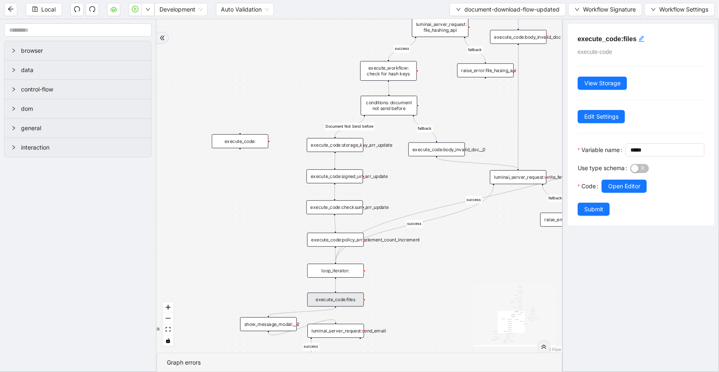
drag, startPoint x: 420, startPoint y: 202, endPoint x: 412, endPoint y: 288, distance: 85.6
click at [412, 288] on div "close_modal success fallback fallback success fallback isDownloadFileValidType …" at bounding box center [360, 185] width 406 height 333
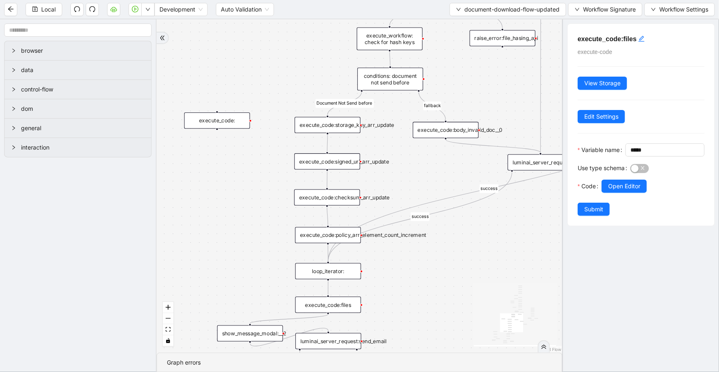
click at [342, 129] on div "execute_code:storage_key_arr_update" at bounding box center [328, 125] width 66 height 16
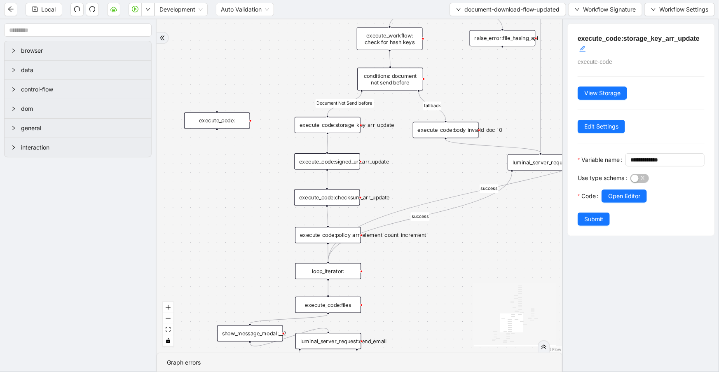
click at [344, 159] on div "execute_code:signed_url_arr_update" at bounding box center [327, 161] width 66 height 16
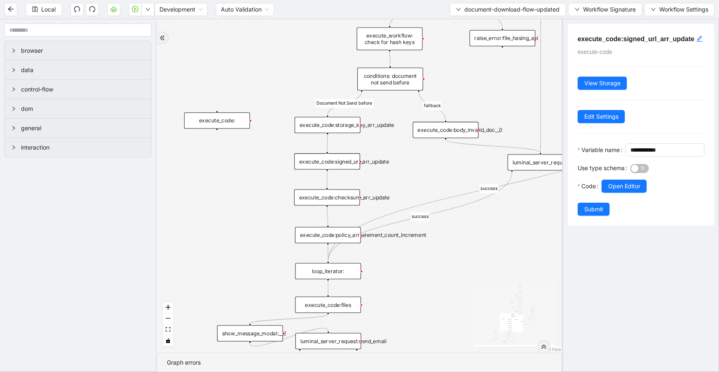
click at [347, 205] on div "execute_code:checksum_arr_update" at bounding box center [327, 198] width 66 height 16
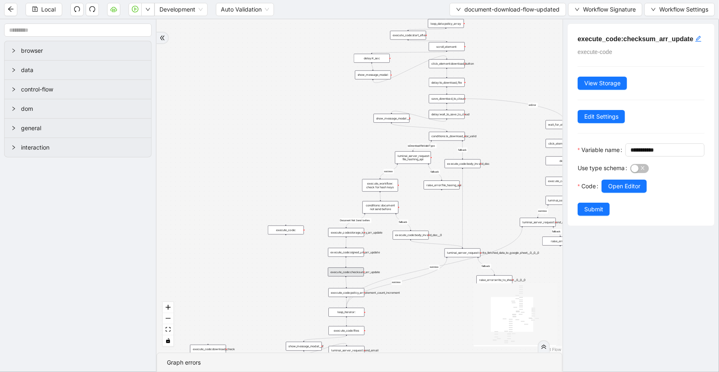
drag, startPoint x: 336, startPoint y: 145, endPoint x: 339, endPoint y: 173, distance: 28.6
click at [339, 173] on div "close_modal success fallback fallback success fallback isDownloadFileValidType …" at bounding box center [360, 185] width 406 height 333
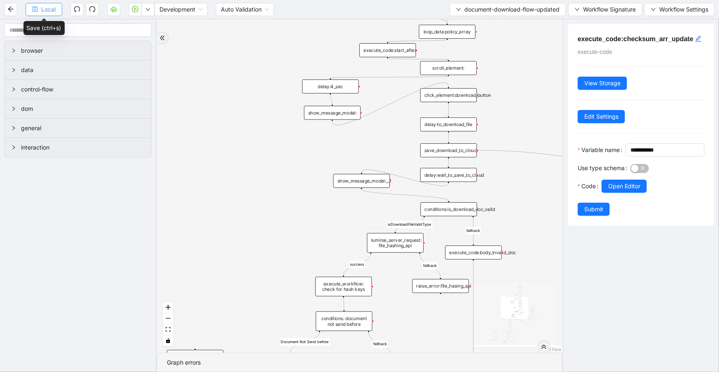
click at [47, 13] on span "Local" at bounding box center [48, 9] width 14 height 9
